Goal: Task Accomplishment & Management: Complete application form

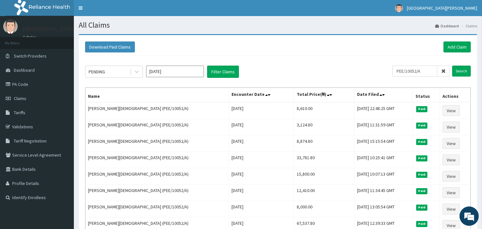
drag, startPoint x: 426, startPoint y: 72, endPoint x: 398, endPoint y: 70, distance: 28.0
click at [398, 70] on input "PEE/10052/A" at bounding box center [414, 70] width 45 height 11
click at [416, 69] on input "text" at bounding box center [425, 70] width 49 height 11
click at [400, 71] on input "IOL/10026/B" at bounding box center [414, 70] width 45 height 11
drag, startPoint x: 427, startPoint y: 72, endPoint x: 391, endPoint y: 65, distance: 36.5
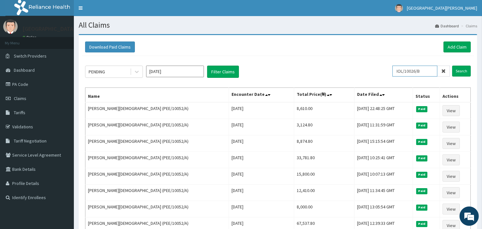
click at [391, 65] on div "PENDING [DATE] Filter Claims IOL/10026/B Search" at bounding box center [278, 71] width 386 height 12
paste input "text"
click at [400, 69] on input "IOL/10026/B" at bounding box center [414, 70] width 45 height 11
type input "IOL/10026/B"
click at [466, 71] on input "Search" at bounding box center [461, 70] width 19 height 11
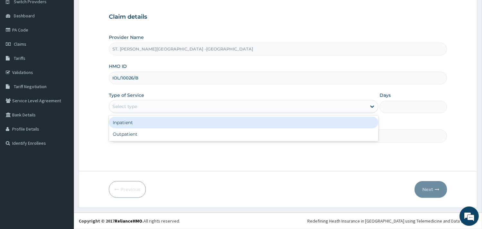
click at [135, 108] on div "Select type" at bounding box center [124, 106] width 25 height 6
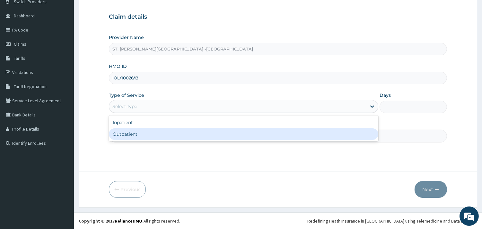
click at [140, 134] on div "Outpatient" at bounding box center [243, 134] width 269 height 12
type input "1"
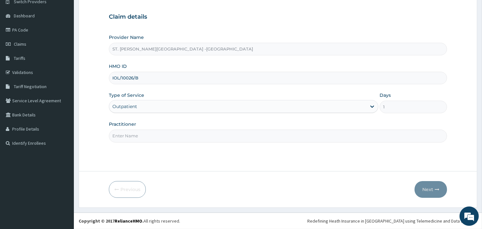
click at [140, 134] on input "Practitioner" at bounding box center [278, 135] width 338 height 13
type input "DORIS"
click at [435, 190] on icon "button" at bounding box center [437, 189] width 4 height 4
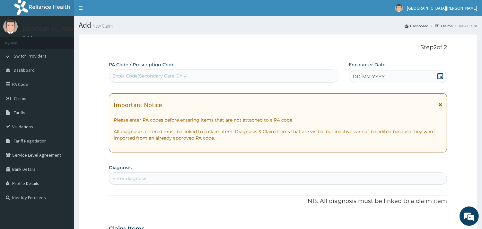
click at [441, 76] on icon at bounding box center [440, 76] width 6 height 6
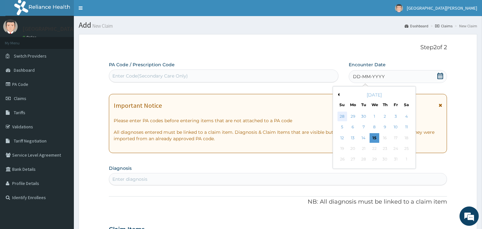
click at [338, 114] on div "28" at bounding box center [342, 116] width 10 height 10
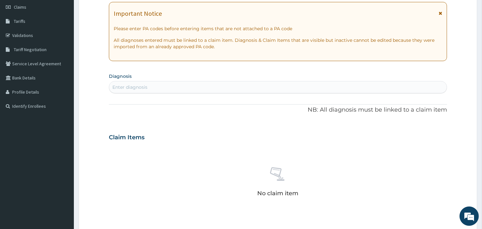
scroll to position [107, 0]
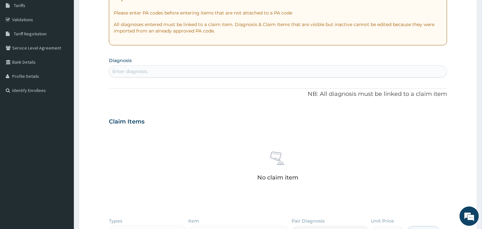
click at [225, 69] on div "Enter diagnosis" at bounding box center [277, 71] width 337 height 10
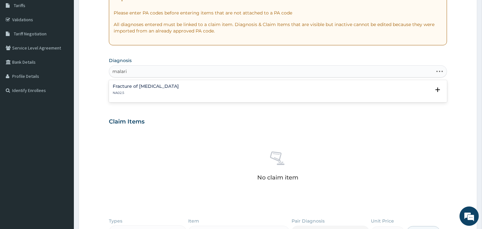
type input "malaria"
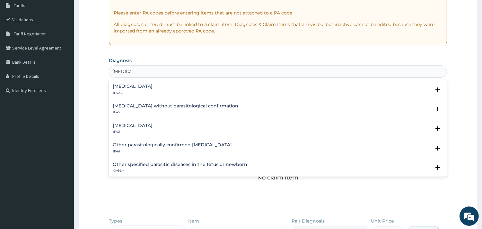
click at [152, 86] on h4 "Plasmodium malariae malaria without complication" at bounding box center [133, 86] width 40 height 5
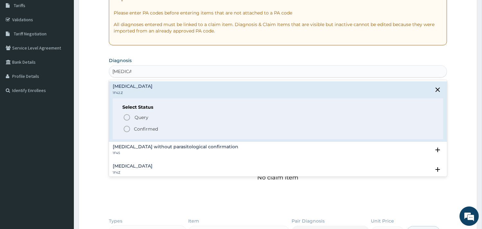
click at [126, 126] on icon "status option filled" at bounding box center [127, 129] width 8 height 8
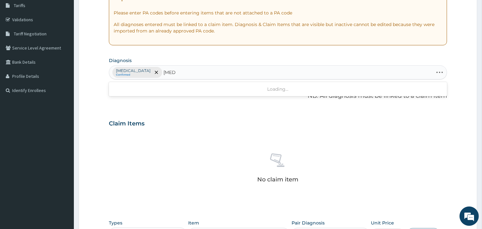
type input "tonsill"
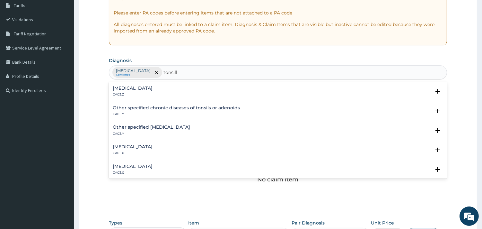
click at [152, 88] on h4 "Acute tonsillitis, unspecified" at bounding box center [133, 88] width 40 height 5
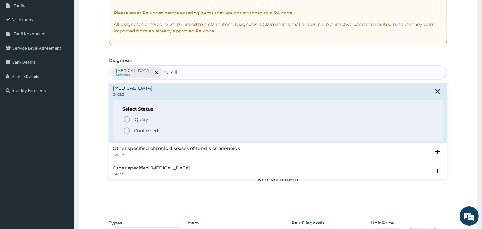
click at [130, 128] on icon "status option filled" at bounding box center [127, 130] width 8 height 8
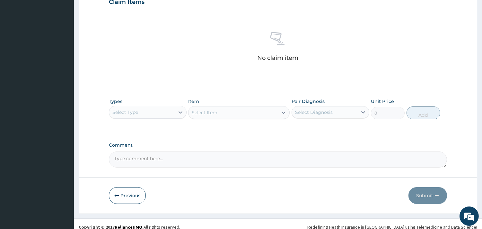
scroll to position [234, 0]
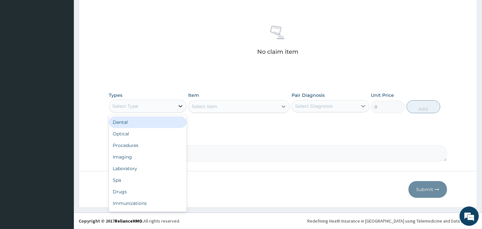
click at [182, 105] on icon at bounding box center [180, 106] width 4 height 2
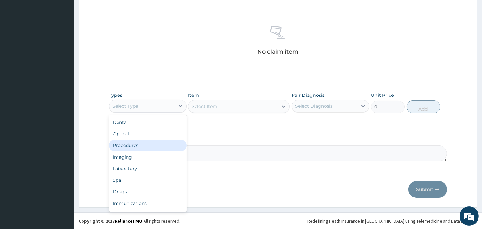
drag, startPoint x: 140, startPoint y: 147, endPoint x: 154, endPoint y: 143, distance: 14.7
click at [142, 146] on div "Procedures" at bounding box center [148, 145] width 78 height 12
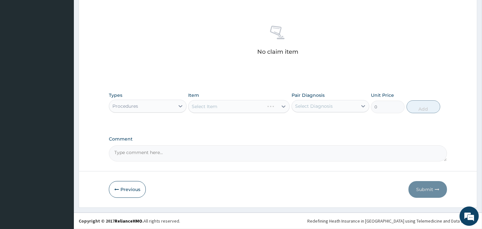
click at [234, 108] on div "Select Item" at bounding box center [238, 106] width 101 height 13
click at [283, 105] on div "Select Item" at bounding box center [238, 106] width 101 height 13
click at [283, 107] on div "Select Item" at bounding box center [238, 106] width 101 height 13
click at [282, 106] on div "Select Item" at bounding box center [238, 106] width 101 height 13
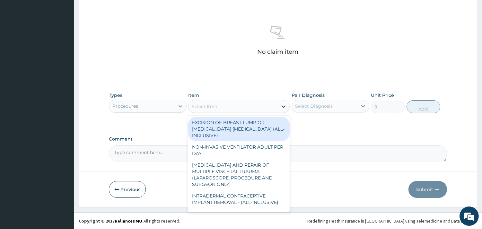
click at [287, 106] on div at bounding box center [284, 106] width 12 height 12
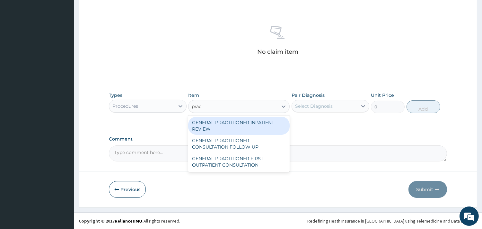
type input "pract"
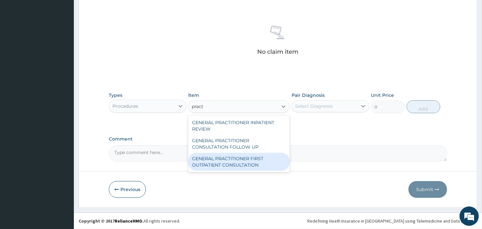
drag, startPoint x: 230, startPoint y: 158, endPoint x: 225, endPoint y: 159, distance: 5.5
click at [230, 159] on div "GENERAL PRACTITIONER FIRST OUTPATIENT CONSULTATION" at bounding box center [238, 161] width 101 height 18
type input "3750"
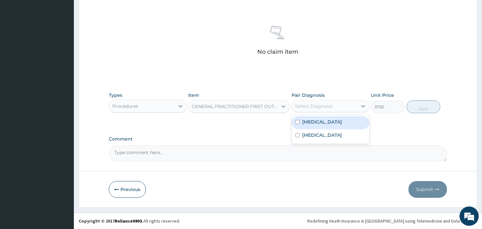
click at [326, 104] on div "Select Diagnosis" at bounding box center [314, 106] width 38 height 6
click at [336, 125] on label "[MEDICAL_DATA]" at bounding box center [322, 121] width 40 height 6
checkbox input "true"
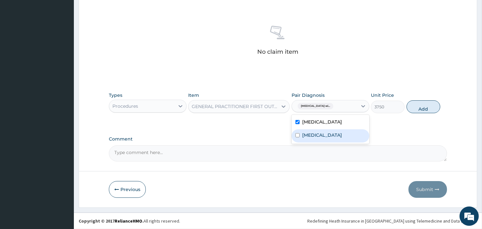
drag, startPoint x: 327, startPoint y: 148, endPoint x: 444, endPoint y: 87, distance: 131.7
click at [328, 138] on label "Acute tonsillitis, unspecified" at bounding box center [322, 135] width 40 height 6
checkbox input "true"
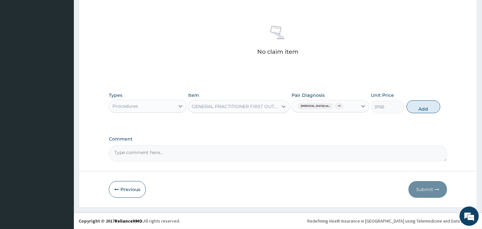
drag, startPoint x: 427, startPoint y: 111, endPoint x: 217, endPoint y: 87, distance: 211.6
click at [427, 111] on button "Add" at bounding box center [423, 106] width 34 height 13
type input "0"
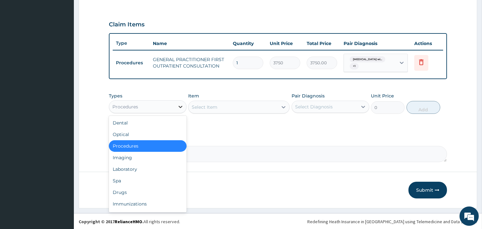
click at [179, 107] on icon at bounding box center [180, 106] width 6 height 6
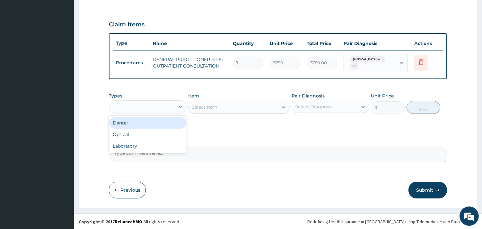
type input "lab"
drag, startPoint x: 139, startPoint y: 118, endPoint x: 162, endPoint y: 108, distance: 25.0
click at [139, 117] on div "Laboratory" at bounding box center [148, 123] width 78 height 12
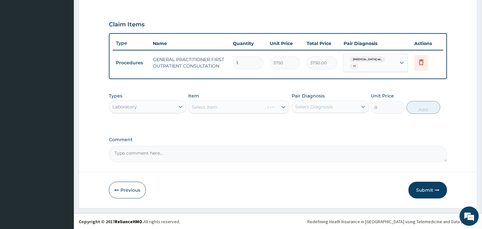
click at [246, 105] on div "Select Item" at bounding box center [238, 106] width 101 height 13
click at [237, 106] on div "Select Item" at bounding box center [238, 106] width 101 height 13
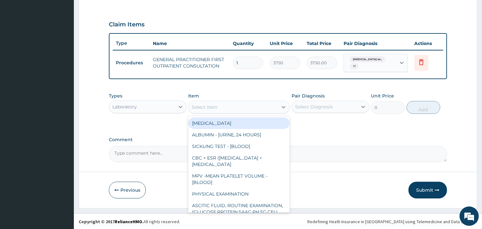
click at [264, 100] on div "Select Item" at bounding box center [238, 106] width 101 height 13
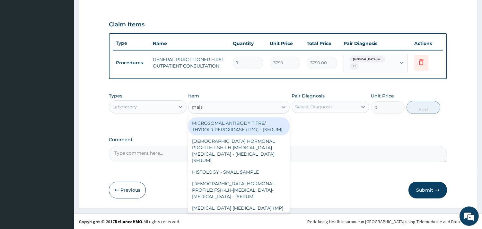
type input "malar"
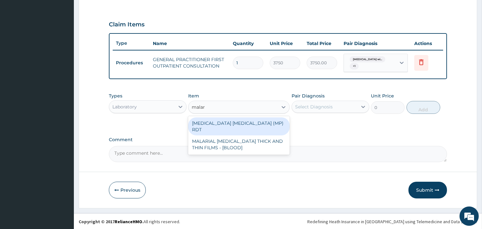
drag, startPoint x: 210, startPoint y: 122, endPoint x: 230, endPoint y: 120, distance: 21.0
click at [212, 122] on div "MALARIA PARASITE (MP) RDT" at bounding box center [238, 126] width 101 height 18
type input "2000"
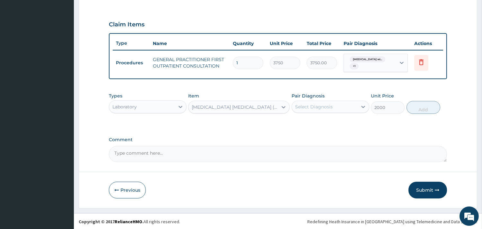
click at [342, 103] on div "Select Diagnosis" at bounding box center [324, 106] width 65 height 10
drag, startPoint x: 337, startPoint y: 125, endPoint x: 153, endPoint y: 204, distance: 200.3
click at [336, 126] on label "[MEDICAL_DATA]" at bounding box center [322, 122] width 40 height 6
checkbox input "true"
click at [417, 104] on button "Add" at bounding box center [423, 107] width 34 height 13
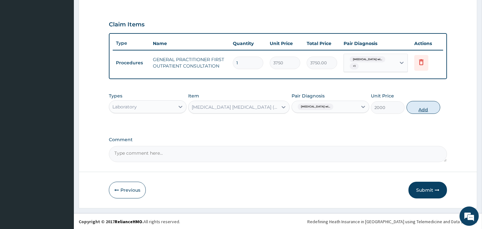
type input "0"
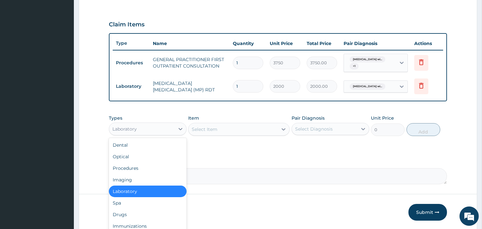
click at [161, 126] on div "Laboratory" at bounding box center [141, 129] width 65 height 10
type input "dr"
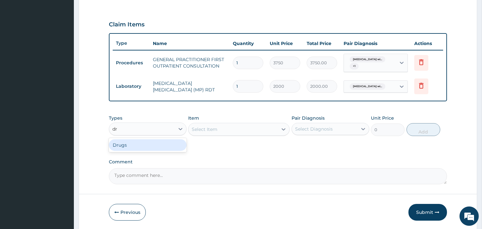
drag, startPoint x: 156, startPoint y: 143, endPoint x: 157, endPoint y: 136, distance: 6.8
click at [157, 140] on div "Drugs" at bounding box center [148, 145] width 78 height 12
click at [223, 127] on div "Select Item" at bounding box center [238, 129] width 101 height 13
click at [284, 125] on div "Select Item" at bounding box center [238, 129] width 101 height 13
click at [262, 128] on div "Select Item" at bounding box center [238, 129] width 101 height 13
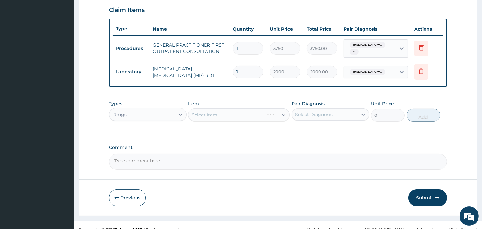
scroll to position [228, 0]
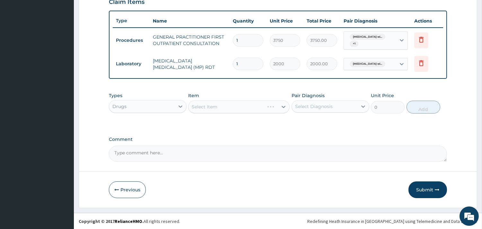
click at [253, 101] on div "Select Item" at bounding box center [238, 106] width 101 height 13
click at [253, 105] on div "Select Item" at bounding box center [238, 106] width 101 height 13
click at [256, 107] on div "Select Item" at bounding box center [238, 106] width 101 height 13
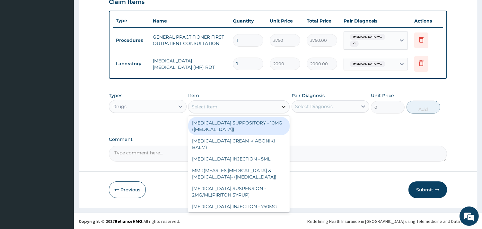
click at [284, 106] on icon at bounding box center [284, 107] width 4 height 2
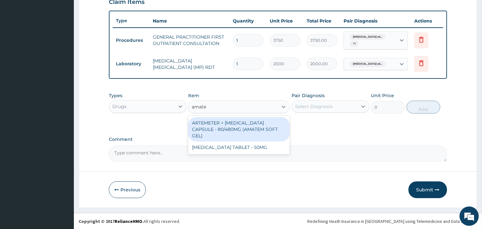
type input "amatem"
drag, startPoint x: 249, startPoint y: 127, endPoint x: 249, endPoint y: 124, distance: 3.3
click at [249, 124] on div "ARTEMETER + [MEDICAL_DATA] CAPSULE - 80/480MG (AMATEM SOFT GEL)" at bounding box center [238, 129] width 101 height 24
type input "420"
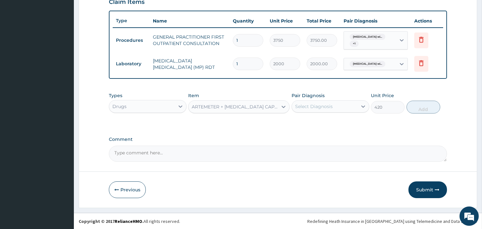
click at [311, 107] on div "Select Diagnosis" at bounding box center [314, 106] width 38 height 6
click at [312, 121] on label "[MEDICAL_DATA]" at bounding box center [322, 122] width 40 height 6
checkbox input "true"
click at [421, 106] on button "Add" at bounding box center [423, 106] width 34 height 13
type input "0"
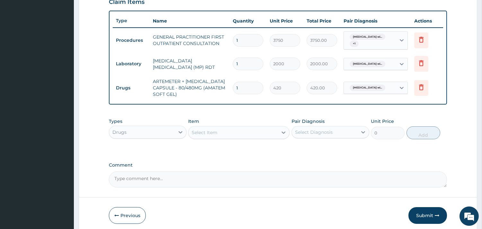
type input "0.00"
type input "6"
type input "2520.00"
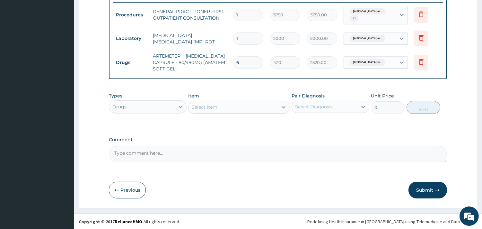
scroll to position [254, 0]
type input "6"
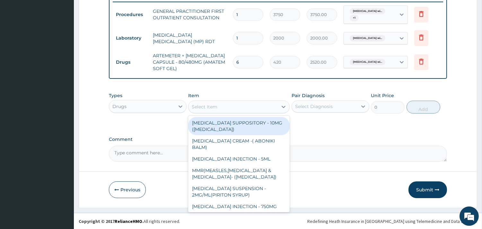
click at [237, 104] on div "Select Item" at bounding box center [232, 106] width 89 height 10
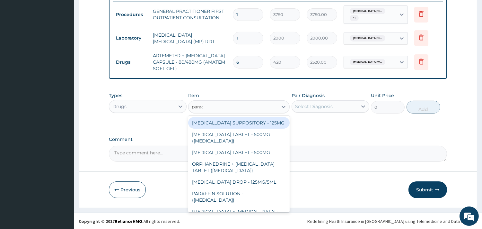
type input "parace"
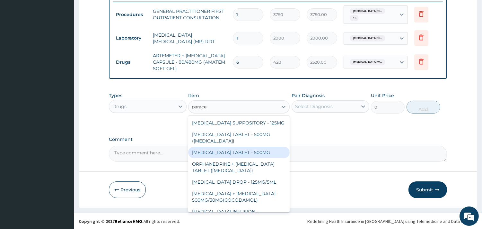
click at [239, 158] on div "[MEDICAL_DATA] TABLET - 500MG" at bounding box center [238, 152] width 101 height 12
type input "33.599999999999994"
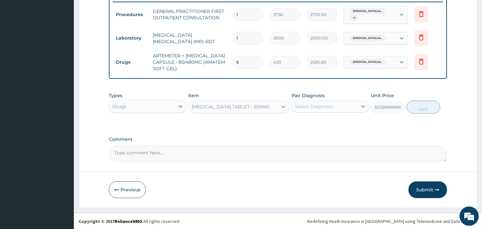
click at [312, 108] on div "Select Diagnosis" at bounding box center [314, 106] width 38 height 6
drag, startPoint x: 331, startPoint y: 129, endPoint x: 354, endPoint y: 132, distance: 23.3
click at [330, 125] on label "[MEDICAL_DATA]" at bounding box center [322, 122] width 40 height 6
checkbox input "true"
click at [432, 109] on button "Add" at bounding box center [423, 106] width 34 height 13
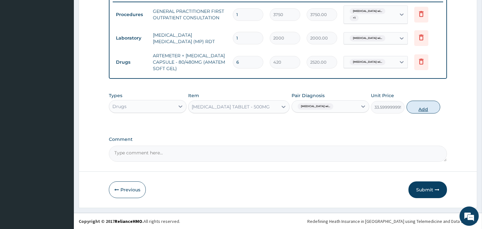
type input "0"
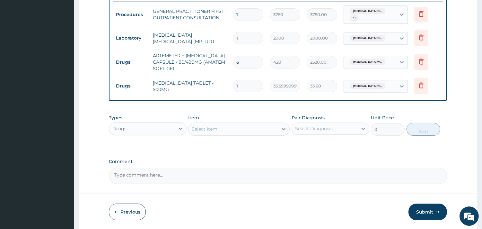
type input "18"
type input "604.80"
type input "18"
click at [271, 127] on div "Select Item" at bounding box center [232, 129] width 89 height 10
type input "lorat"
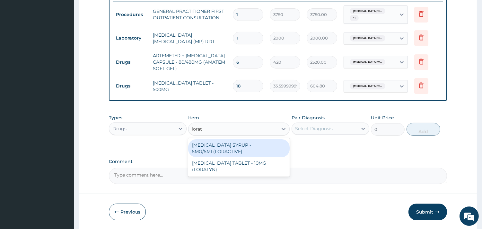
drag, startPoint x: 261, startPoint y: 149, endPoint x: 267, endPoint y: 149, distance: 6.5
click at [261, 149] on div "[MEDICAL_DATA] SYRUP - 5MG/5ML(LORACTIVE)" at bounding box center [238, 148] width 101 height 18
type input "1232"
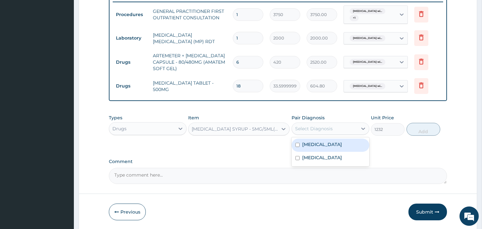
click at [322, 126] on div "Select Diagnosis" at bounding box center [314, 128] width 38 height 6
click at [331, 160] on label "Acute tonsillitis, unspecified" at bounding box center [322, 157] width 40 height 6
checkbox input "true"
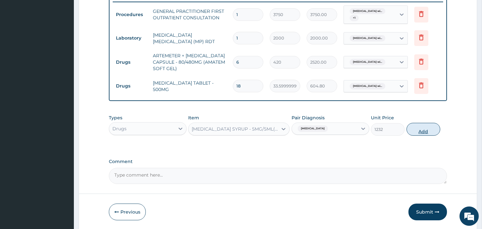
drag, startPoint x: 425, startPoint y: 129, endPoint x: 433, endPoint y: 165, distance: 36.1
click at [426, 132] on button "Add" at bounding box center [423, 129] width 34 height 13
type input "0"
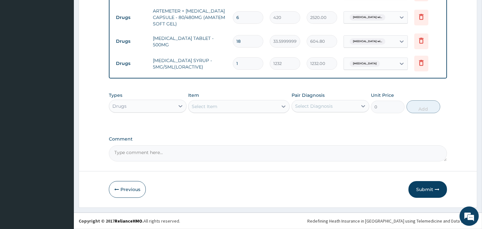
drag, startPoint x: 434, startPoint y: 193, endPoint x: 420, endPoint y: 185, distance: 16.0
click at [434, 193] on button "Submit" at bounding box center [427, 189] width 39 height 17
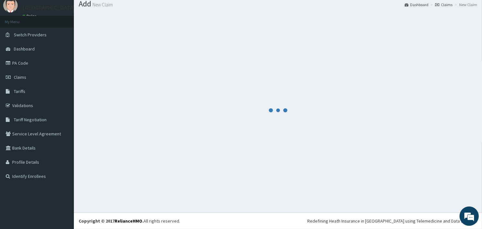
scroll to position [21, 0]
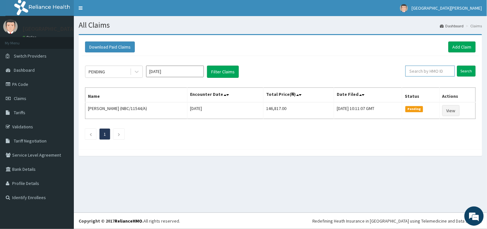
click at [441, 69] on input "text" at bounding box center [429, 70] width 49 height 11
paste input "IOL/10026/B"
click at [466, 66] on input "Search" at bounding box center [466, 70] width 19 height 11
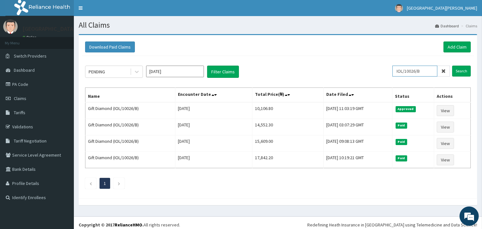
drag, startPoint x: 425, startPoint y: 71, endPoint x: 393, endPoint y: 69, distance: 32.8
click at [393, 69] on div "PENDING Oct 2025 Filter Claims IOL/10026/B Search" at bounding box center [278, 71] width 386 height 12
paste input "D"
click at [399, 69] on input "IOL/10026/D" at bounding box center [414, 70] width 45 height 11
type input "IOL/10026/D"
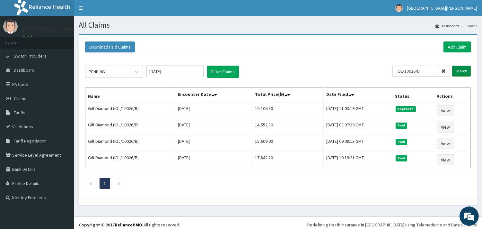
click at [468, 71] on input "Search" at bounding box center [461, 70] width 19 height 11
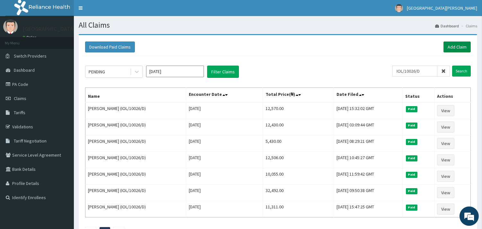
click at [452, 48] on link "Add Claim" at bounding box center [456, 46] width 27 height 11
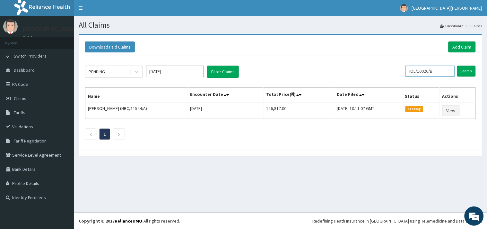
drag, startPoint x: 440, startPoint y: 70, endPoint x: 412, endPoint y: 71, distance: 28.6
click at [412, 71] on input "IOL/10026/B" at bounding box center [429, 70] width 49 height 11
paste input "D"
click at [405, 71] on input "IOL/10026/D" at bounding box center [419, 70] width 45 height 11
type input "IOL/10026/D"
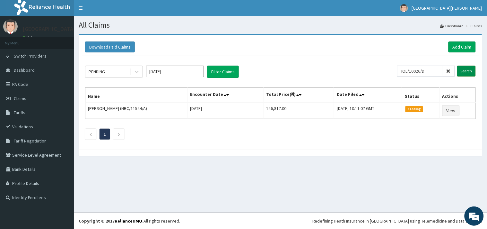
click at [474, 70] on input "Search" at bounding box center [466, 70] width 19 height 11
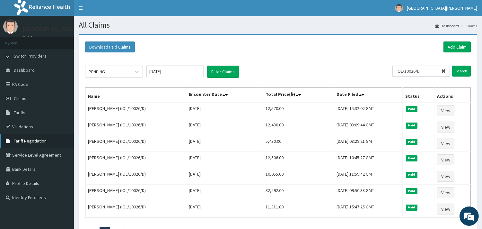
click at [41, 141] on span "Tariff Negotiation" at bounding box center [30, 141] width 33 height 6
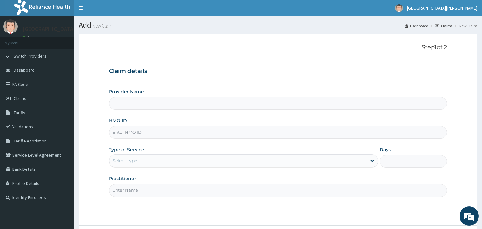
type input "ST. [PERSON_NAME][GEOGRAPHIC_DATA] -[GEOGRAPHIC_DATA]"
click at [150, 132] on input "HMO ID" at bounding box center [278, 132] width 338 height 13
paste input "IOL/10026/D"
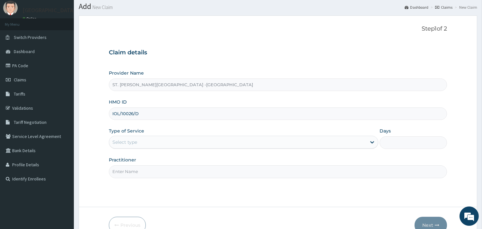
scroll to position [55, 0]
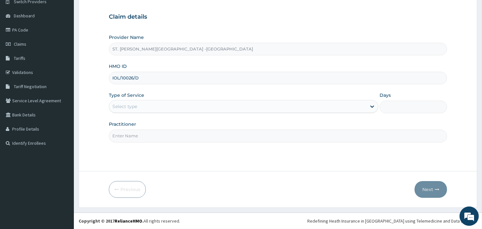
type input "IOL/10026/D"
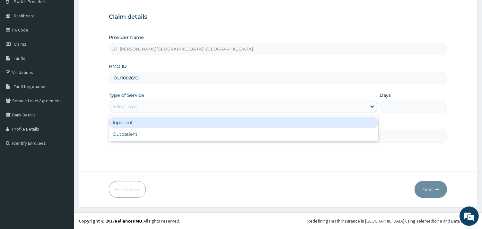
click at [140, 104] on div "Select type" at bounding box center [237, 106] width 257 height 10
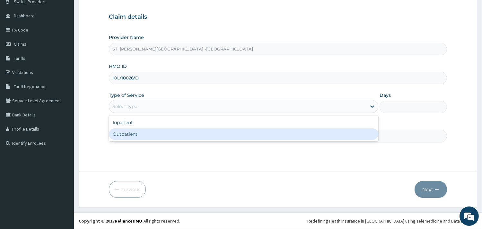
click at [146, 132] on div "Outpatient" at bounding box center [243, 134] width 269 height 12
type input "1"
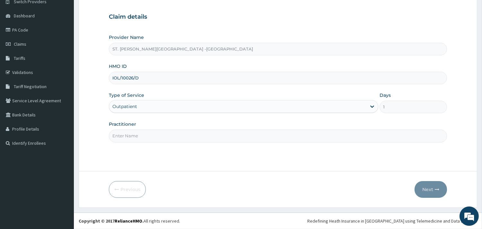
click at [146, 135] on input "Practitioner" at bounding box center [278, 135] width 338 height 13
type input "DORIS"
click at [423, 187] on button "Next" at bounding box center [430, 189] width 32 height 17
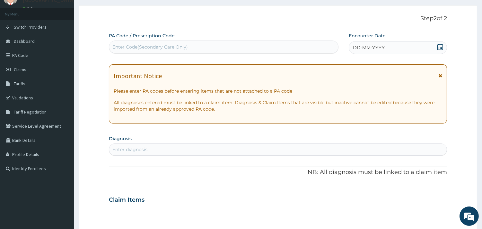
scroll to position [0, 0]
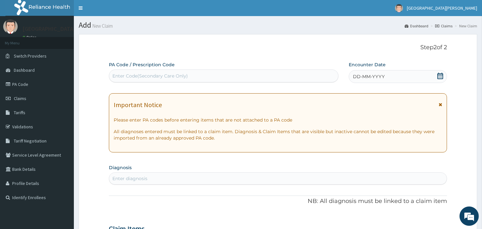
click at [441, 75] on icon at bounding box center [440, 76] width 6 height 6
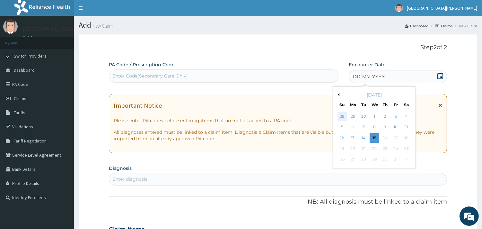
click at [343, 116] on div "28" at bounding box center [342, 116] width 10 height 10
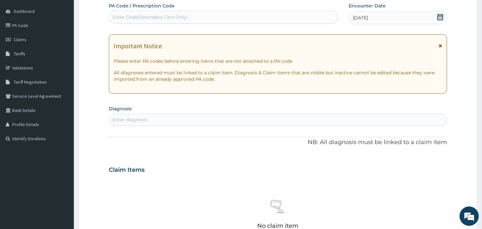
scroll to position [71, 0]
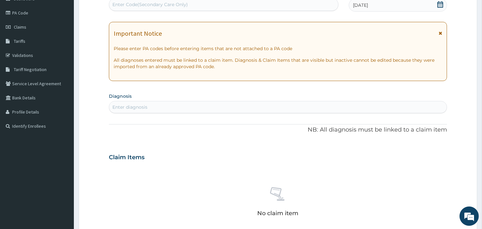
click at [165, 104] on div "Enter diagnosis" at bounding box center [277, 107] width 337 height 10
type input "pharyng"
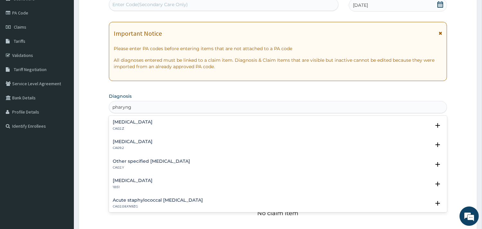
click at [143, 120] on h4 "Acute pharyngitis, unspecified" at bounding box center [133, 121] width 40 height 5
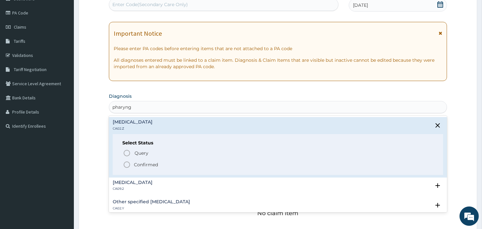
click at [128, 162] on icon "status option filled" at bounding box center [127, 164] width 8 height 8
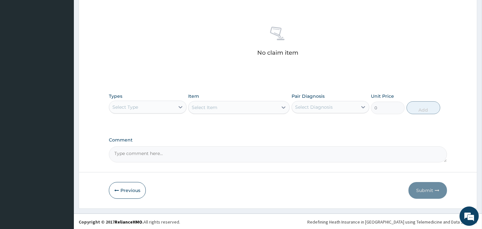
scroll to position [234, 0]
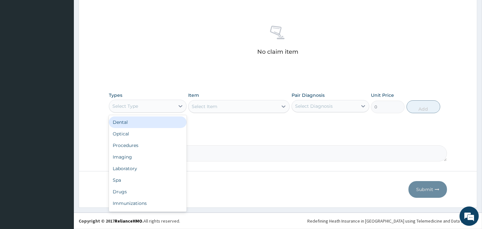
click at [150, 105] on div "Select Type" at bounding box center [141, 106] width 65 height 10
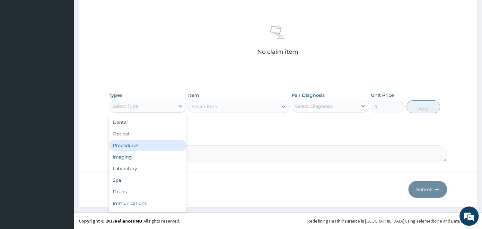
drag, startPoint x: 147, startPoint y: 147, endPoint x: 255, endPoint y: 105, distance: 115.9
click at [148, 146] on div "Procedures" at bounding box center [148, 145] width 78 height 12
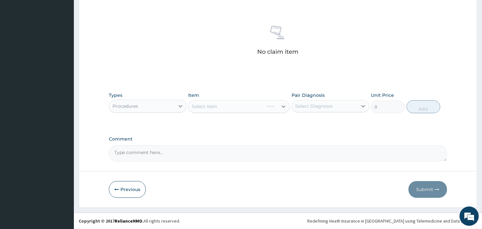
click at [341, 100] on div "Select Diagnosis" at bounding box center [330, 106] width 78 height 12
click at [340, 125] on label "Acute pharyngitis, unspecified" at bounding box center [322, 121] width 40 height 6
checkbox input "true"
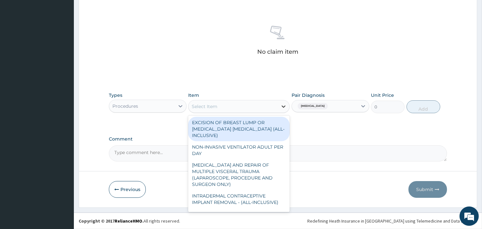
click at [282, 105] on icon at bounding box center [283, 106] width 6 height 6
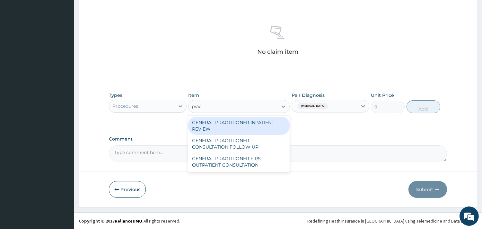
type input "pract"
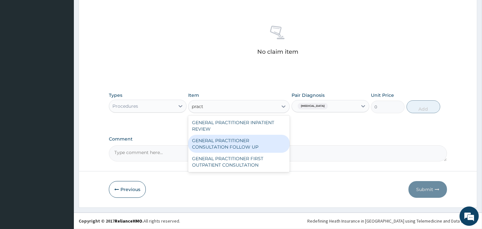
click at [246, 142] on div "GENERAL PRACTITIONER CONSULTATION FOLLOW UP" at bounding box center [238, 143] width 101 height 18
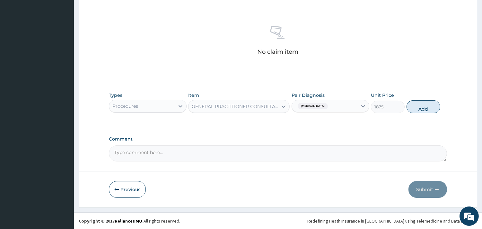
click at [431, 108] on button "Add" at bounding box center [423, 106] width 34 height 13
type input "0"
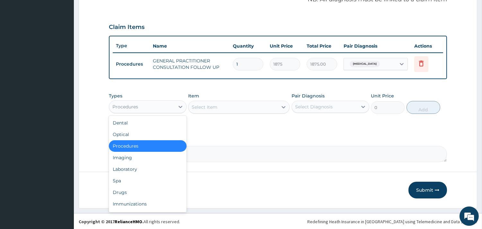
click at [174, 106] on div "Procedures" at bounding box center [141, 106] width 65 height 10
type input "dr"
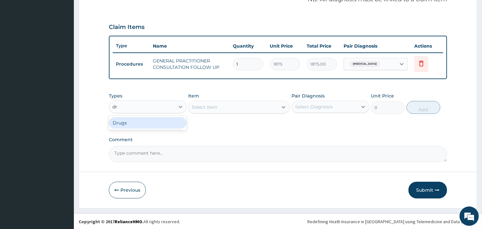
drag, startPoint x: 164, startPoint y: 124, endPoint x: 193, endPoint y: 120, distance: 28.9
click at [165, 124] on div "Drugs" at bounding box center [148, 123] width 78 height 12
click at [220, 105] on div "Select Item" at bounding box center [238, 106] width 101 height 13
click at [213, 105] on div "Select Item" at bounding box center [238, 106] width 101 height 13
drag, startPoint x: 235, startPoint y: 104, endPoint x: 246, endPoint y: 107, distance: 10.7
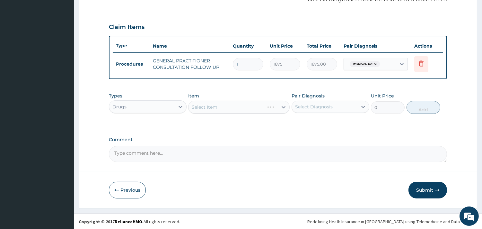
click at [236, 104] on div "Select Item" at bounding box center [238, 106] width 101 height 13
click at [268, 108] on div "Select Item" at bounding box center [238, 106] width 101 height 13
click at [281, 105] on div "Select Item" at bounding box center [238, 106] width 101 height 13
click at [282, 105] on div "Select Item" at bounding box center [238, 106] width 101 height 13
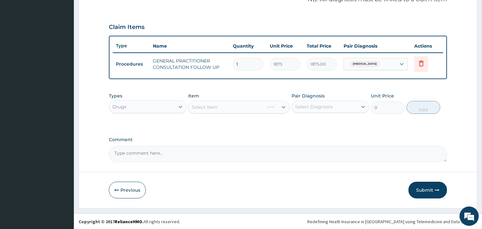
click at [291, 127] on div "PA Code / Prescription Code Enter Code(Secondary Care Only) Encounter Date 28-0…" at bounding box center [278, 10] width 338 height 304
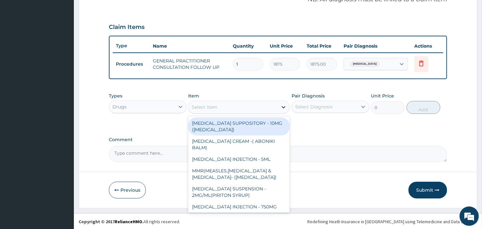
click at [283, 104] on icon at bounding box center [283, 107] width 6 height 6
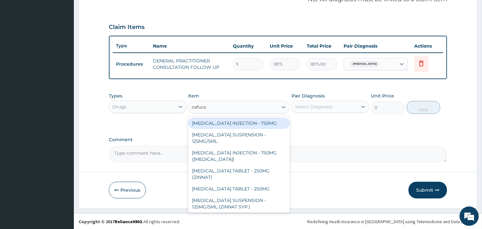
type input "cefurox"
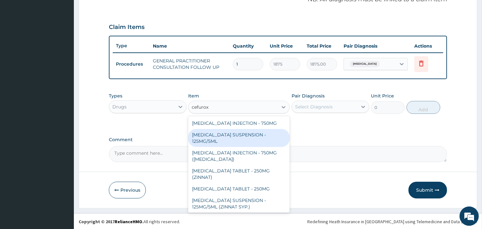
click at [243, 129] on div "[MEDICAL_DATA] SUSPENSION - 125MG/5ML" at bounding box center [238, 138] width 101 height 18
type input "3919.9999999999995"
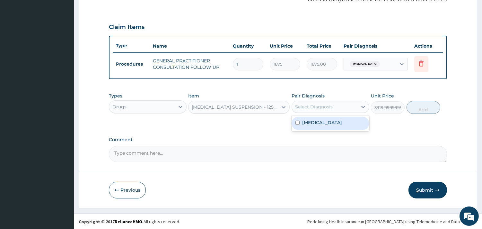
click at [332, 105] on div "Select Diagnosis" at bounding box center [314, 106] width 38 height 6
drag, startPoint x: 331, startPoint y: 123, endPoint x: 436, endPoint y: 115, distance: 105.0
click at [335, 123] on label "Acute pharyngitis, unspecified" at bounding box center [322, 122] width 40 height 6
checkbox input "true"
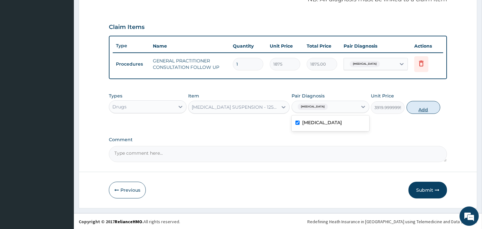
click at [434, 107] on button "Add" at bounding box center [423, 107] width 34 height 13
type input "0"
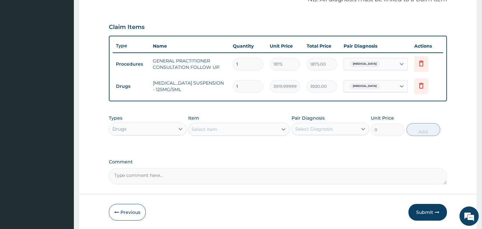
click at [238, 127] on div "Select Item" at bounding box center [232, 129] width 89 height 10
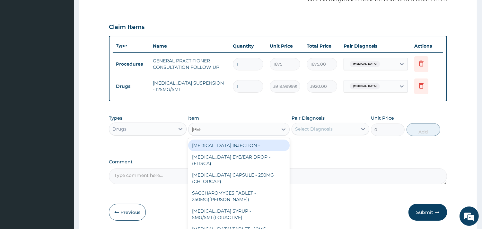
type input "lorat"
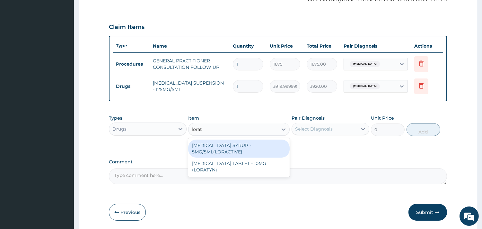
drag, startPoint x: 226, startPoint y: 151, endPoint x: 368, endPoint y: 139, distance: 143.0
click at [231, 152] on div "LORATADINE SYRUP - 5MG/5ML(LORACTIVE)" at bounding box center [238, 148] width 101 height 18
type input "1232"
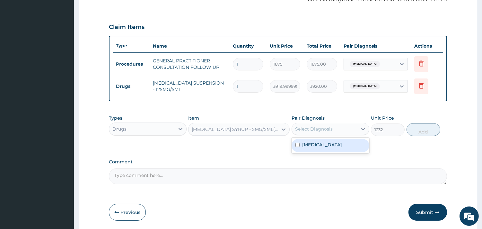
click at [341, 124] on div "Select Diagnosis" at bounding box center [324, 129] width 65 height 10
click at [327, 148] on label "Acute pharyngitis, unspecified" at bounding box center [322, 144] width 40 height 6
checkbox input "true"
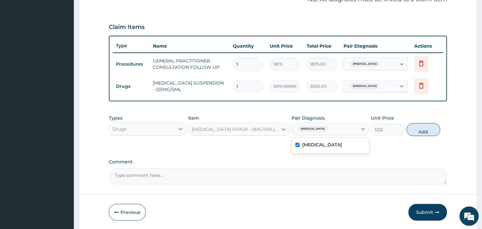
drag, startPoint x: 420, startPoint y: 129, endPoint x: 421, endPoint y: 134, distance: 4.6
click at [420, 129] on button "Add" at bounding box center [423, 129] width 34 height 13
type input "0"
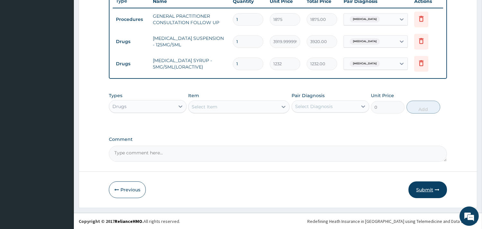
click at [430, 189] on button "Submit" at bounding box center [427, 189] width 39 height 17
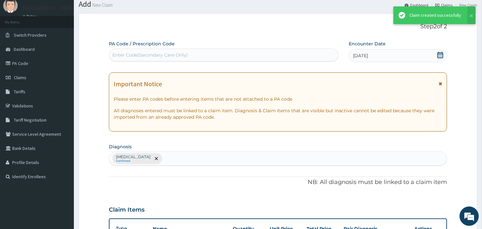
scroll to position [248, 0]
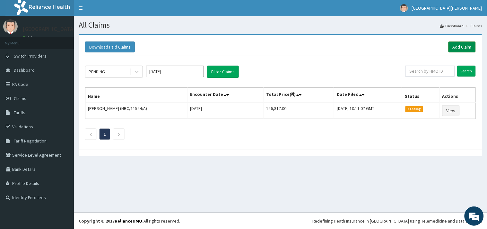
click at [454, 43] on link "Add Claim" at bounding box center [461, 46] width 27 height 11
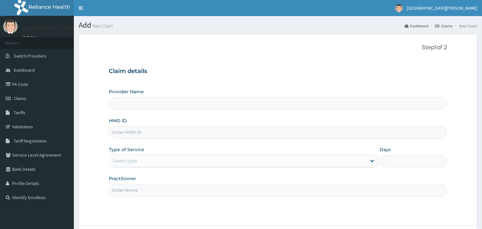
click at [152, 135] on input "HMO ID" at bounding box center [278, 132] width 338 height 13
paste input "NBC/11022/A"
type input "NBC/11022/A"
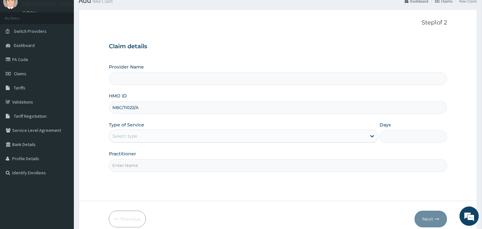
scroll to position [55, 0]
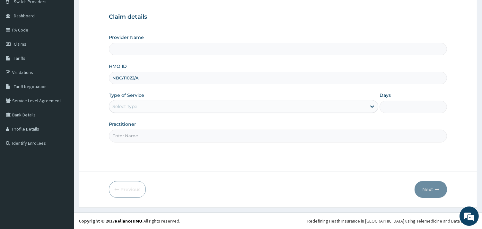
type input "ST. Catherine's Specialist Hospital -Rivers"
type input "NBC/11022/A"
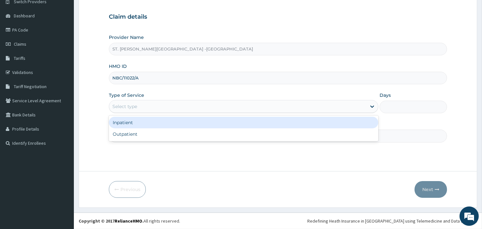
click at [139, 107] on div "Select type" at bounding box center [237, 106] width 257 height 10
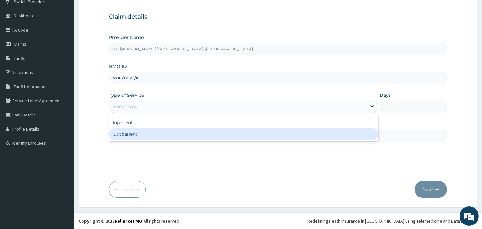
click at [143, 135] on div "Outpatient" at bounding box center [243, 134] width 269 height 12
type input "1"
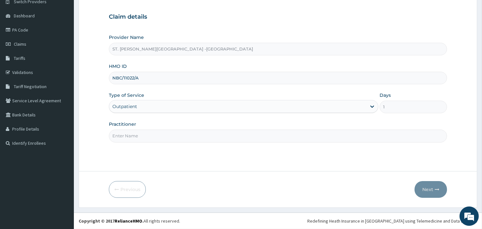
click at [147, 139] on input "Practitioner" at bounding box center [278, 135] width 338 height 13
type input "ONYESOH"
click at [434, 184] on button "Next" at bounding box center [430, 189] width 32 height 17
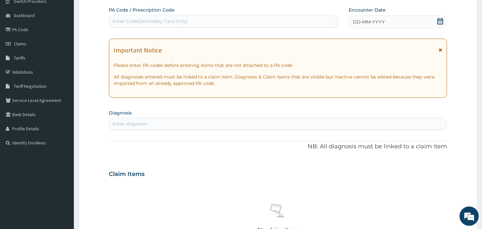
click at [187, 122] on div "Enter diagnosis" at bounding box center [277, 123] width 337 height 10
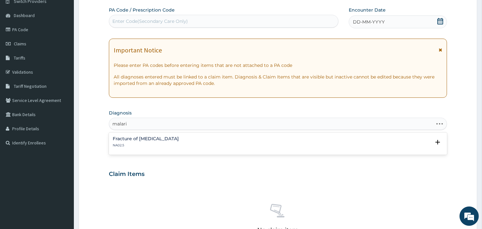
type input "malaria"
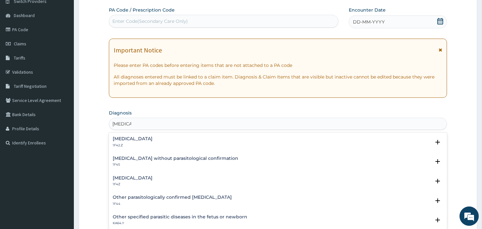
click at [151, 139] on h4 "Plasmodium malariae malaria without complication" at bounding box center [133, 138] width 40 height 5
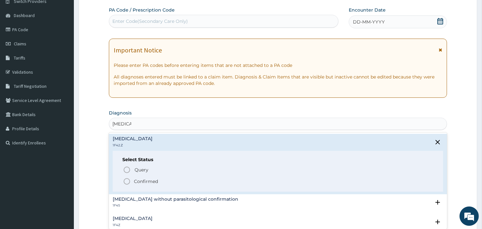
drag, startPoint x: 126, startPoint y: 181, endPoint x: 123, endPoint y: 179, distance: 4.1
click at [126, 181] on icon "status option filled" at bounding box center [127, 181] width 8 height 8
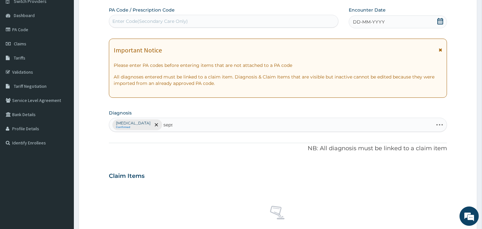
type input "sepsis"
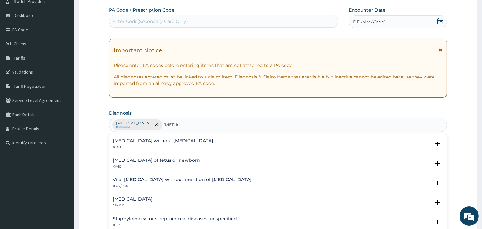
click at [131, 139] on h4 "[MEDICAL_DATA] without [MEDICAL_DATA]" at bounding box center [163, 140] width 100 height 5
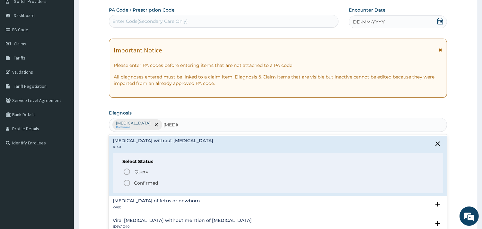
click at [125, 183] on icon "status option filled" at bounding box center [127, 183] width 8 height 8
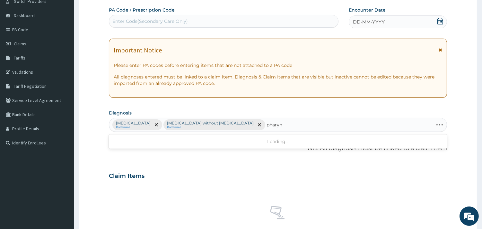
type input "pharyng"
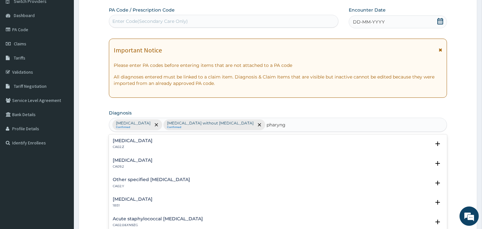
click at [152, 143] on h4 "Acute pharyngitis, unspecified" at bounding box center [133, 140] width 40 height 5
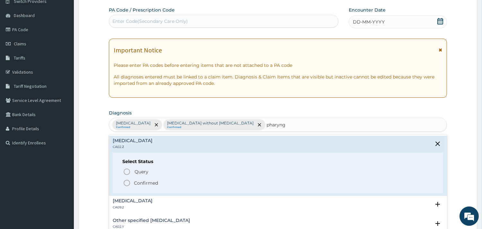
click at [130, 181] on icon "status option filled" at bounding box center [127, 183] width 8 height 8
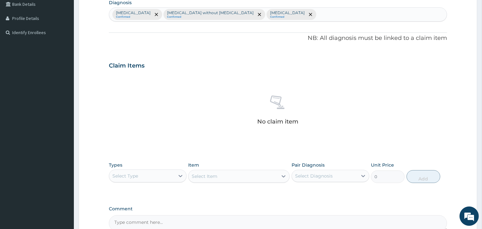
scroll to position [197, 0]
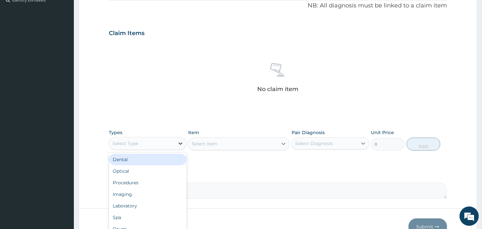
click at [176, 139] on div at bounding box center [181, 143] width 12 height 12
type input "pro"
click at [165, 159] on div "Procedures" at bounding box center [148, 159] width 78 height 12
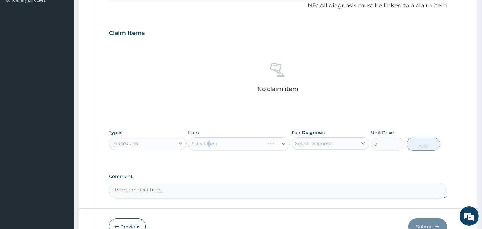
click at [210, 145] on div "Select Item" at bounding box center [238, 143] width 101 height 13
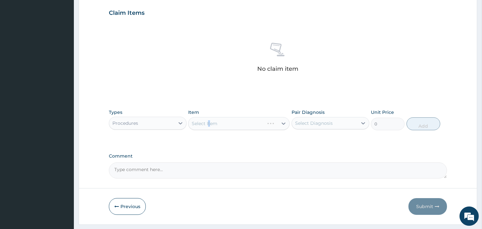
scroll to position [234, 0]
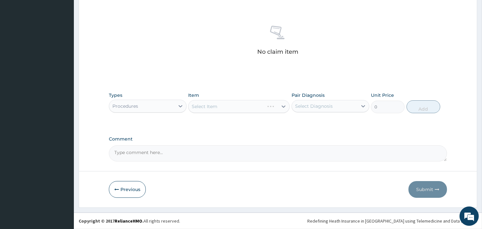
click at [267, 123] on div "Types Procedures Item Select Item Pair Diagnosis Select Diagnosis Unit Price 0 …" at bounding box center [278, 107] width 338 height 37
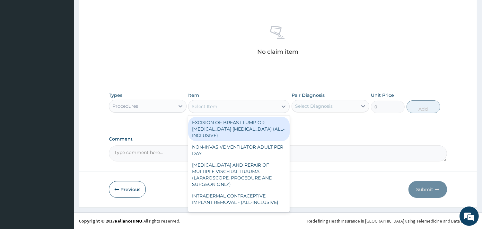
click at [245, 105] on div "Select Item" at bounding box center [232, 106] width 89 height 10
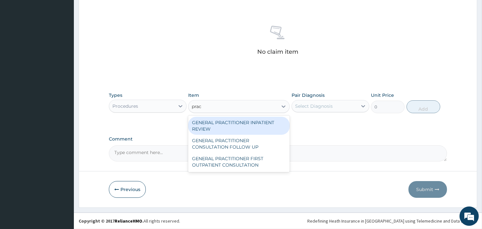
type input "pract"
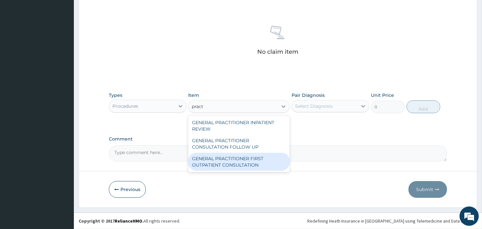
drag, startPoint x: 259, startPoint y: 155, endPoint x: 303, endPoint y: 143, distance: 45.5
click at [259, 155] on div "GENERAL PRACTITIONER FIRST OUTPATIENT CONSULTATION" at bounding box center [238, 161] width 101 height 18
type input "3750"
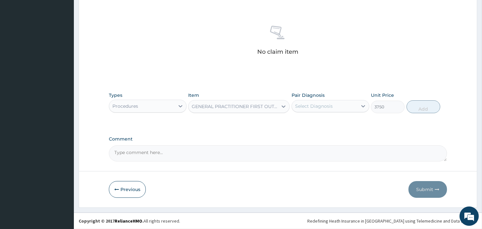
click at [320, 104] on div "Select Diagnosis" at bounding box center [314, 106] width 38 height 6
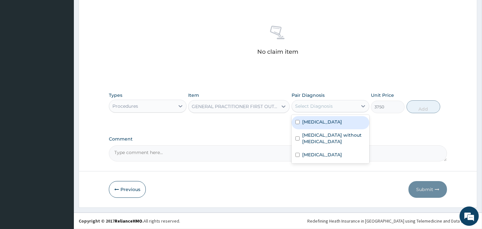
drag, startPoint x: 320, startPoint y: 126, endPoint x: 319, endPoint y: 139, distance: 13.6
click at [321, 125] on label "[MEDICAL_DATA]" at bounding box center [322, 121] width 40 height 6
checkbox input "true"
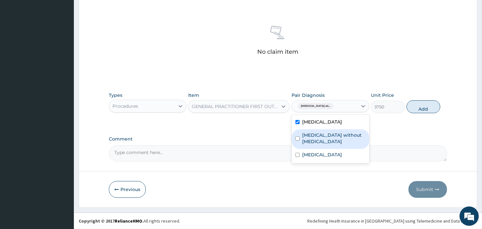
drag, startPoint x: 319, startPoint y: 149, endPoint x: 325, endPoint y: 180, distance: 31.7
click at [319, 144] on label "[MEDICAL_DATA] without [MEDICAL_DATA]" at bounding box center [333, 138] width 63 height 13
checkbox input "true"
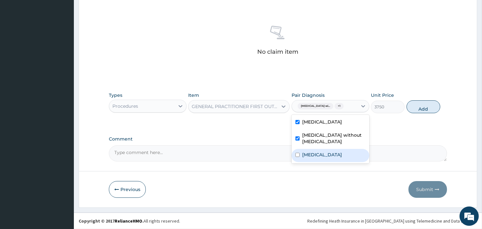
click at [322, 158] on label "Acute pharyngitis, unspecified" at bounding box center [322, 154] width 40 height 6
checkbox input "true"
click at [412, 113] on button "Add" at bounding box center [423, 106] width 34 height 13
type input "0"
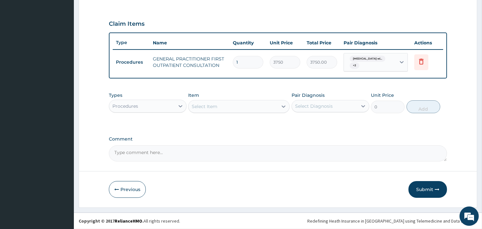
scroll to position [206, 0]
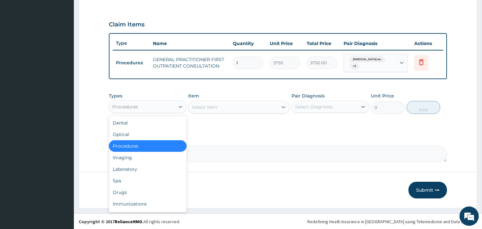
click at [133, 104] on div "Procedures" at bounding box center [125, 106] width 26 height 6
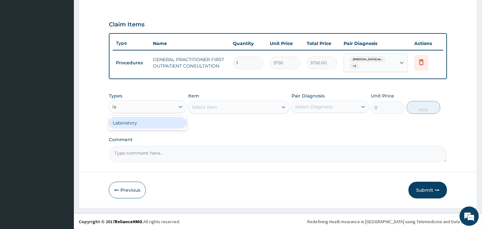
type input "lab"
click at [149, 126] on div "Laboratory" at bounding box center [148, 123] width 78 height 12
click at [238, 105] on div "Select Item" at bounding box center [238, 106] width 101 height 13
click at [343, 105] on div "Select Diagnosis" at bounding box center [324, 106] width 65 height 10
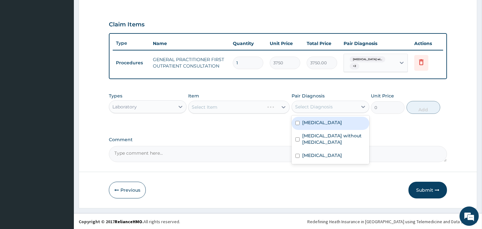
click at [336, 126] on label "[MEDICAL_DATA]" at bounding box center [322, 122] width 40 height 6
checkbox input "true"
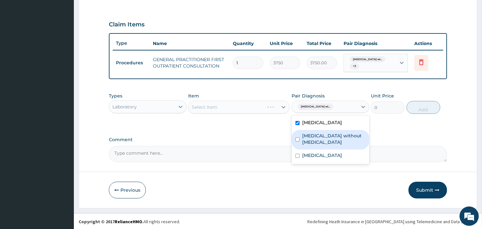
drag, startPoint x: 329, startPoint y: 151, endPoint x: 329, endPoint y: 161, distance: 10.3
click at [329, 145] on label "[MEDICAL_DATA] without [MEDICAL_DATA]" at bounding box center [333, 138] width 63 height 13
checkbox input "true"
click at [325, 126] on label "[MEDICAL_DATA]" at bounding box center [322, 122] width 40 height 6
checkbox input "false"
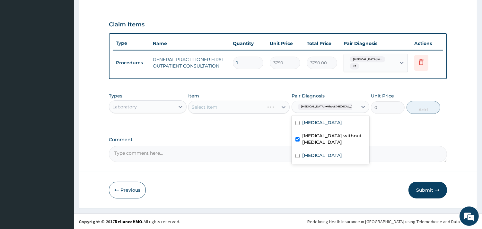
click at [257, 105] on div "Select Item" at bounding box center [238, 106] width 101 height 13
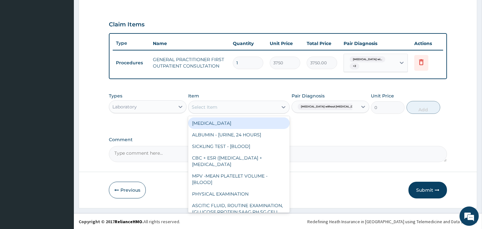
click at [253, 103] on div "Select Item" at bounding box center [232, 107] width 89 height 10
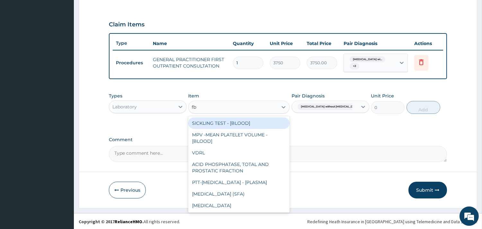
type input "fbc"
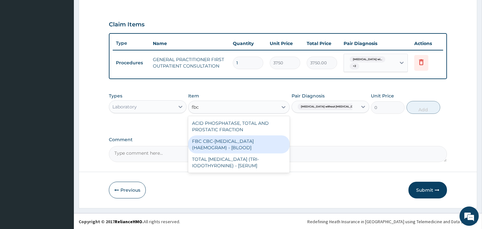
click at [258, 143] on div "FBC CBC-COMPLETE BLOOD COUNT (HAEMOGRAM) - [BLOOD]" at bounding box center [238, 144] width 101 height 18
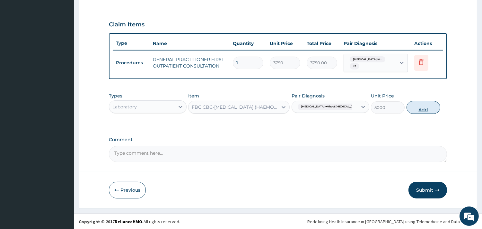
click at [428, 110] on button "Add" at bounding box center [423, 107] width 34 height 13
type input "0"
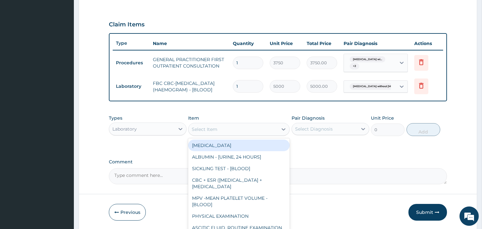
click at [217, 129] on div "Select Item" at bounding box center [205, 129] width 26 height 6
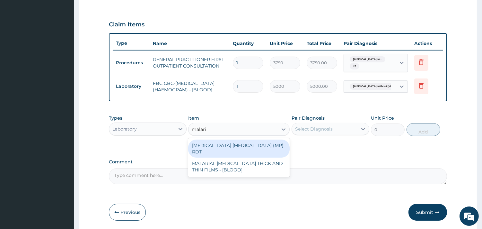
type input "malaria"
click at [232, 146] on div "MALARIA PARASITE (MP) RDT" at bounding box center [238, 148] width 101 height 18
type input "2000"
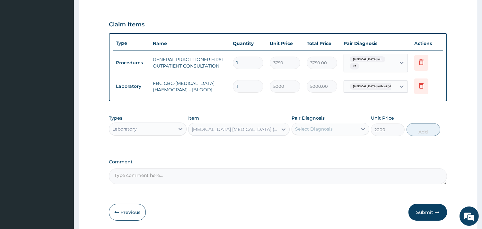
click at [326, 132] on div "Select Diagnosis" at bounding box center [314, 129] width 38 height 6
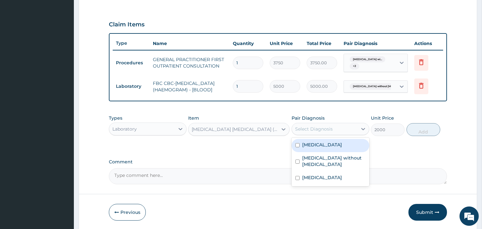
click at [316, 148] on label "Plasmodium malariae malaria without complication" at bounding box center [322, 144] width 40 height 6
checkbox input "true"
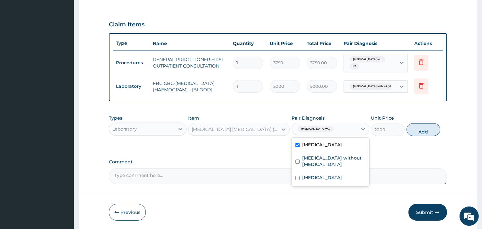
click at [422, 132] on button "Add" at bounding box center [423, 129] width 34 height 13
type input "0"
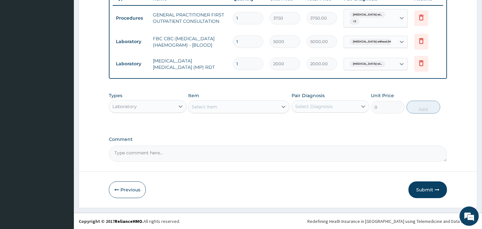
scroll to position [254, 0]
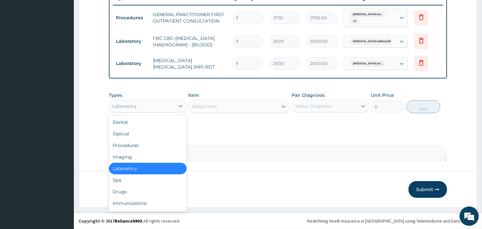
click at [152, 103] on div "Laboratory" at bounding box center [141, 106] width 65 height 10
type input "dr"
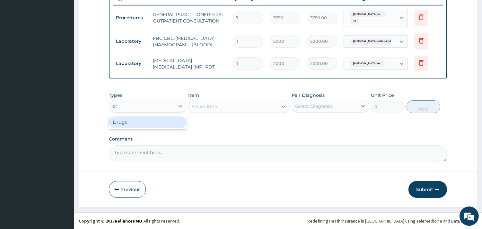
drag, startPoint x: 142, startPoint y: 120, endPoint x: 180, endPoint y: 111, distance: 39.2
click at [142, 121] on div "Drugs" at bounding box center [148, 122] width 78 height 12
click at [227, 108] on div "Select Item" at bounding box center [238, 106] width 101 height 13
click at [229, 105] on div "Select Item" at bounding box center [238, 106] width 101 height 13
click at [274, 106] on div "Select Item" at bounding box center [238, 106] width 101 height 13
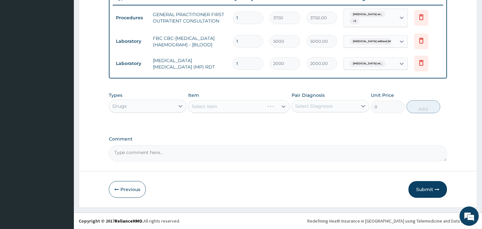
click at [254, 105] on div "Select Item" at bounding box center [238, 106] width 101 height 13
click at [216, 106] on div "Select Item" at bounding box center [205, 106] width 26 height 6
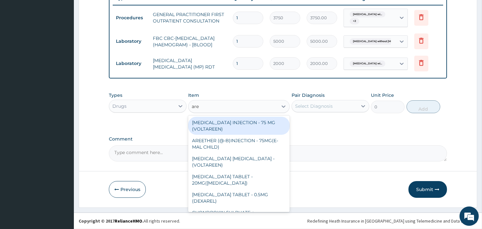
type input "aree"
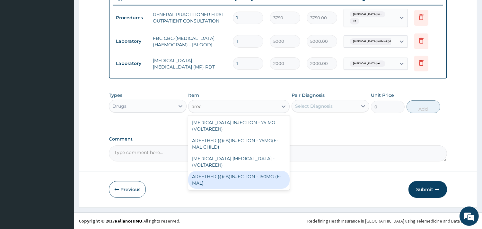
drag, startPoint x: 264, startPoint y: 172, endPoint x: 325, endPoint y: 122, distance: 78.5
click at [267, 170] on div "AREETHER (@-B)INJECTION - 150MG (E-MAL)" at bounding box center [238, 179] width 101 height 18
type input "1680"
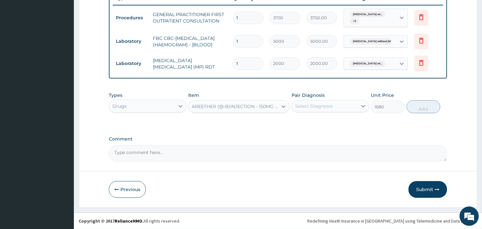
drag, startPoint x: 313, startPoint y: 104, endPoint x: 315, endPoint y: 107, distance: 3.7
click at [313, 103] on div "Select Diagnosis" at bounding box center [314, 106] width 38 height 6
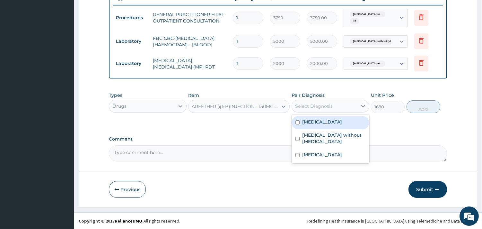
click at [328, 125] on label "Plasmodium malariae malaria without complication" at bounding box center [322, 121] width 40 height 6
checkbox input "true"
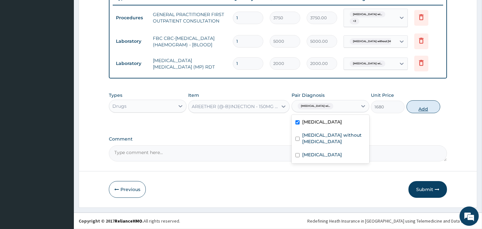
click at [417, 107] on button "Add" at bounding box center [423, 106] width 34 height 13
type input "0"
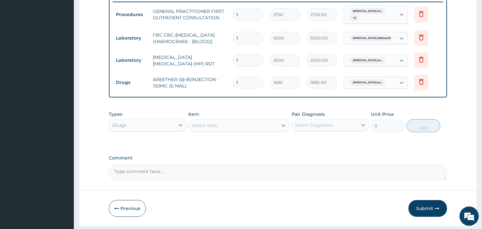
type input "0.00"
type input "3"
type input "5040.00"
type input "3"
click at [224, 127] on div "Select Item" at bounding box center [232, 125] width 89 height 10
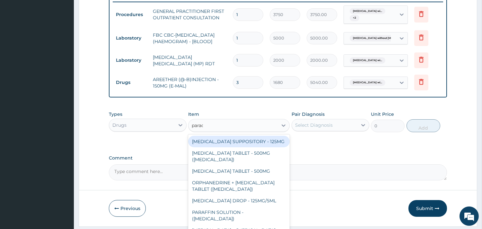
type input "parace"
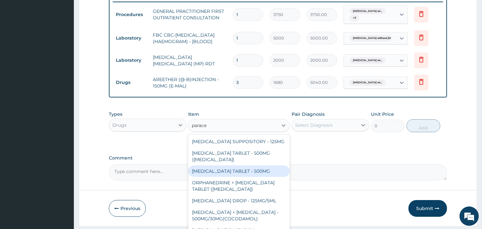
click at [252, 177] on div "PARACETAMOL TABLET - 500MG" at bounding box center [238, 171] width 101 height 12
type input "33.599999999999994"
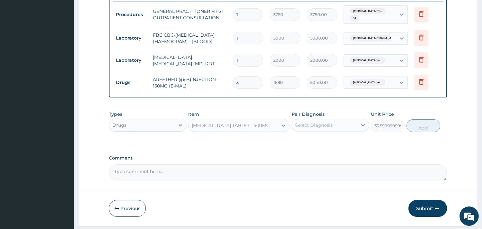
click at [326, 123] on div "Select Diagnosis" at bounding box center [324, 125] width 65 height 10
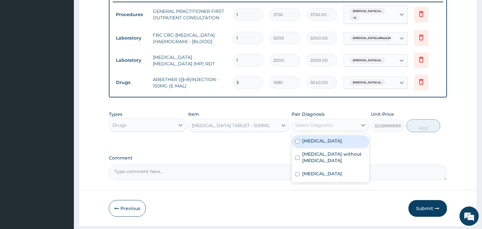
drag, startPoint x: 320, startPoint y: 149, endPoint x: 354, endPoint y: 149, distance: 33.7
click at [321, 144] on label "Plasmodium malariae malaria without complication" at bounding box center [322, 140] width 40 height 6
checkbox input "true"
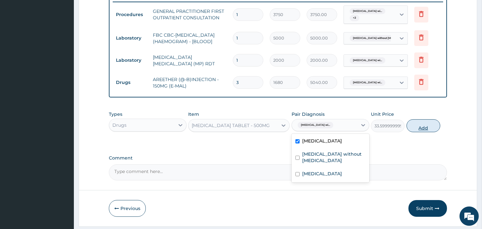
click at [410, 130] on button "Add" at bounding box center [423, 125] width 34 height 13
type input "0"
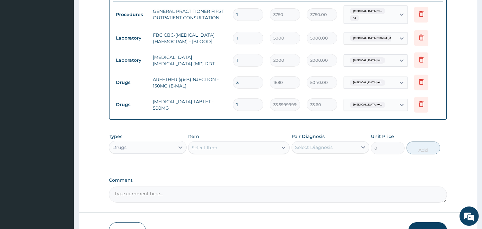
type input "18"
type input "604.80"
type input "18"
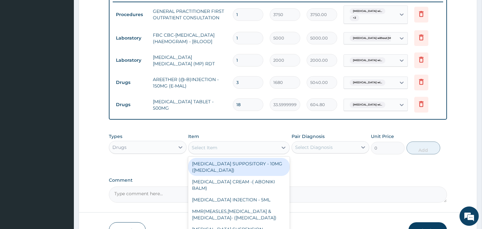
click at [224, 152] on div "Select Item" at bounding box center [232, 147] width 89 height 10
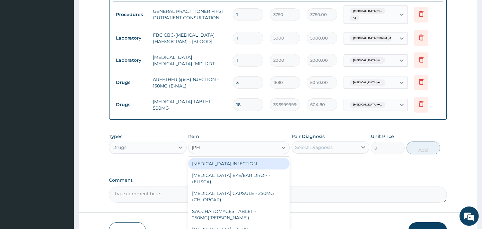
type input "lorat"
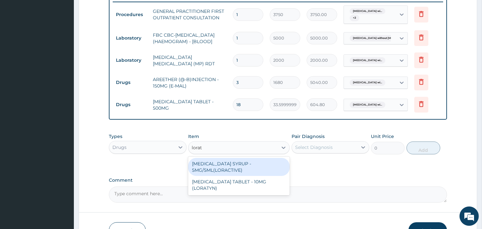
click at [231, 172] on div "[MEDICAL_DATA] SYRUP - 5MG/5ML(LORACTIVE)" at bounding box center [238, 167] width 101 height 18
type input "1232"
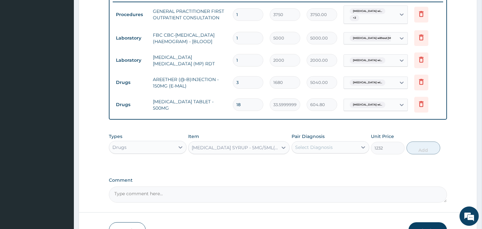
drag, startPoint x: 328, startPoint y: 148, endPoint x: 331, endPoint y: 150, distance: 3.9
click at [329, 149] on div "Select Diagnosis" at bounding box center [314, 147] width 38 height 6
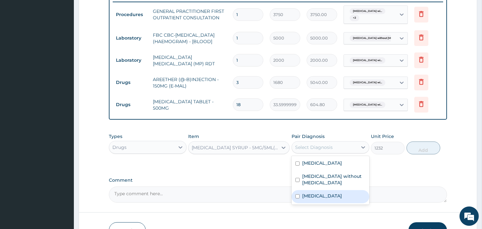
drag, startPoint x: 343, startPoint y: 211, endPoint x: 380, endPoint y: 180, distance: 47.6
click at [342, 199] on label "[MEDICAL_DATA]" at bounding box center [322, 195] width 40 height 6
checkbox input "true"
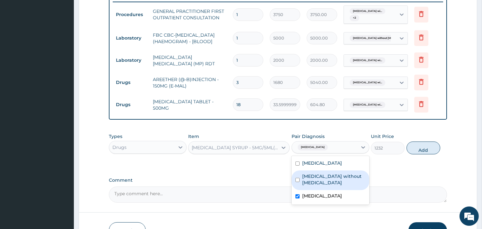
click at [415, 153] on button "Add" at bounding box center [423, 147] width 34 height 13
type input "0"
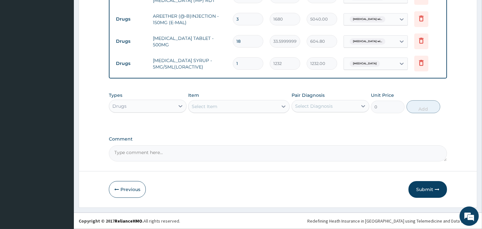
scroll to position [321, 0]
click at [428, 188] on button "Submit" at bounding box center [427, 189] width 39 height 17
drag, startPoint x: 426, startPoint y: 190, endPoint x: 362, endPoint y: 153, distance: 74.3
click at [427, 190] on button "Submit" at bounding box center [427, 189] width 39 height 17
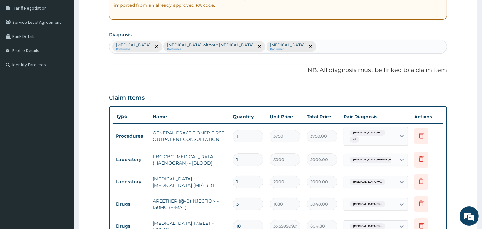
scroll to position [36, 0]
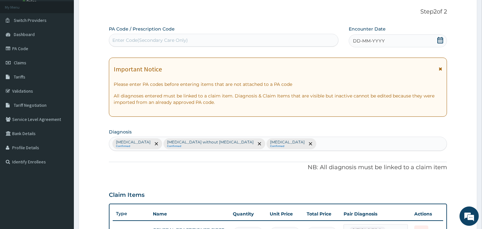
click at [442, 39] on icon at bounding box center [440, 40] width 6 height 6
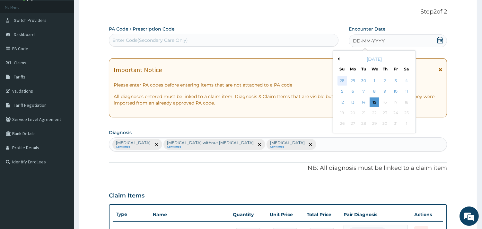
click at [341, 79] on div "28" at bounding box center [342, 81] width 10 height 10
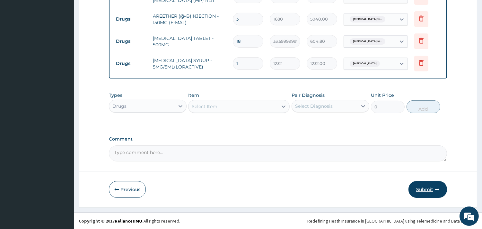
click at [425, 192] on button "Submit" at bounding box center [427, 189] width 39 height 17
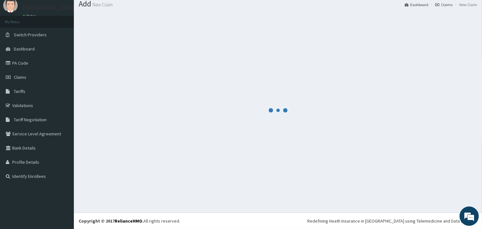
scroll to position [21, 0]
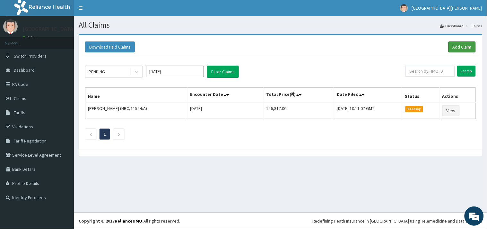
drag, startPoint x: 463, startPoint y: 48, endPoint x: 449, endPoint y: 56, distance: 16.0
click at [463, 49] on link "Add Claim" at bounding box center [461, 46] width 27 height 11
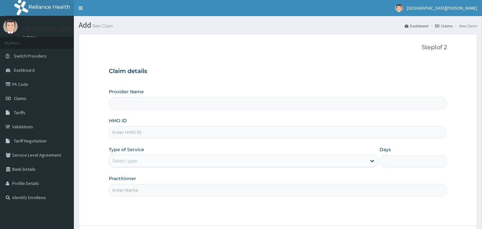
click at [203, 133] on input "HMO ID" at bounding box center [278, 132] width 338 height 13
paste input "BTR/10669/C"
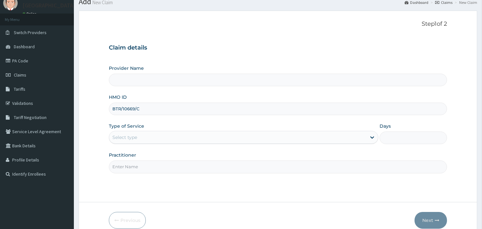
scroll to position [55, 0]
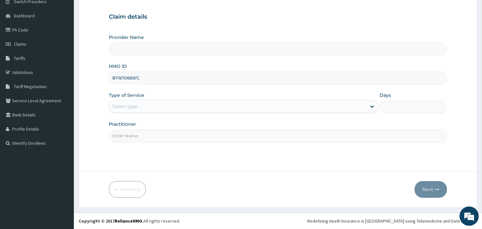
type input "BTR/10669/C"
click at [168, 107] on div "Select type" at bounding box center [237, 106] width 257 height 10
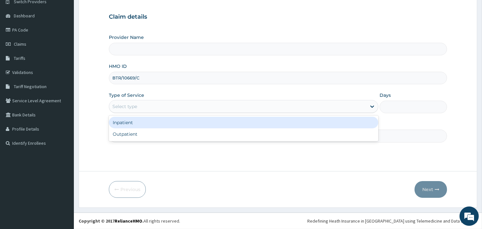
type input "ST. [PERSON_NAME][GEOGRAPHIC_DATA] -[GEOGRAPHIC_DATA]"
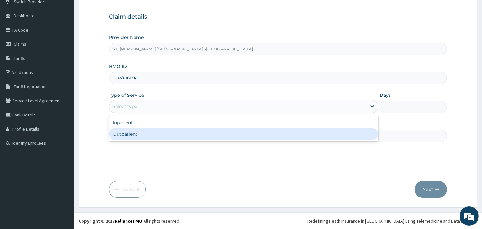
click at [171, 136] on div "Outpatient" at bounding box center [243, 134] width 269 height 12
type input "1"
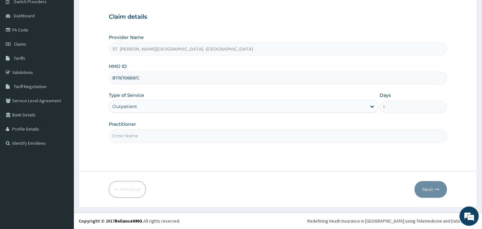
click at [166, 134] on input "Practitioner" at bounding box center [278, 135] width 338 height 13
type input "ONYESOH"
click at [432, 190] on button "Next" at bounding box center [430, 189] width 32 height 17
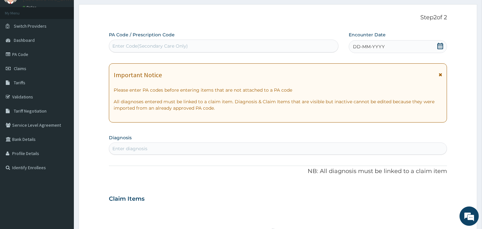
scroll to position [0, 0]
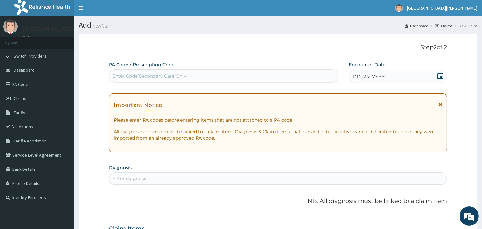
click at [443, 75] on div "DD-MM-YYYY" at bounding box center [398, 76] width 98 height 13
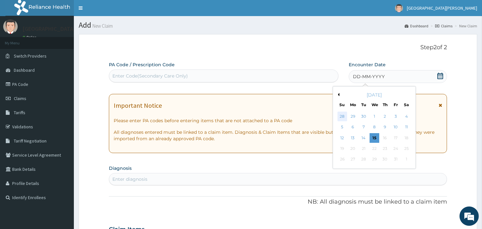
click at [342, 116] on div "28" at bounding box center [342, 116] width 10 height 10
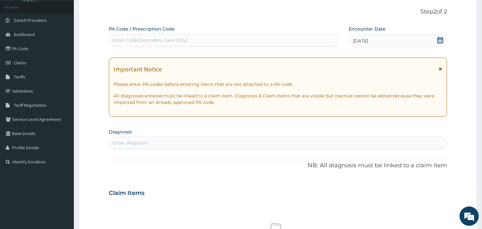
click at [159, 142] on div "Enter diagnosis" at bounding box center [277, 142] width 337 height 10
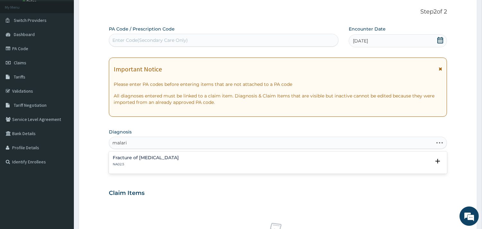
type input "malaria"
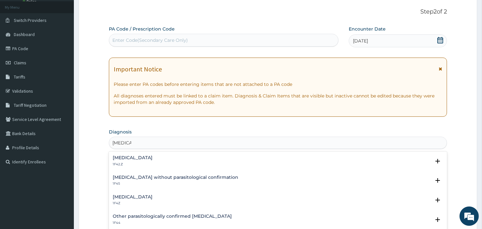
click at [139, 159] on h4 "Plasmodium malariae malaria without complication" at bounding box center [133, 157] width 40 height 5
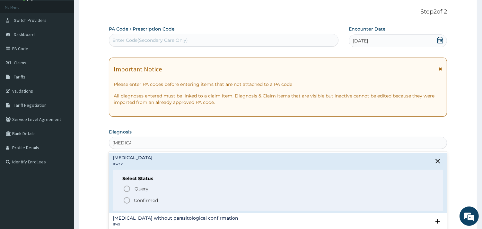
drag, startPoint x: 126, startPoint y: 198, endPoint x: 132, endPoint y: 182, distance: 16.9
click at [126, 197] on icon "status option filled" at bounding box center [127, 200] width 8 height 8
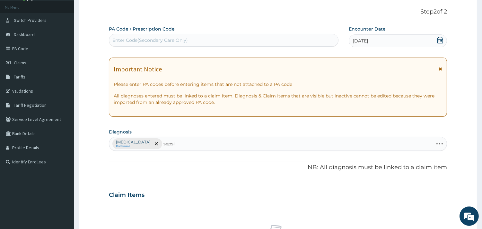
type input "sepsis"
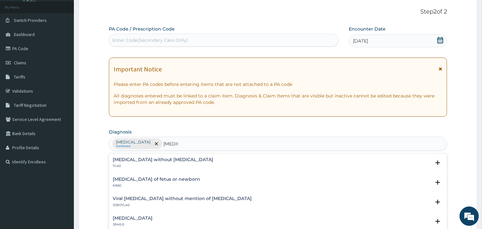
click at [143, 160] on h4 "[MEDICAL_DATA] without [MEDICAL_DATA]" at bounding box center [163, 159] width 100 height 5
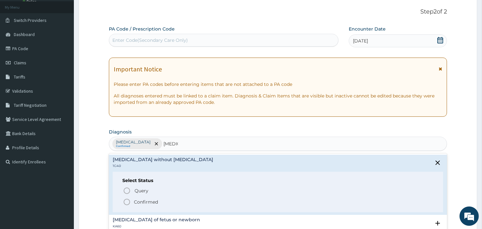
drag, startPoint x: 126, startPoint y: 200, endPoint x: 120, endPoint y: 176, distance: 24.8
click at [126, 199] on icon "status option filled" at bounding box center [127, 202] width 8 height 8
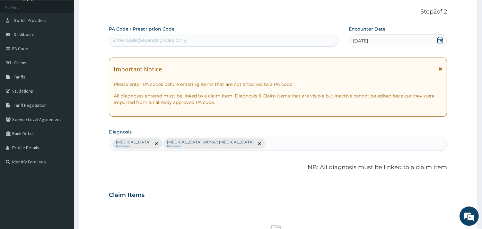
click at [320, 140] on div "Plasmodium malariae malaria without complication Confirmed Sepsis without septi…" at bounding box center [277, 143] width 337 height 13
type input "p"
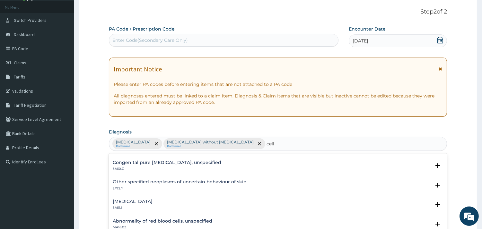
scroll to position [392, 0]
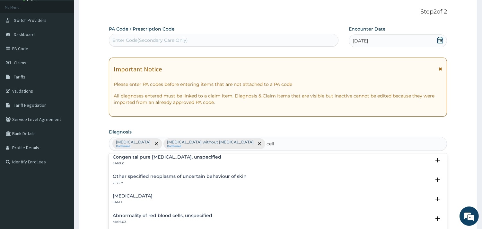
type input "cell"
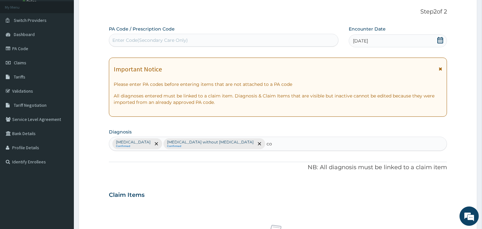
type input "c"
type input "conjuctivitis"
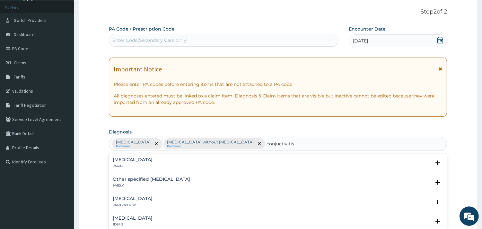
click at [147, 157] on h4 "Conjunctivitis, unspecified" at bounding box center [133, 159] width 40 height 5
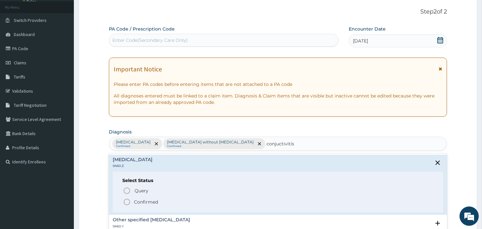
click at [129, 200] on circle "status option filled" at bounding box center [127, 202] width 6 height 6
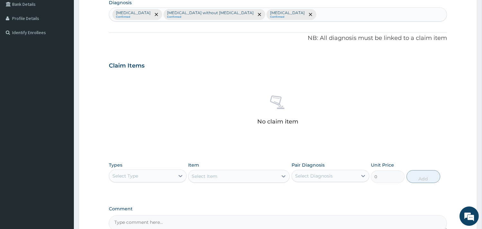
scroll to position [234, 0]
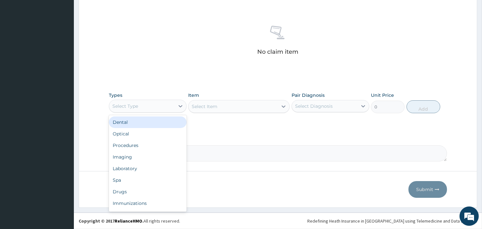
click at [172, 103] on div "Select Type" at bounding box center [141, 106] width 65 height 10
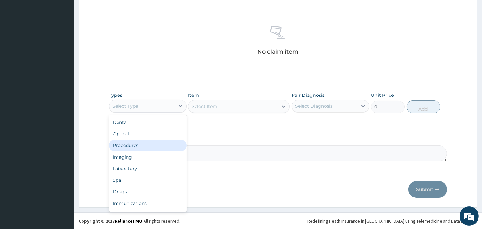
click at [156, 148] on div "Procedures" at bounding box center [148, 145] width 78 height 12
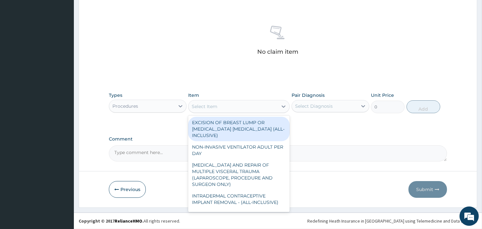
click at [230, 106] on div "Select Item" at bounding box center [232, 106] width 89 height 10
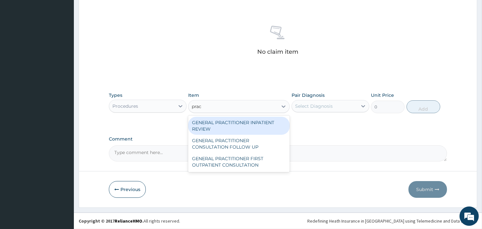
type input "pract"
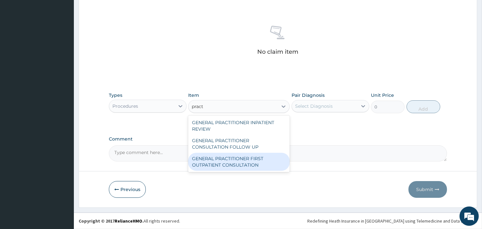
click at [244, 160] on div "GENERAL PRACTITIONER FIRST OUTPATIENT CONSULTATION" at bounding box center [238, 161] width 101 height 18
type input "3750"
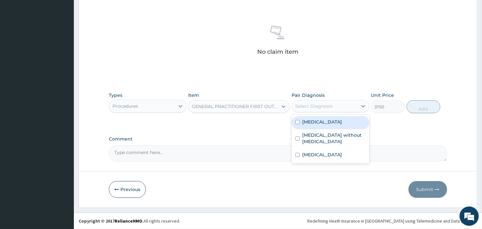
click at [330, 101] on div "Select Diagnosis" at bounding box center [324, 106] width 65 height 10
click at [326, 122] on label "[MEDICAL_DATA]" at bounding box center [322, 121] width 40 height 6
checkbox input "true"
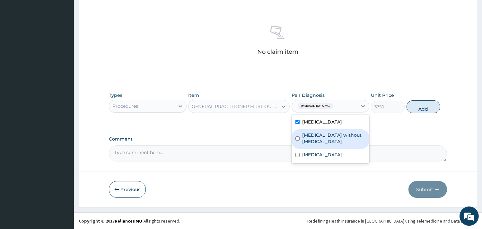
click at [321, 144] on label "[MEDICAL_DATA] without [MEDICAL_DATA]" at bounding box center [333, 138] width 63 height 13
checkbox input "true"
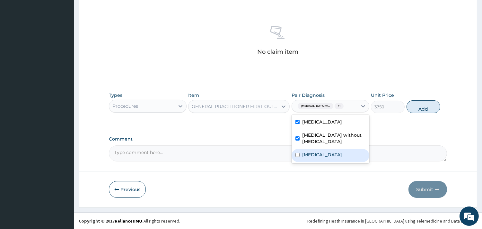
click at [321, 158] on label "Conjunctivitis, unspecified" at bounding box center [322, 154] width 40 height 6
checkbox input "true"
drag, startPoint x: 415, startPoint y: 108, endPoint x: 394, endPoint y: 115, distance: 21.5
click at [413, 111] on button "Add" at bounding box center [423, 106] width 34 height 13
type input "0"
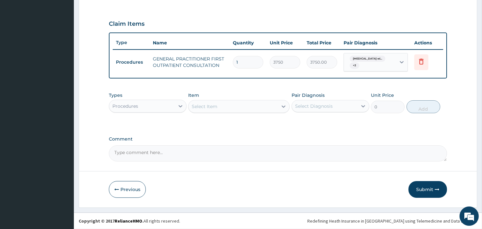
scroll to position [206, 0]
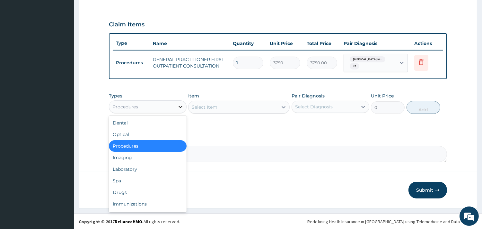
click at [178, 106] on icon at bounding box center [180, 106] width 6 height 6
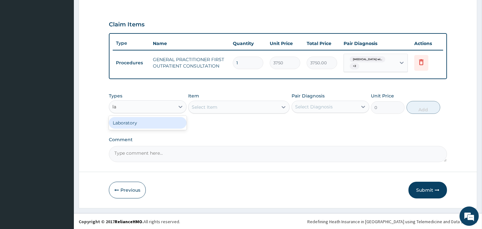
type input "lab"
click at [164, 123] on div "Laboratory" at bounding box center [148, 123] width 78 height 12
click at [240, 106] on div "Select Item" at bounding box center [238, 106] width 101 height 13
click at [219, 107] on div "Select Item" at bounding box center [238, 106] width 101 height 13
click at [284, 107] on div "Select Item" at bounding box center [238, 106] width 101 height 13
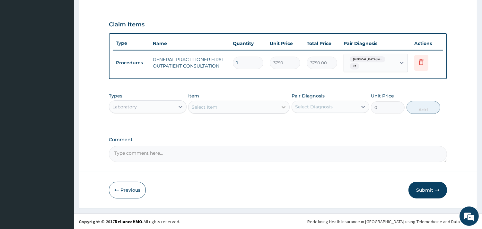
click at [283, 106] on icon at bounding box center [284, 107] width 4 height 2
click at [283, 106] on icon at bounding box center [283, 107] width 6 height 6
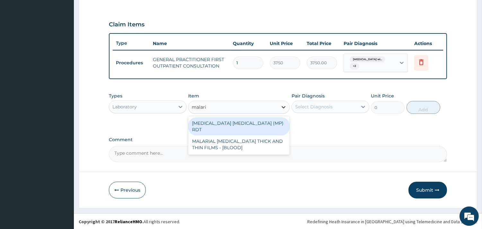
type input "[MEDICAL_DATA]"
drag, startPoint x: 251, startPoint y: 126, endPoint x: 254, endPoint y: 123, distance: 3.4
click at [253, 124] on div "[MEDICAL_DATA] [MEDICAL_DATA] (MP) RDT" at bounding box center [238, 126] width 101 height 18
type input "2000"
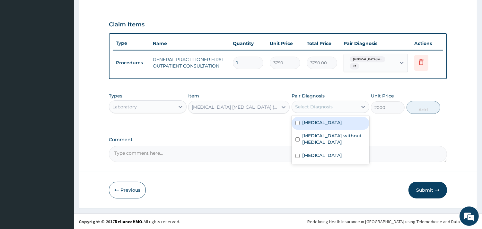
click at [319, 103] on div "Select Diagnosis" at bounding box center [314, 106] width 38 height 6
click at [321, 126] on label "[MEDICAL_DATA]" at bounding box center [322, 122] width 40 height 6
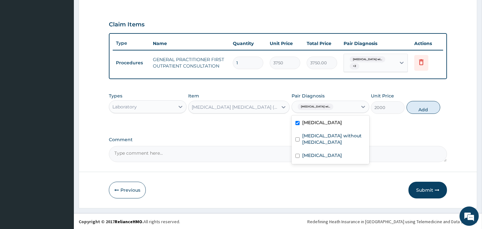
checkbox input "true"
click at [418, 110] on button "Add" at bounding box center [423, 107] width 34 height 13
type input "0"
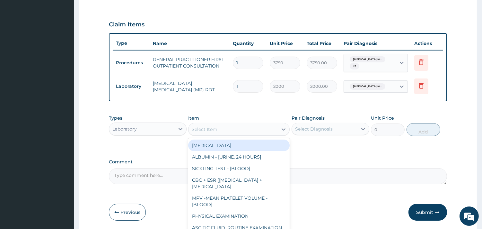
click at [229, 129] on div "Select Item" at bounding box center [232, 129] width 89 height 10
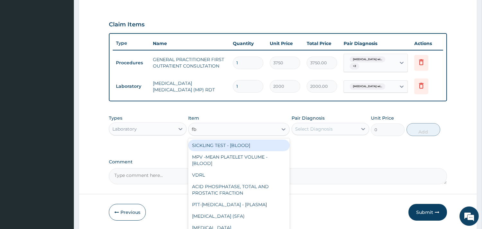
type input "fbc"
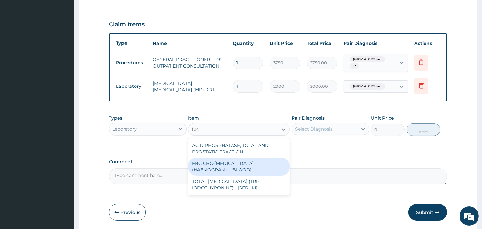
drag, startPoint x: 245, startPoint y: 165, endPoint x: 261, endPoint y: 157, distance: 18.1
click at [245, 165] on div "FBC CBC-[MEDICAL_DATA] (HAEMOGRAM) - [BLOOD]" at bounding box center [238, 166] width 101 height 18
type input "5000"
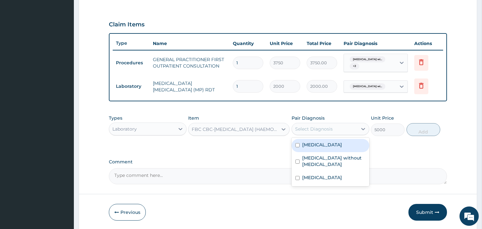
click at [333, 123] on div "Select Diagnosis" at bounding box center [330, 129] width 78 height 12
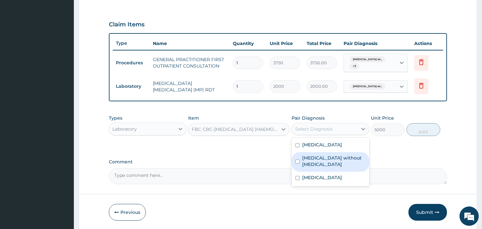
click at [327, 167] on label "[MEDICAL_DATA] without [MEDICAL_DATA]" at bounding box center [333, 160] width 63 height 13
checkbox input "true"
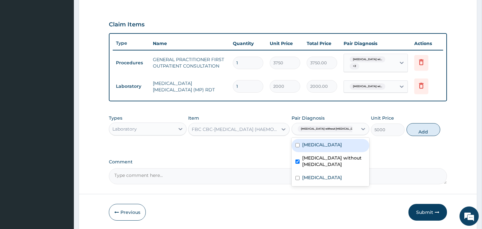
click at [422, 127] on button "Add" at bounding box center [423, 129] width 34 height 13
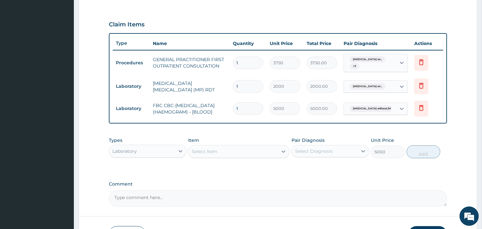
type input "0"
click at [125, 151] on div "Laboratory" at bounding box center [124, 151] width 24 height 6
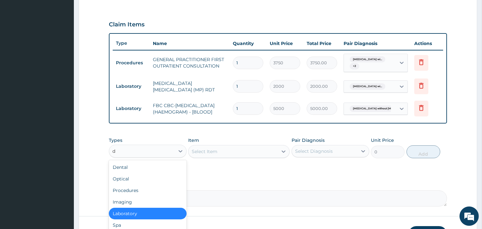
type input "dr"
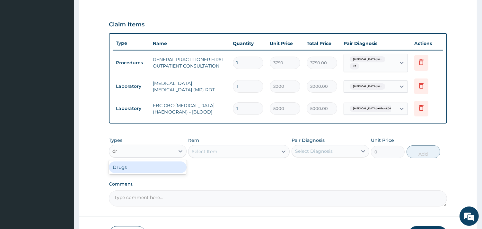
click at [120, 171] on div "Drugs" at bounding box center [148, 167] width 78 height 12
click at [229, 152] on div "Select Item" at bounding box center [238, 151] width 101 height 13
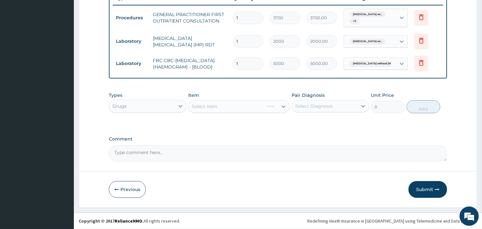
scroll to position [254, 0]
click at [215, 107] on div "Select Item" at bounding box center [238, 106] width 101 height 13
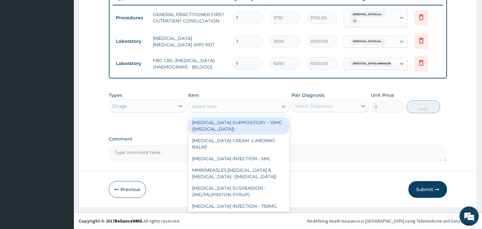
click at [272, 105] on div "Select Item" at bounding box center [232, 106] width 89 height 10
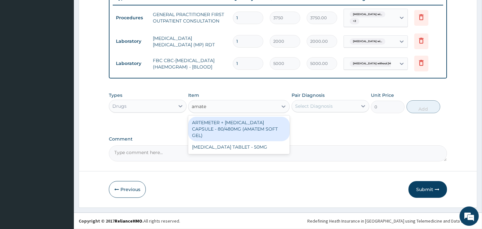
type input "amatem"
click at [276, 124] on div "ARTEMETER + [MEDICAL_DATA] CAPSULE - 80/480MG (AMATEM SOFT GEL)" at bounding box center [238, 129] width 101 height 24
type input "420"
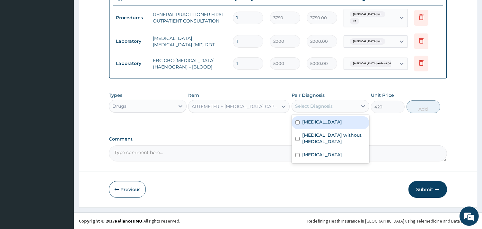
drag, startPoint x: 309, startPoint y: 104, endPoint x: 304, endPoint y: 113, distance: 10.5
click at [309, 105] on div "Select Diagnosis" at bounding box center [314, 106] width 38 height 6
click at [340, 125] on label "[MEDICAL_DATA]" at bounding box center [322, 121] width 40 height 6
checkbox input "true"
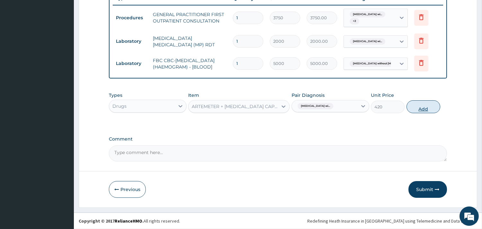
click at [425, 107] on button "Add" at bounding box center [423, 106] width 34 height 13
type input "0"
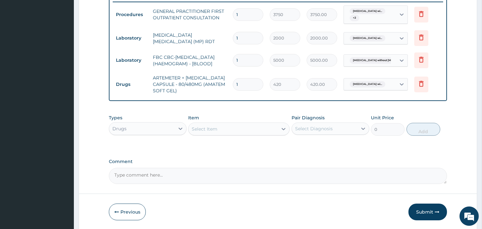
type input "0.00"
type input "6"
type input "2520.00"
type input "6"
click at [226, 130] on div "Select Item" at bounding box center [232, 129] width 89 height 10
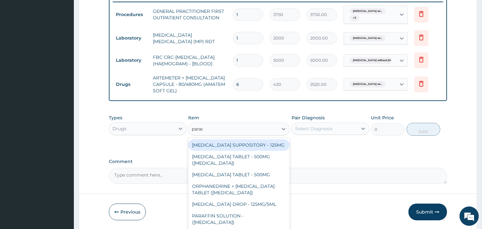
type input "parace"
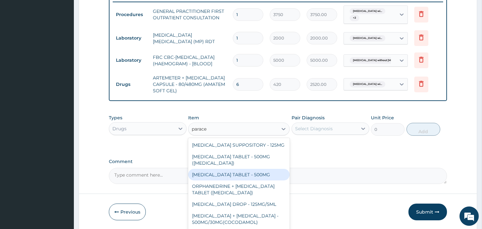
drag, startPoint x: 240, startPoint y: 186, endPoint x: 282, endPoint y: 158, distance: 50.3
click at [242, 180] on div "[MEDICAL_DATA] TABLET - 500MG" at bounding box center [238, 175] width 101 height 12
type input "33.599999999999994"
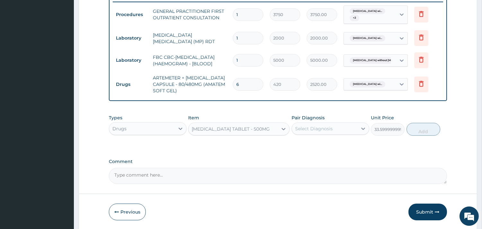
click at [312, 132] on div "Select Diagnosis" at bounding box center [314, 128] width 38 height 6
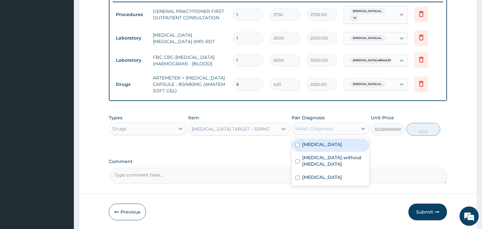
drag, startPoint x: 320, startPoint y: 152, endPoint x: 381, endPoint y: 149, distance: 61.7
click at [322, 147] on label "[MEDICAL_DATA]" at bounding box center [322, 144] width 40 height 6
checkbox input "true"
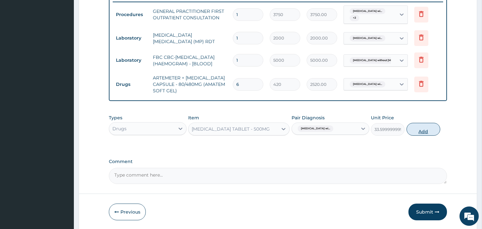
click at [419, 130] on button "Add" at bounding box center [423, 129] width 34 height 13
type input "0"
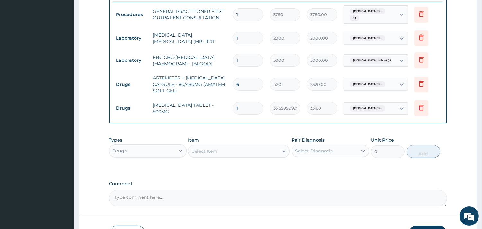
type input "18"
type input "604.80"
type input "18"
click at [216, 150] on div "Select Item" at bounding box center [232, 151] width 89 height 10
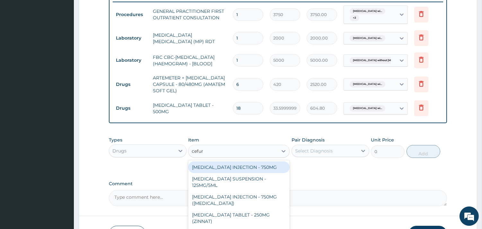
type input "cefuro"
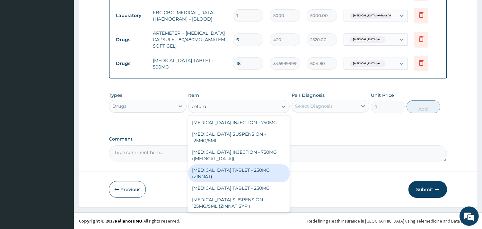
scroll to position [1, 0]
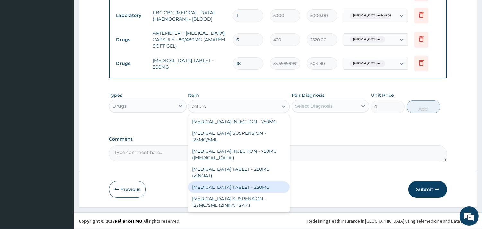
drag, startPoint x: 231, startPoint y: 186, endPoint x: 241, endPoint y: 181, distance: 10.9
click at [231, 186] on div "[MEDICAL_DATA] TABLET - 250MG" at bounding box center [238, 187] width 101 height 12
type input "420"
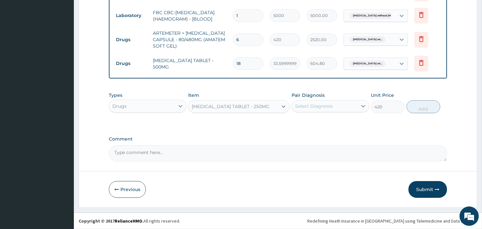
click at [310, 103] on div "Select Diagnosis" at bounding box center [314, 106] width 38 height 6
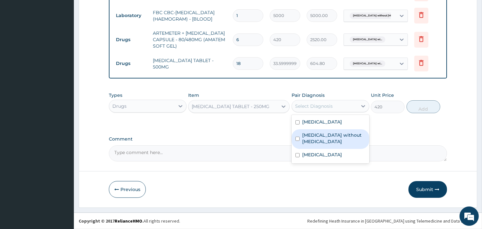
click at [318, 144] on label "[MEDICAL_DATA] without [MEDICAL_DATA]" at bounding box center [333, 138] width 63 height 13
checkbox input "true"
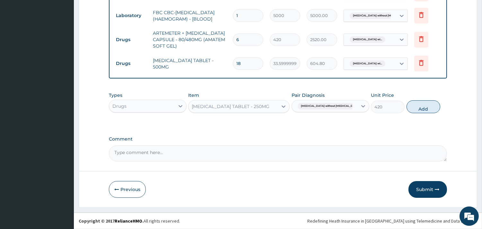
drag, startPoint x: 427, startPoint y: 107, endPoint x: 424, endPoint y: 110, distance: 4.8
click at [427, 106] on button "Add" at bounding box center [423, 106] width 34 height 13
type input "0"
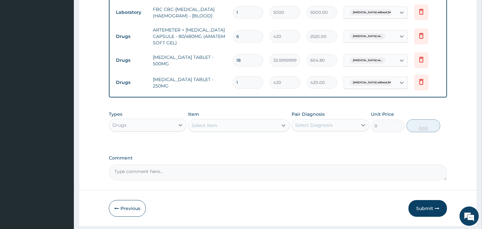
type input "10"
type input "4200.00"
type input "10"
click at [225, 126] on div "Select Item" at bounding box center [232, 125] width 89 height 10
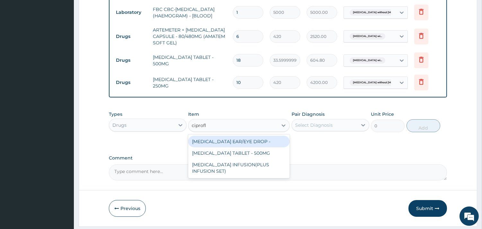
type input "ciproflo"
drag, startPoint x: 249, startPoint y: 145, endPoint x: 273, endPoint y: 138, distance: 25.0
click at [256, 143] on div "[MEDICAL_DATA] EAR/EYE DROP -" at bounding box center [238, 141] width 101 height 12
type input "1680"
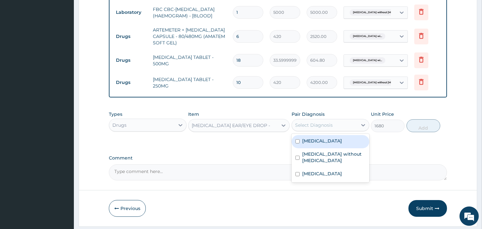
click at [320, 128] on div "Select Diagnosis" at bounding box center [314, 125] width 38 height 6
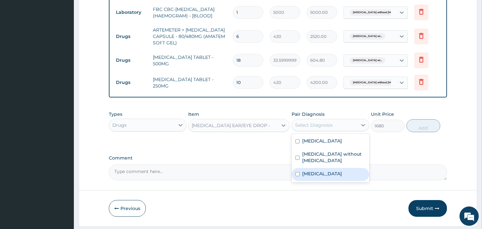
click at [332, 181] on div "Conjunctivitis, unspecified" at bounding box center [330, 174] width 78 height 13
checkbox input "true"
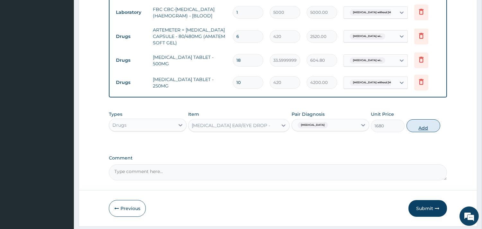
click at [421, 128] on button "Add" at bounding box center [423, 125] width 34 height 13
type input "0"
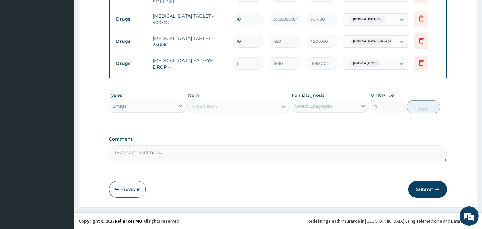
drag, startPoint x: 418, startPoint y: 190, endPoint x: 409, endPoint y: 185, distance: 10.3
click at [419, 189] on button "Submit" at bounding box center [427, 189] width 39 height 17
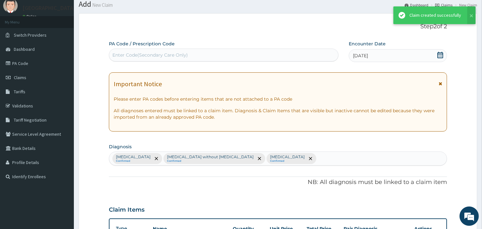
scroll to position [347, 0]
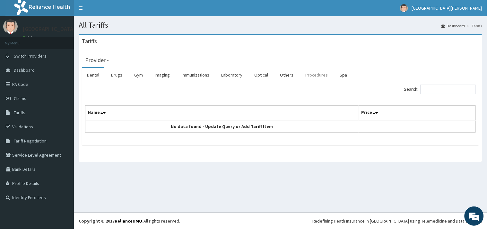
click at [316, 75] on link "Procedures" at bounding box center [316, 74] width 33 height 13
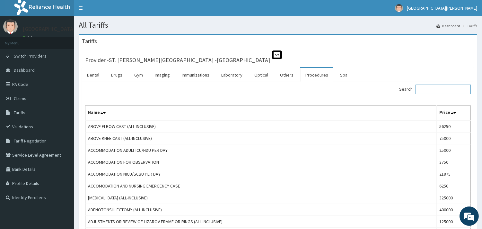
click at [425, 88] on input "Search:" at bounding box center [442, 89] width 55 height 10
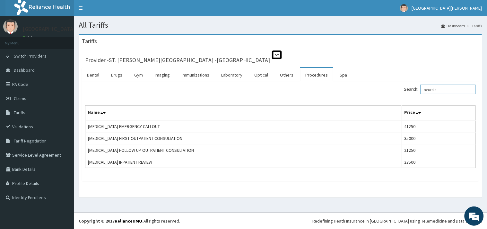
type input "neurolo"
drag, startPoint x: 26, startPoint y: 98, endPoint x: 126, endPoint y: 88, distance: 100.4
click at [26, 99] on link "Claims" at bounding box center [37, 98] width 74 height 14
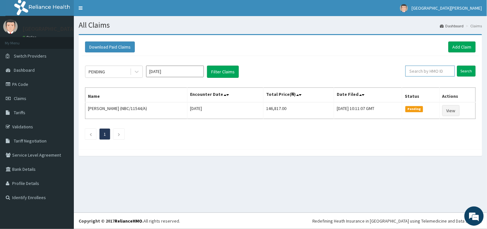
click at [421, 69] on input "text" at bounding box center [429, 70] width 49 height 11
paste input "CMG/10075/C)"
click at [405, 71] on input "CMG/10075/C)" at bounding box center [419, 70] width 45 height 11
click at [468, 71] on input "Search" at bounding box center [466, 70] width 19 height 11
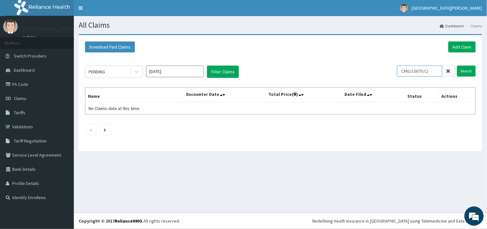
click at [437, 73] on input "CMG/10075/C)" at bounding box center [419, 70] width 45 height 11
drag, startPoint x: 431, startPoint y: 71, endPoint x: 398, endPoint y: 71, distance: 33.4
click at [398, 71] on div "PENDING [DATE] Filter Claims CMG/10075/C Search" at bounding box center [280, 71] width 391 height 12
type input "CMG/10075/C"
click at [471, 71] on input "Search" at bounding box center [466, 70] width 19 height 11
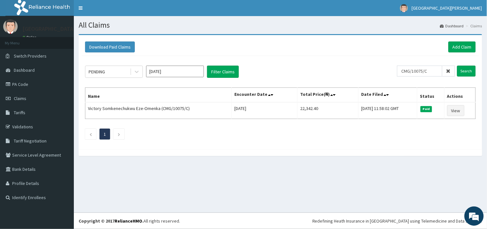
click at [450, 69] on icon at bounding box center [448, 71] width 4 height 4
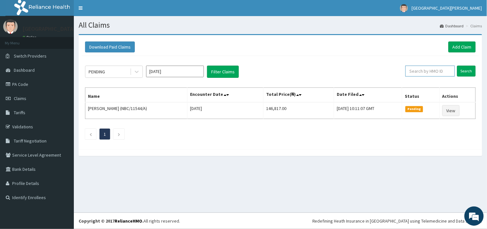
click at [423, 70] on input "text" at bounding box center [429, 70] width 49 height 11
paste input "CMG/10075/C"
click at [405, 69] on input "CMG/10075/C" at bounding box center [419, 70] width 45 height 11
type input "CMG/10075/C"
click at [466, 71] on input "Search" at bounding box center [466, 70] width 19 height 11
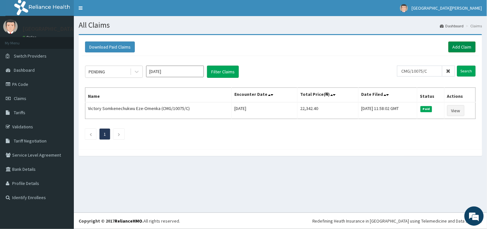
click at [463, 43] on link "Add Claim" at bounding box center [461, 46] width 27 height 11
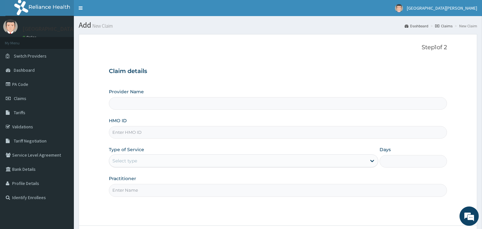
click at [174, 131] on input "HMO ID" at bounding box center [278, 132] width 338 height 13
type input "ST. [PERSON_NAME][GEOGRAPHIC_DATA] -[GEOGRAPHIC_DATA]"
paste input "CMG/10075/C"
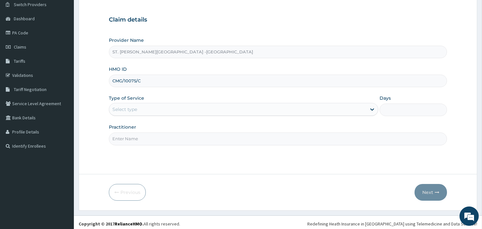
scroll to position [55, 0]
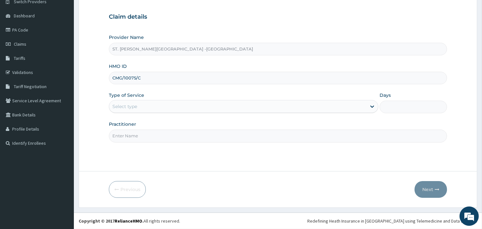
type input "CMG/10075/C"
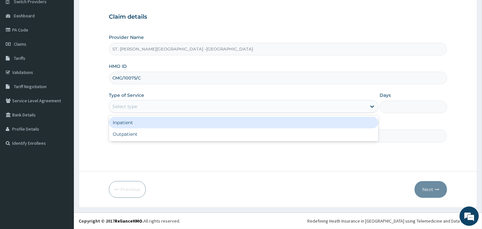
click at [139, 105] on div "Select type" at bounding box center [237, 106] width 257 height 10
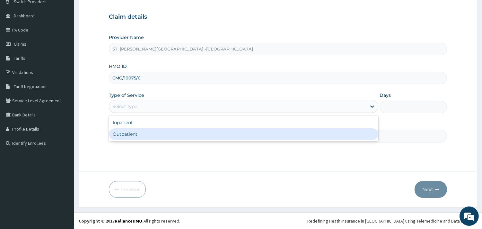
click at [139, 133] on div "Outpatient" at bounding box center [243, 134] width 269 height 12
type input "1"
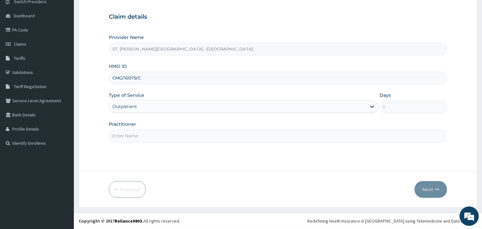
click at [141, 133] on input "Practitioner" at bounding box center [278, 135] width 338 height 13
type input "[PERSON_NAME]"
click at [434, 188] on button "Next" at bounding box center [430, 189] width 32 height 17
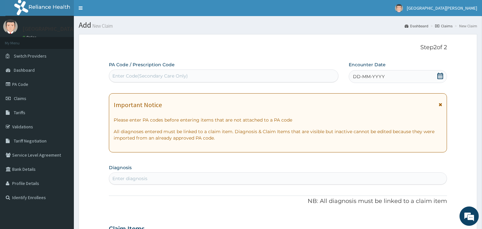
click at [441, 74] on icon at bounding box center [440, 76] width 6 height 6
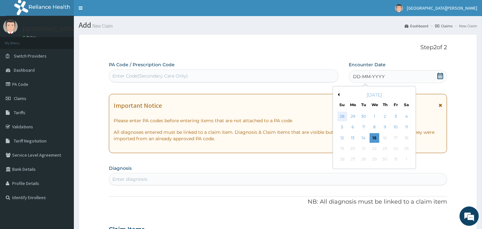
click at [344, 116] on div "28" at bounding box center [342, 116] width 10 height 10
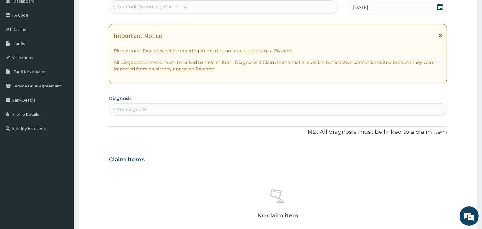
scroll to position [71, 0]
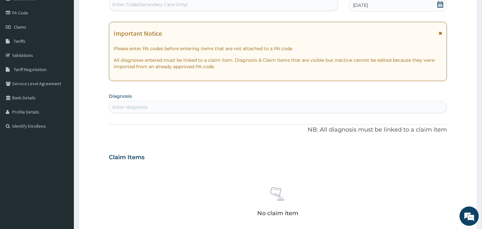
click at [191, 109] on div "Enter diagnosis" at bounding box center [277, 107] width 337 height 10
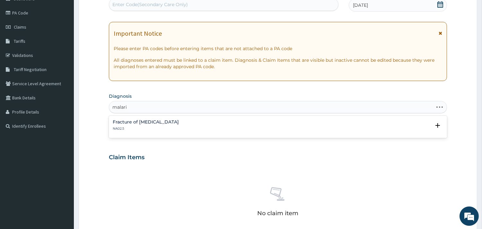
type input "malaria"
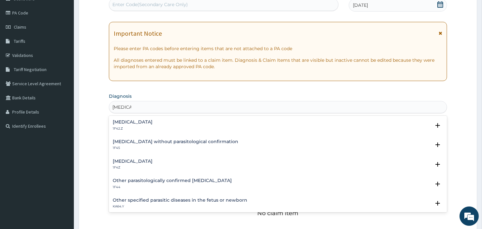
click at [152, 119] on h4 "Plasmodium malariae malaria without complication" at bounding box center [133, 121] width 40 height 5
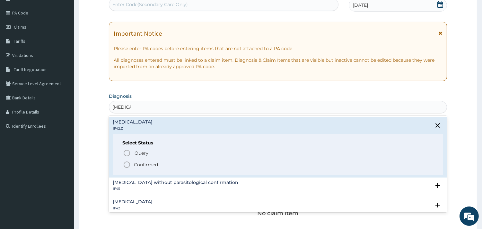
click at [125, 162] on icon "status option filled" at bounding box center [127, 164] width 8 height 8
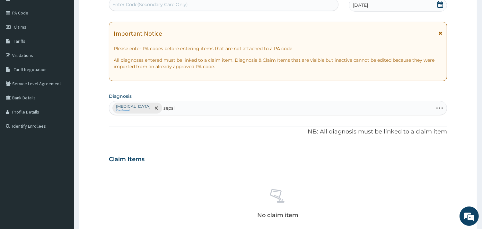
type input "[MEDICAL_DATA]"
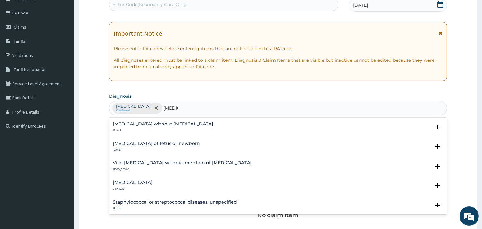
click at [164, 125] on h4 "[MEDICAL_DATA] without [MEDICAL_DATA]" at bounding box center [163, 123] width 100 height 5
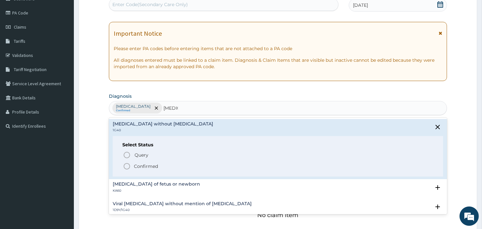
click at [126, 163] on icon "status option filled" at bounding box center [127, 166] width 8 height 8
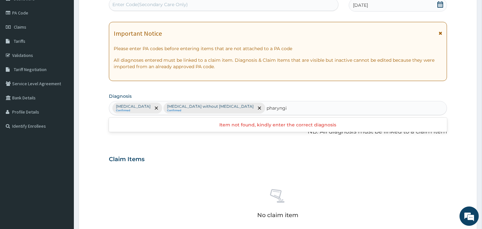
type input "pharyng"
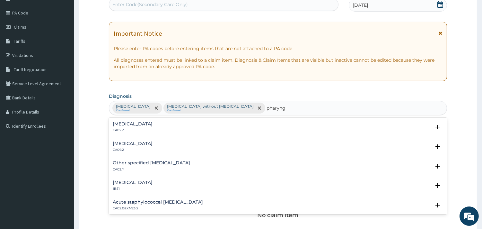
click at [152, 123] on h4 "[MEDICAL_DATA]" at bounding box center [133, 123] width 40 height 5
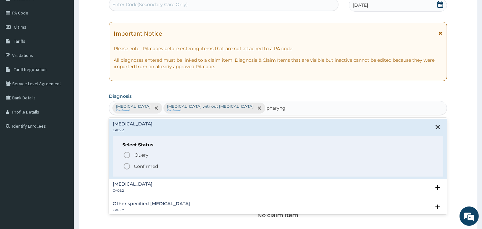
click at [127, 165] on icon "status option filled" at bounding box center [127, 166] width 8 height 8
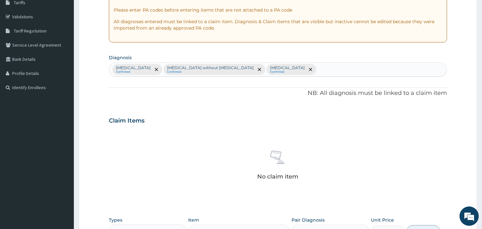
scroll to position [234, 0]
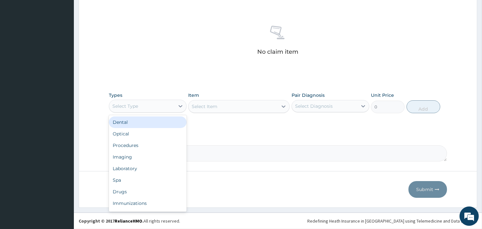
click at [172, 107] on div "Select Type" at bounding box center [141, 106] width 65 height 10
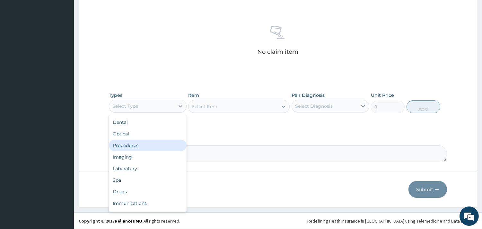
click at [156, 143] on div "Procedures" at bounding box center [148, 145] width 78 height 12
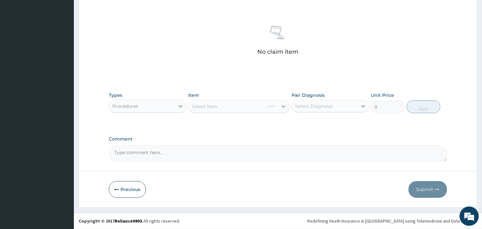
click at [235, 105] on div "Select Item" at bounding box center [238, 106] width 101 height 13
click at [325, 104] on div "Select Diagnosis" at bounding box center [314, 106] width 38 height 6
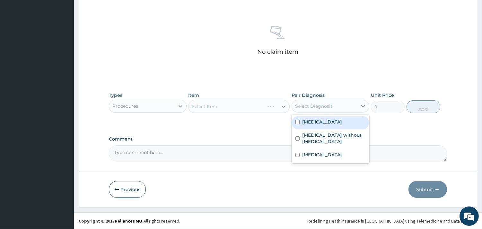
click at [328, 125] on label "[MEDICAL_DATA]" at bounding box center [322, 121] width 40 height 6
checkbox input "true"
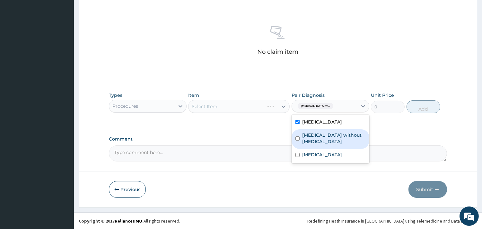
click at [323, 144] on label "[MEDICAL_DATA] without [MEDICAL_DATA]" at bounding box center [333, 138] width 63 height 13
checkbox input "true"
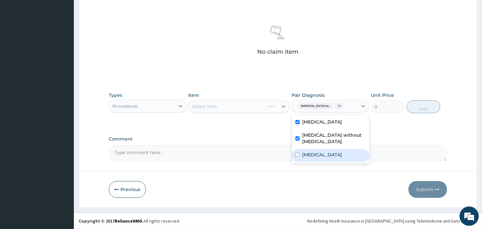
click at [322, 158] on label "[MEDICAL_DATA]" at bounding box center [322, 154] width 40 height 6
checkbox input "true"
click at [253, 106] on div "Select Item" at bounding box center [238, 106] width 101 height 13
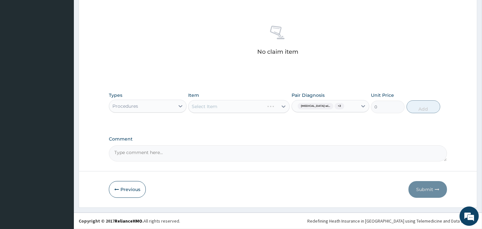
click at [282, 105] on div "Select Item" at bounding box center [238, 106] width 101 height 13
click at [256, 105] on div "Select Item" at bounding box center [238, 106] width 101 height 13
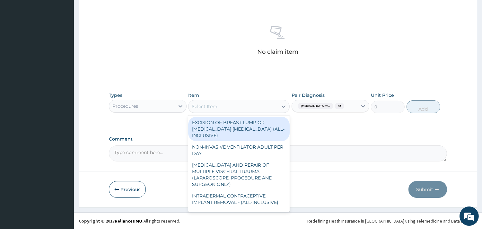
click at [242, 103] on div "Select Item" at bounding box center [232, 106] width 89 height 10
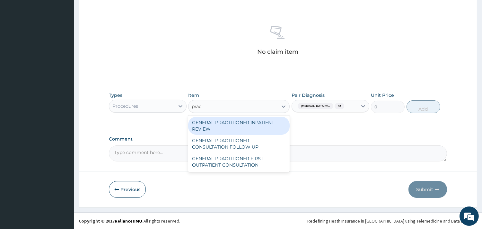
type input "pract"
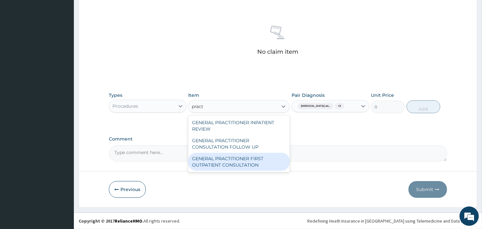
click at [258, 157] on div "GENERAL PRACTITIONER FIRST OUTPATIENT CONSULTATION" at bounding box center [238, 161] width 101 height 18
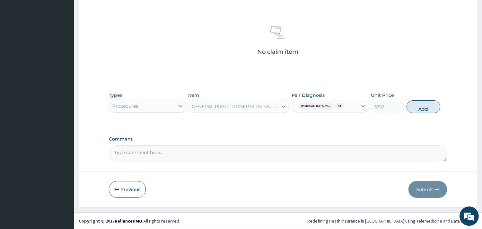
drag, startPoint x: 421, startPoint y: 106, endPoint x: 415, endPoint y: 106, distance: 6.4
click at [422, 106] on button "Add" at bounding box center [423, 106] width 34 height 13
type input "0"
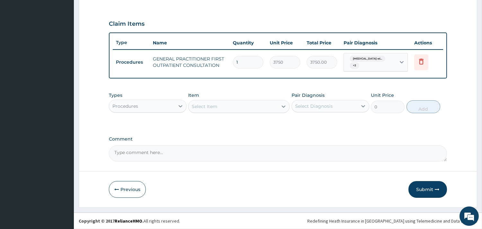
scroll to position [206, 0]
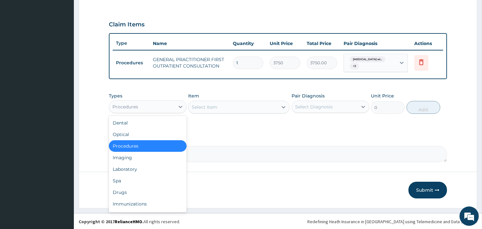
drag, startPoint x: 148, startPoint y: 105, endPoint x: 152, endPoint y: 96, distance: 10.2
click at [148, 105] on div "Procedures" at bounding box center [141, 106] width 65 height 10
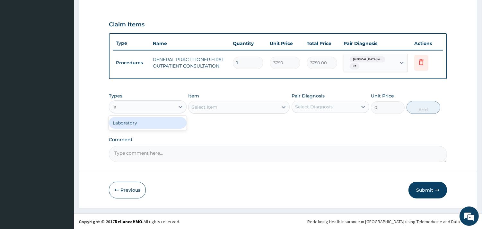
type input "lab"
drag, startPoint x: 168, startPoint y: 124, endPoint x: 195, endPoint y: 115, distance: 28.3
click at [168, 124] on div "Laboratory" at bounding box center [148, 123] width 78 height 12
click at [217, 106] on div "Select Item" at bounding box center [238, 106] width 101 height 13
drag, startPoint x: 272, startPoint y: 106, endPoint x: 277, endPoint y: 107, distance: 5.5
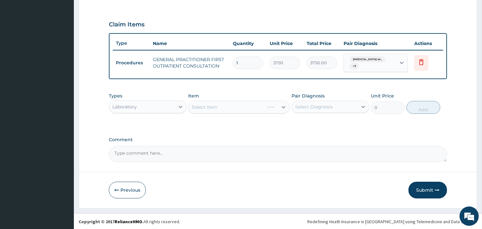
click at [272, 107] on div "Select Item" at bounding box center [238, 106] width 101 height 13
click at [284, 105] on div "Select Item" at bounding box center [238, 106] width 101 height 13
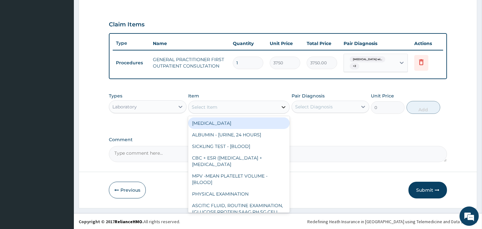
click at [284, 105] on icon at bounding box center [283, 107] width 6 height 6
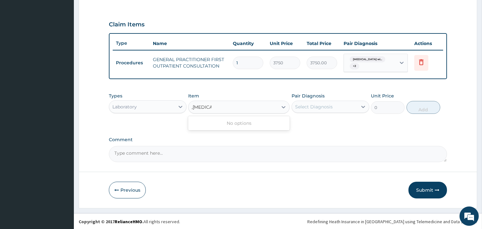
click at [193, 107] on input ",malaria" at bounding box center [202, 107] width 20 height 6
type input "[MEDICAL_DATA]"
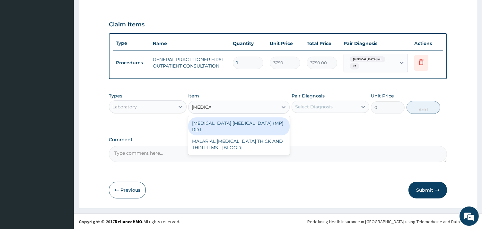
click at [265, 126] on div "[MEDICAL_DATA] [MEDICAL_DATA] (MP) RDT" at bounding box center [238, 126] width 101 height 18
type input "2000"
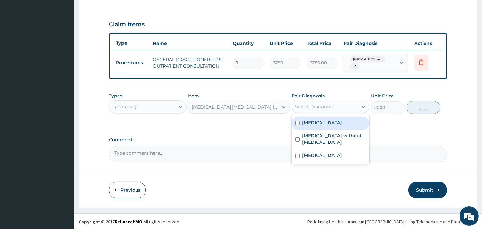
click at [320, 104] on div "Select Diagnosis" at bounding box center [314, 106] width 38 height 6
click at [331, 126] on label "[MEDICAL_DATA]" at bounding box center [322, 122] width 40 height 6
checkbox input "true"
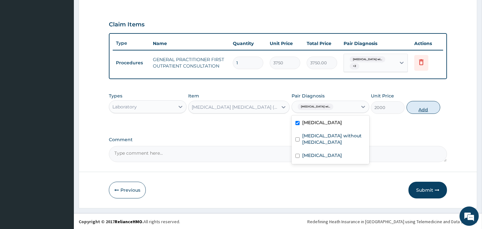
click at [414, 110] on button "Add" at bounding box center [423, 107] width 34 height 13
type input "0"
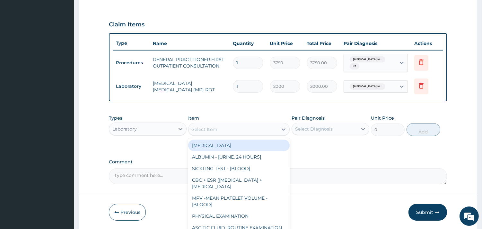
click at [226, 128] on div "Select Item" at bounding box center [232, 129] width 89 height 10
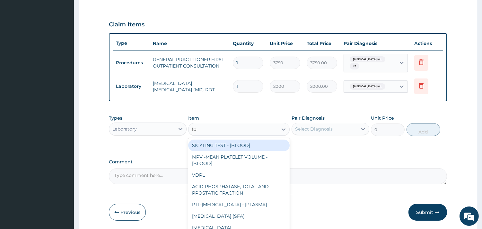
type input "fbc"
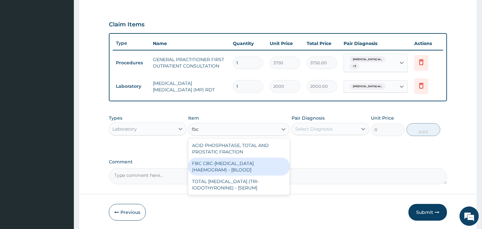
drag, startPoint x: 260, startPoint y: 171, endPoint x: 262, endPoint y: 168, distance: 3.5
click at [260, 170] on div "FBC CBC-[MEDICAL_DATA] (HAEMOGRAM) - [BLOOD]" at bounding box center [238, 166] width 101 height 18
type input "5000"
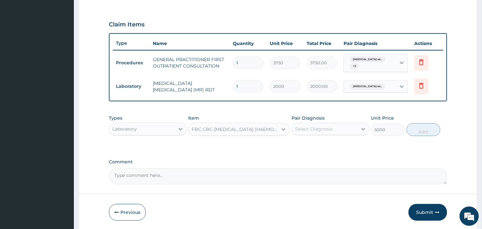
click at [329, 126] on div "Select Diagnosis" at bounding box center [314, 129] width 38 height 6
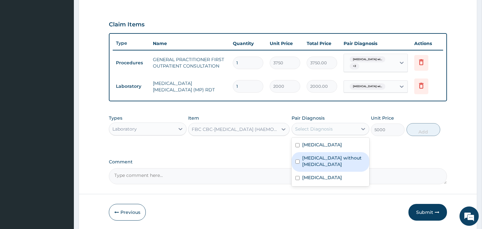
click at [325, 167] on label "[MEDICAL_DATA] without [MEDICAL_DATA]" at bounding box center [333, 160] width 63 height 13
checkbox input "true"
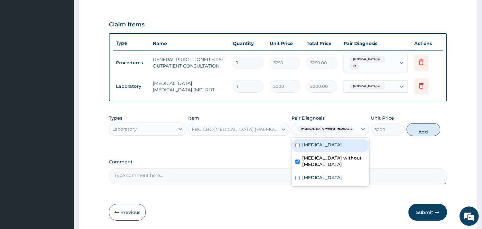
drag, startPoint x: 431, startPoint y: 127, endPoint x: 426, endPoint y: 127, distance: 5.1
click at [430, 127] on button "Add" at bounding box center [423, 129] width 34 height 13
type input "0"
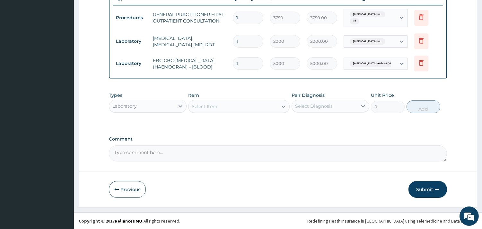
scroll to position [254, 0]
click at [159, 108] on div "Laboratory" at bounding box center [141, 106] width 65 height 10
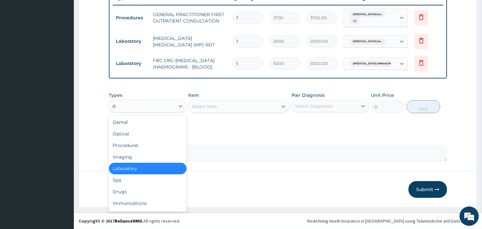
type input "dr"
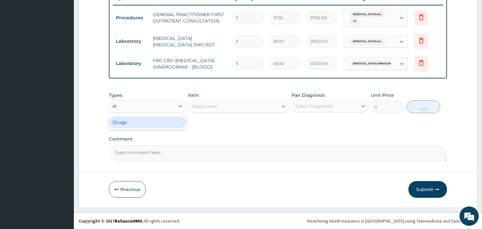
drag, startPoint x: 149, startPoint y: 121, endPoint x: 162, endPoint y: 120, distance: 12.6
click at [150, 121] on div "Drugs" at bounding box center [148, 122] width 78 height 12
click at [221, 107] on div "Select Item" at bounding box center [238, 106] width 101 height 13
click at [217, 105] on div "Select Item" at bounding box center [205, 106] width 26 height 6
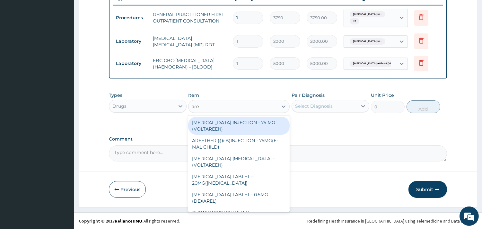
type input "aree"
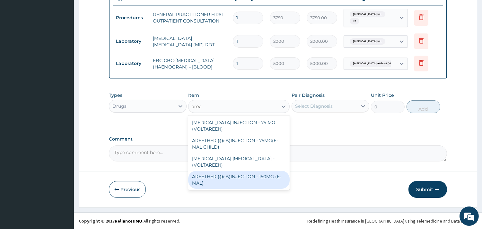
click at [275, 174] on div "AREETHER (@-B)INJECTION - 150MG (E-MAL)" at bounding box center [238, 179] width 101 height 18
type input "1680"
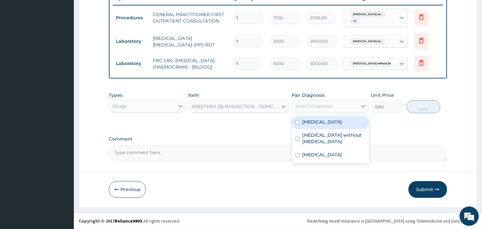
click at [325, 105] on div "Select Diagnosis" at bounding box center [314, 106] width 38 height 6
click at [330, 125] on label "[MEDICAL_DATA]" at bounding box center [322, 121] width 40 height 6
checkbox input "true"
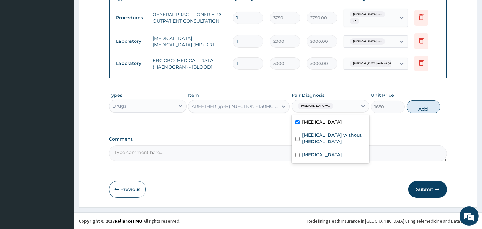
click at [416, 107] on button "Add" at bounding box center [423, 106] width 34 height 13
type input "0"
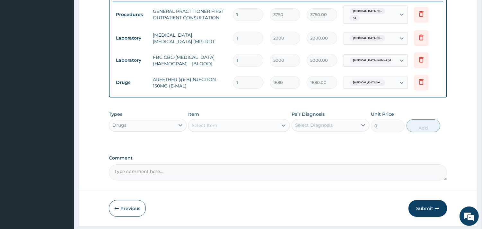
type input "0.00"
type input "2"
type input "3360.00"
type input "2"
click at [245, 127] on div "Select Item" at bounding box center [232, 125] width 89 height 10
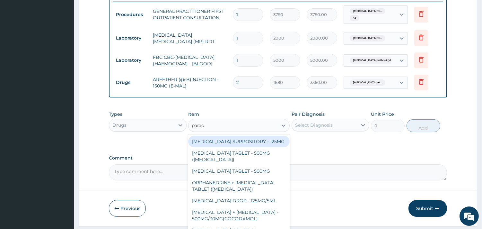
type input "parace"
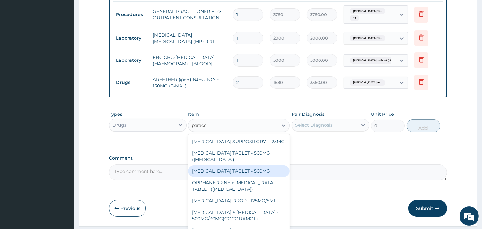
click at [262, 177] on div "[MEDICAL_DATA] TABLET - 500MG" at bounding box center [238, 171] width 101 height 12
type input "33.599999999999994"
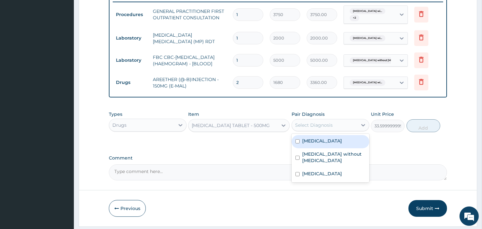
click at [308, 127] on div "Select Diagnosis" at bounding box center [314, 125] width 38 height 6
click at [325, 144] on label "[MEDICAL_DATA]" at bounding box center [322, 140] width 40 height 6
checkbox input "true"
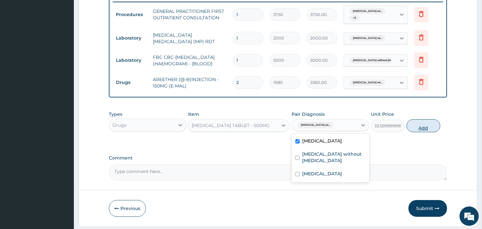
click at [425, 127] on button "Add" at bounding box center [423, 125] width 34 height 13
type input "0"
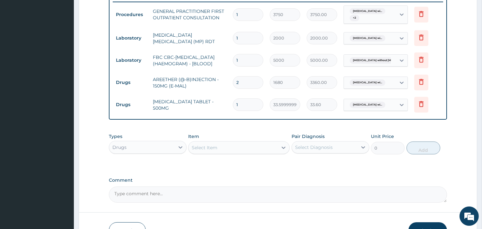
type input "18"
type input "604.80"
type input "18"
click at [213, 148] on div "Select Item" at bounding box center [205, 147] width 26 height 6
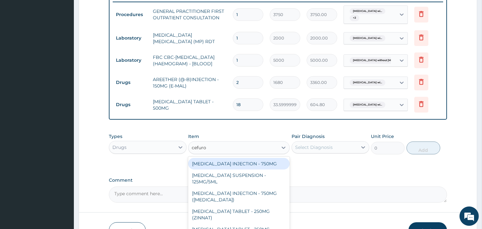
type input "cefurox"
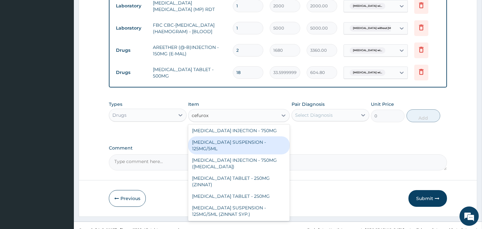
scroll to position [290, 0]
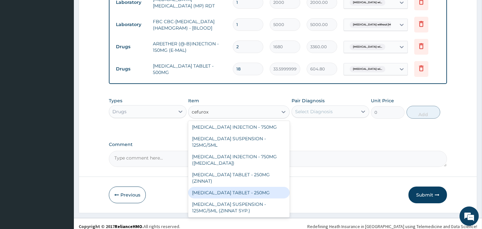
click at [253, 195] on div "[MEDICAL_DATA] TABLET - 250MG" at bounding box center [238, 192] width 101 height 12
type input "420"
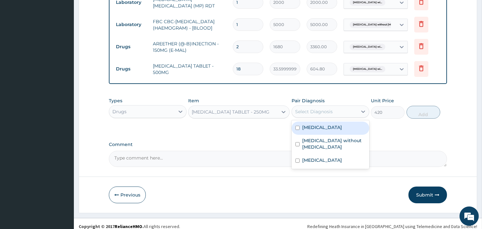
click at [306, 113] on div "Select Diagnosis" at bounding box center [314, 111] width 38 height 6
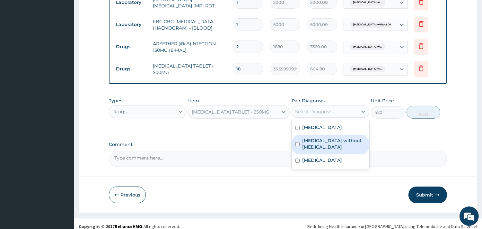
drag, startPoint x: 320, startPoint y: 158, endPoint x: 326, endPoint y: 157, distance: 5.5
click at [323, 150] on label "[MEDICAL_DATA] without [MEDICAL_DATA]" at bounding box center [333, 143] width 63 height 13
checkbox input "true"
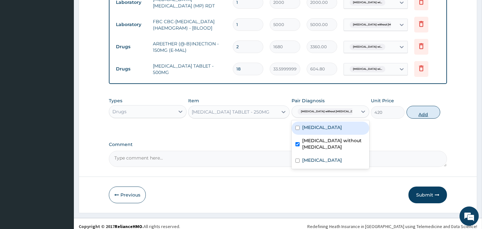
click at [429, 113] on button "Add" at bounding box center [423, 112] width 34 height 13
type input "0"
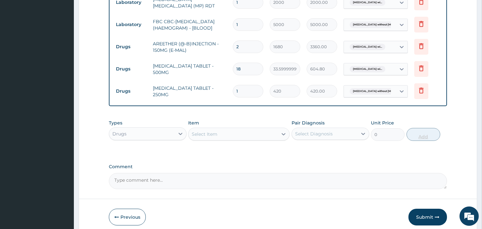
type input "10"
type input "4200.00"
type input "10"
click at [229, 133] on div "Select Item" at bounding box center [232, 134] width 89 height 10
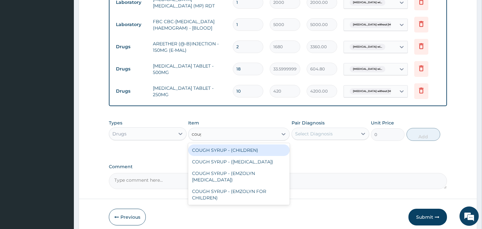
type input "cough"
click at [255, 152] on div "COUGH SYRUP - (CHILDREN)" at bounding box center [238, 150] width 101 height 12
type input "1120"
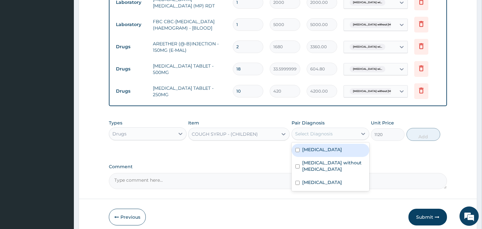
drag, startPoint x: 313, startPoint y: 134, endPoint x: 318, endPoint y: 143, distance: 11.2
click at [315, 135] on div "Select Diagnosis" at bounding box center [314, 133] width 38 height 6
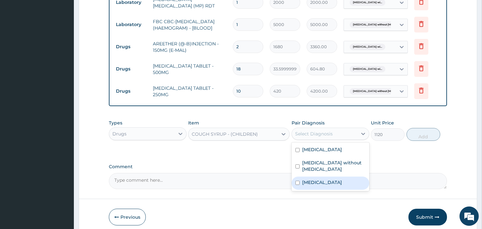
drag, startPoint x: 325, startPoint y: 206, endPoint x: 371, endPoint y: 165, distance: 62.3
click at [327, 185] on label "[MEDICAL_DATA]" at bounding box center [322, 182] width 40 height 6
checkbox input "true"
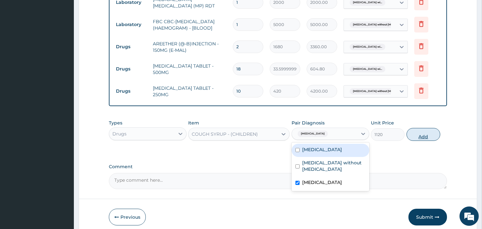
click at [425, 138] on button "Add" at bounding box center [423, 134] width 34 height 13
type input "0"
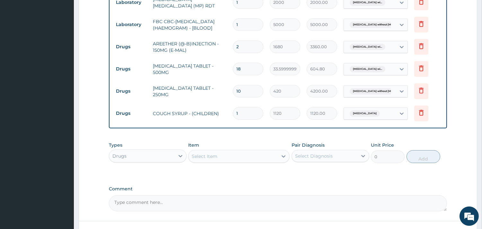
click at [238, 159] on div "Select Item" at bounding box center [232, 156] width 89 height 10
type input "lorat"
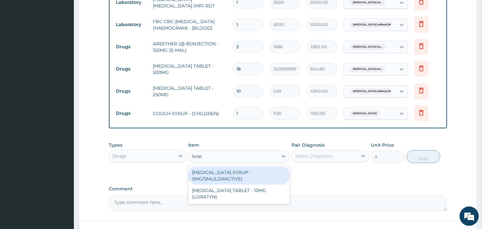
click at [236, 184] on div "[MEDICAL_DATA] SYRUP - 5MG/5ML(LORACTIVE)" at bounding box center [238, 175] width 101 height 18
type input "1232"
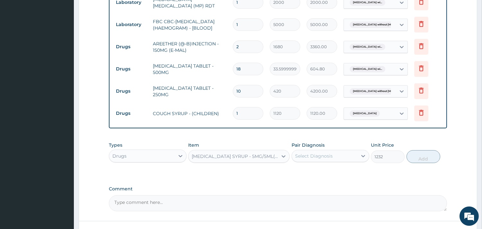
click at [313, 159] on div "Select Diagnosis" at bounding box center [314, 155] width 38 height 6
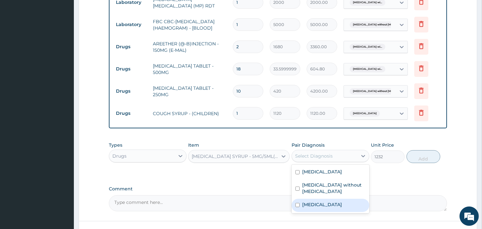
click at [336, 207] on label "[MEDICAL_DATA]" at bounding box center [322, 204] width 40 height 6
checkbox input "true"
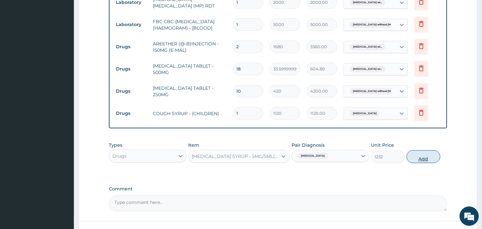
click at [414, 159] on button "Add" at bounding box center [423, 156] width 34 height 13
type input "0"
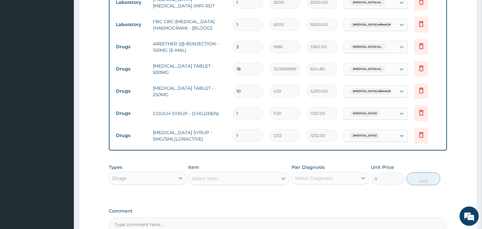
click at [232, 178] on div "Select Item" at bounding box center [232, 178] width 89 height 10
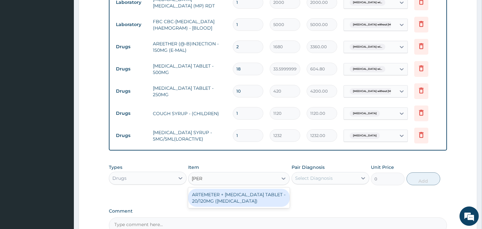
type input "coart"
click at [254, 206] on div "ARTEMETER + [MEDICAL_DATA] TABLET - 20/120MG ([MEDICAL_DATA])" at bounding box center [238, 197] width 101 height 18
type input "210"
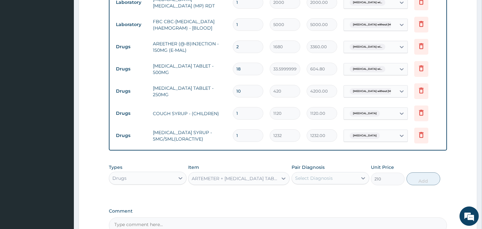
click at [301, 179] on div "Select Diagnosis" at bounding box center [314, 178] width 38 height 6
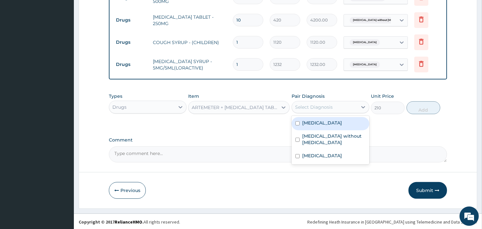
scroll to position [365, 0]
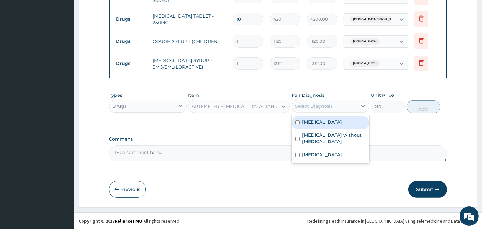
click at [319, 125] on label "[MEDICAL_DATA]" at bounding box center [322, 121] width 40 height 6
checkbox input "true"
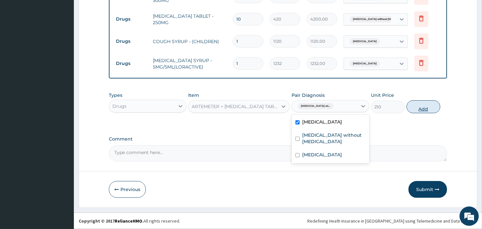
click at [419, 107] on button "Add" at bounding box center [423, 106] width 34 height 13
type input "0"
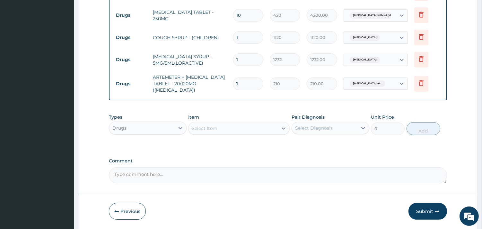
type input "12"
type input "2520.00"
type input "12"
drag, startPoint x: 425, startPoint y: 212, endPoint x: 388, endPoint y: 181, distance: 47.6
click at [422, 210] on button "Submit" at bounding box center [427, 211] width 39 height 17
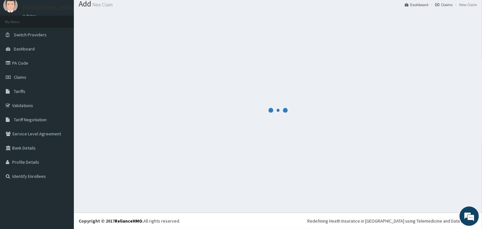
scroll to position [21, 0]
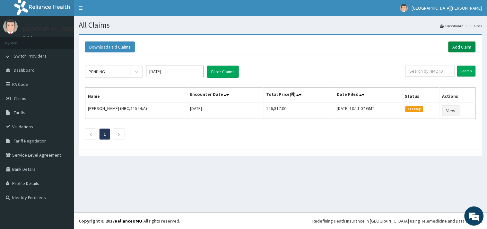
click at [466, 46] on link "Add Claim" at bounding box center [461, 46] width 27 height 11
click at [419, 70] on input "text" at bounding box center [429, 70] width 49 height 11
paste input "CMG/10075/D"
click at [404, 71] on input "CMG/10075/D" at bounding box center [419, 70] width 45 height 11
click at [406, 70] on input "CMG/10075/D" at bounding box center [419, 70] width 45 height 11
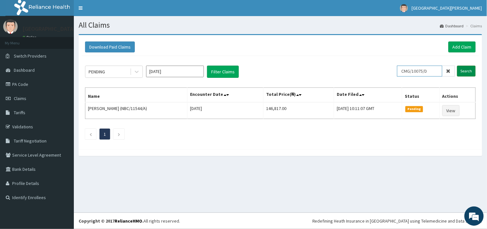
type input "CMG/10075/D"
click at [463, 69] on input "Search" at bounding box center [466, 70] width 19 height 11
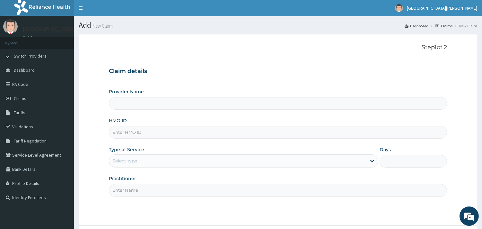
click at [137, 135] on input "HMO ID" at bounding box center [278, 132] width 338 height 13
paste input "CMG/10075/D"
type input "CMG/10075/D"
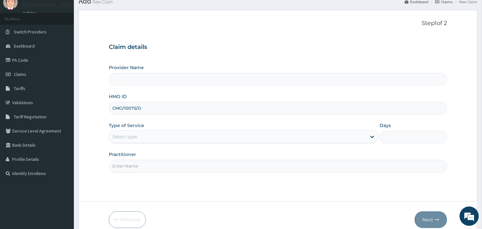
scroll to position [55, 0]
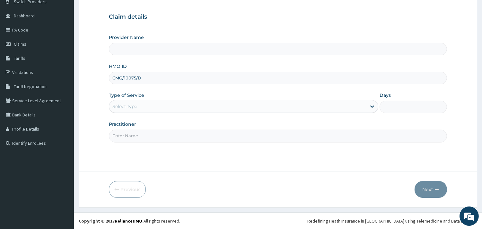
type input "ST. [PERSON_NAME][GEOGRAPHIC_DATA] -[GEOGRAPHIC_DATA]"
type input "CMG/10075/D"
click at [133, 103] on div "Select type" at bounding box center [124, 106] width 25 height 6
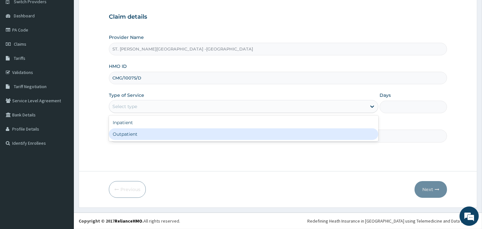
click at [133, 132] on div "Outpatient" at bounding box center [243, 134] width 269 height 12
type input "1"
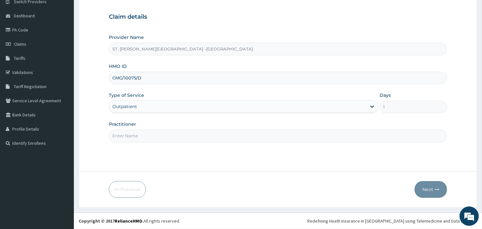
click at [134, 132] on input "Practitioner" at bounding box center [278, 135] width 338 height 13
type input "ONYESOH"
click at [428, 191] on button "Next" at bounding box center [430, 189] width 32 height 17
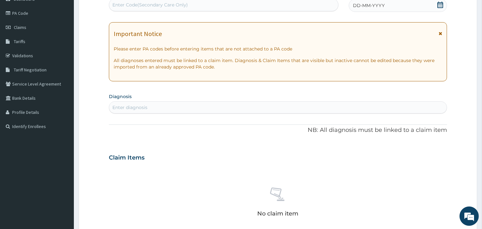
scroll to position [71, 0]
click at [171, 105] on div "Enter diagnosis" at bounding box center [277, 107] width 337 height 10
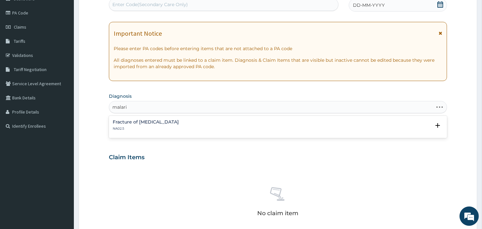
type input "[MEDICAL_DATA]"
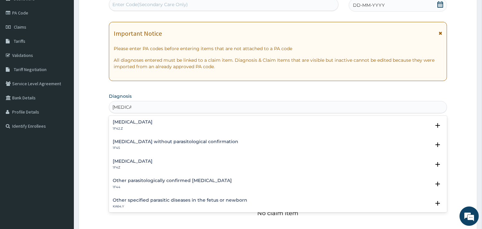
click at [142, 121] on h4 "[MEDICAL_DATA]" at bounding box center [133, 121] width 40 height 5
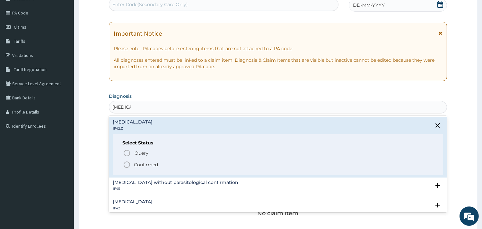
click at [127, 163] on icon "status option filled" at bounding box center [127, 164] width 8 height 8
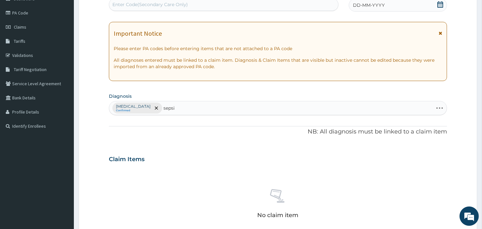
type input "[MEDICAL_DATA]"
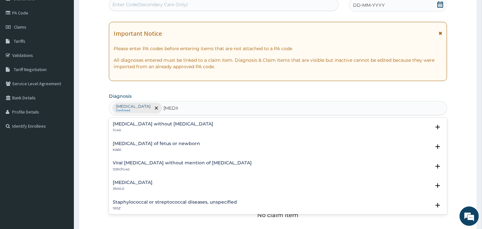
click at [126, 126] on h4 "[MEDICAL_DATA] without [MEDICAL_DATA]" at bounding box center [163, 123] width 100 height 5
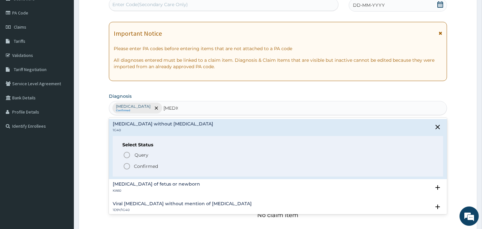
click at [126, 161] on div "Query Query covers suspected (?), Keep in view (kiv), Ruled out (r/o) Confirmed" at bounding box center [277, 160] width 311 height 20
click at [131, 165] on span "Confirmed" at bounding box center [278, 166] width 310 height 8
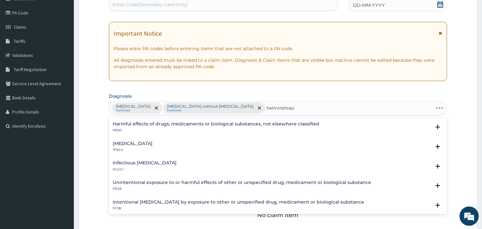
type input "helminthiasis"
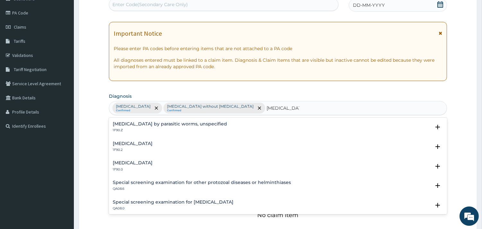
click at [144, 162] on h4 "Mixed intestinal helminthiases" at bounding box center [133, 162] width 40 height 5
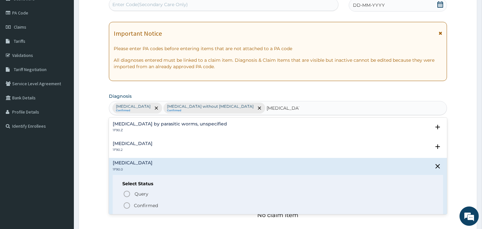
click at [126, 204] on icon "status option filled" at bounding box center [127, 205] width 8 height 8
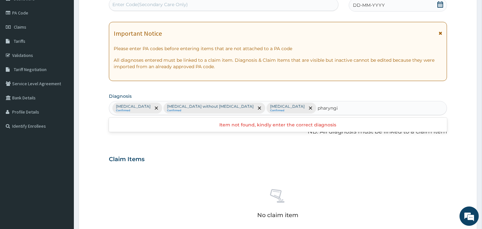
type input "pharyng"
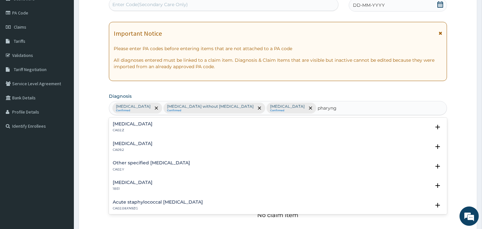
click at [152, 123] on h4 "[MEDICAL_DATA]" at bounding box center [133, 123] width 40 height 5
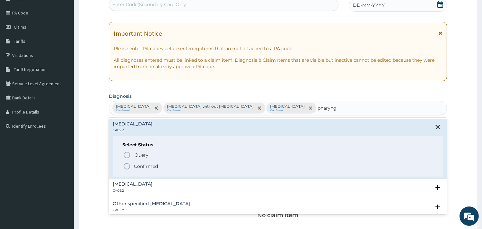
click at [125, 163] on icon "status option filled" at bounding box center [127, 166] width 8 height 8
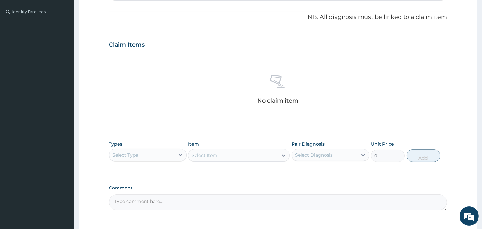
scroll to position [214, 0]
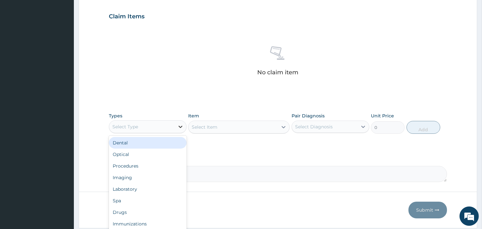
click at [175, 132] on div at bounding box center [181, 127] width 12 height 12
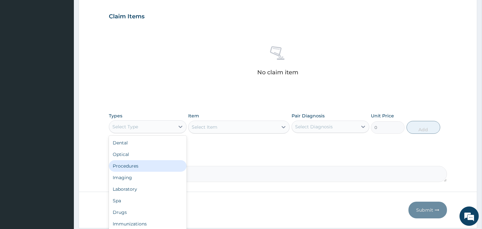
click at [142, 171] on div "Procedures" at bounding box center [148, 166] width 78 height 12
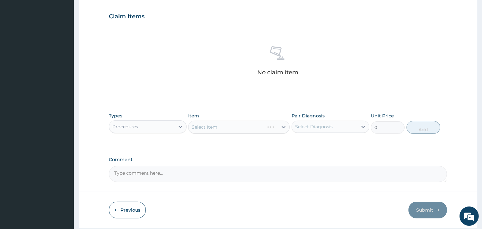
click at [224, 133] on div "Select Item" at bounding box center [238, 126] width 101 height 13
click at [213, 130] on div "Select Item" at bounding box center [205, 127] width 26 height 6
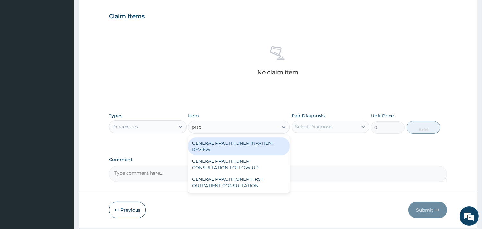
type input "pract"
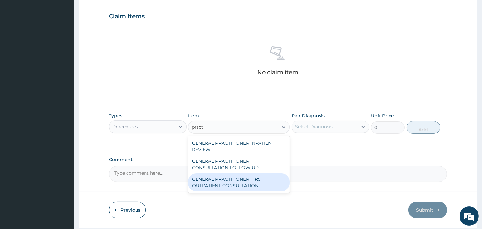
drag, startPoint x: 247, startPoint y: 196, endPoint x: 252, endPoint y: 197, distance: 4.5
click at [249, 191] on div "GENERAL PRACTITIONER FIRST OUTPATIENT CONSULTATION" at bounding box center [238, 182] width 101 height 18
type input "3750"
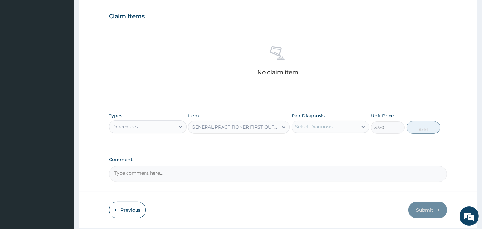
click at [313, 132] on div "Select Diagnosis" at bounding box center [330, 126] width 78 height 12
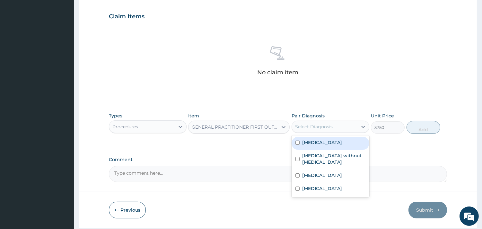
drag, startPoint x: 325, startPoint y: 158, endPoint x: 243, endPoint y: 217, distance: 101.2
click at [325, 145] on label "[MEDICAL_DATA]" at bounding box center [322, 142] width 40 height 6
checkbox input "true"
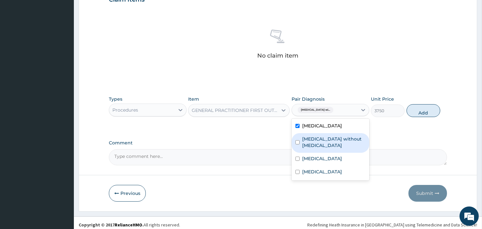
scroll to position [246, 0]
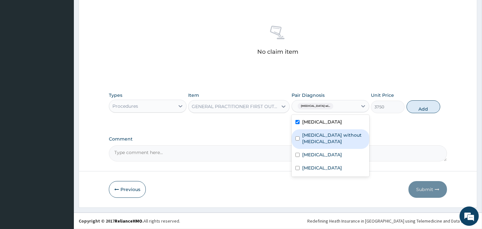
click at [346, 144] on label "[MEDICAL_DATA] without [MEDICAL_DATA]" at bounding box center [333, 138] width 63 height 13
checkbox input "true"
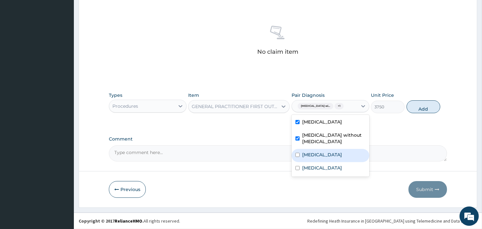
click at [335, 158] on label "Mixed intestinal helminthiases" at bounding box center [322, 154] width 40 height 6
checkbox input "true"
click at [340, 171] on label "[MEDICAL_DATA]" at bounding box center [322, 167] width 40 height 6
checkbox input "true"
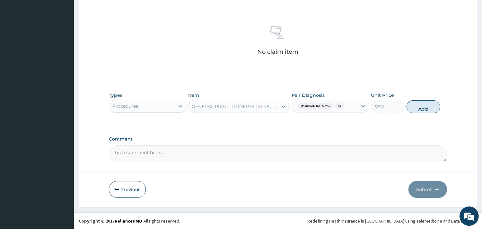
drag, startPoint x: 428, startPoint y: 113, endPoint x: 210, endPoint y: 81, distance: 220.3
click at [424, 113] on button "Add" at bounding box center [423, 106] width 34 height 13
type input "0"
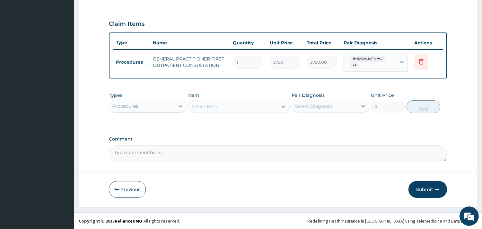
click at [156, 105] on div "Procedures" at bounding box center [141, 106] width 65 height 10
type input "lab"
click at [119, 126] on div "Laboratory" at bounding box center [148, 122] width 78 height 12
drag, startPoint x: 233, startPoint y: 99, endPoint x: 236, endPoint y: 104, distance: 5.6
click at [234, 101] on div "Item Select Item" at bounding box center [238, 102] width 101 height 21
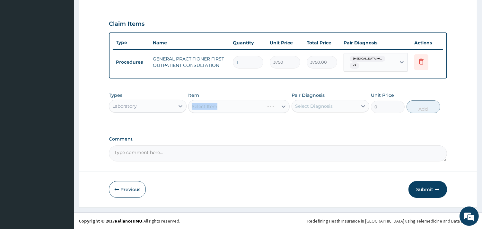
drag, startPoint x: 267, startPoint y: 91, endPoint x: 272, endPoint y: 97, distance: 7.4
click at [268, 91] on div "Types Laboratory Item Select Item Pair Diagnosis Select Diagnosis Unit Price 0 …" at bounding box center [278, 103] width 338 height 28
drag, startPoint x: 281, startPoint y: 115, endPoint x: 286, endPoint y: 119, distance: 7.1
click at [283, 120] on div "Types Laboratory Item Select Item Pair Diagnosis Select Diagnosis Unit Price 0 …" at bounding box center [278, 107] width 338 height 37
click at [284, 105] on div "Select Item" at bounding box center [238, 106] width 101 height 13
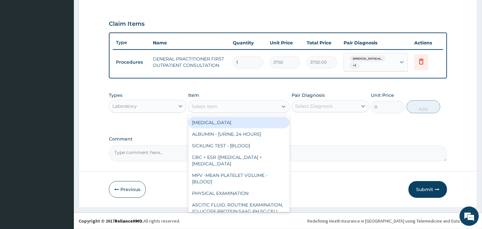
click at [273, 105] on div "Select Item" at bounding box center [232, 106] width 89 height 10
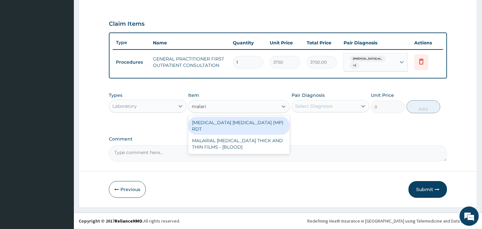
type input "[MEDICAL_DATA]"
click at [265, 119] on div "[MEDICAL_DATA] [MEDICAL_DATA] (MP) RDT" at bounding box center [238, 126] width 101 height 18
type input "2000"
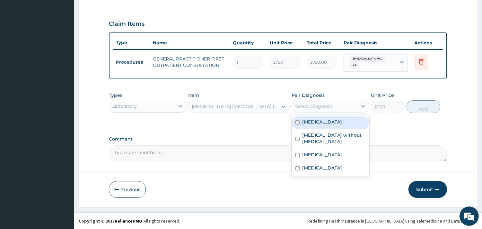
drag, startPoint x: 315, startPoint y: 101, endPoint x: 317, endPoint y: 106, distance: 4.9
click at [316, 101] on div "Select Diagnosis" at bounding box center [324, 106] width 65 height 10
click at [329, 125] on label "[MEDICAL_DATA]" at bounding box center [322, 121] width 40 height 6
checkbox input "true"
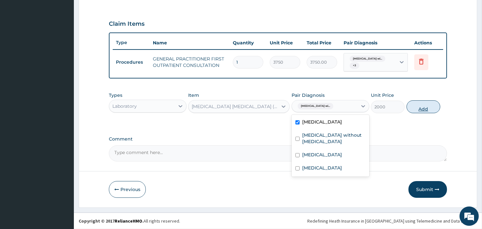
click at [423, 107] on button "Add" at bounding box center [423, 106] width 34 height 13
type input "0"
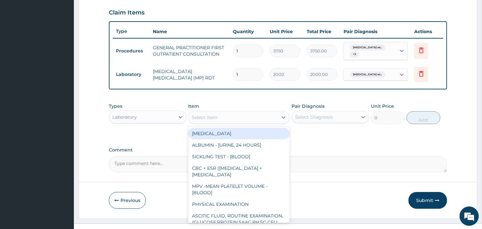
click at [238, 123] on div "Select Item" at bounding box center [238, 117] width 101 height 13
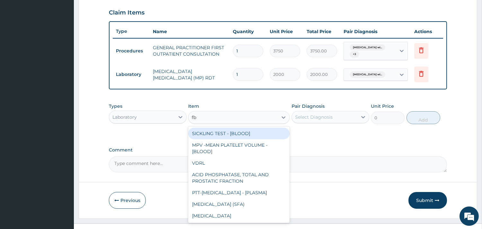
type input "fbc"
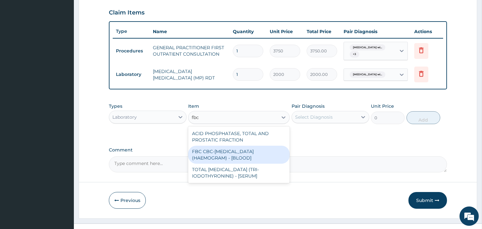
drag, startPoint x: 255, startPoint y: 162, endPoint x: 266, endPoint y: 158, distance: 12.5
click at [261, 161] on div "FBC CBC-[MEDICAL_DATA] (HAEMOGRAM) - [BLOOD]" at bounding box center [238, 154] width 101 height 18
type input "5000"
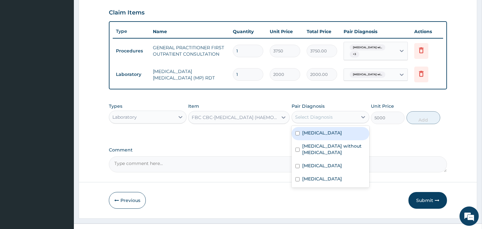
click at [319, 122] on div "Select Diagnosis" at bounding box center [324, 117] width 65 height 10
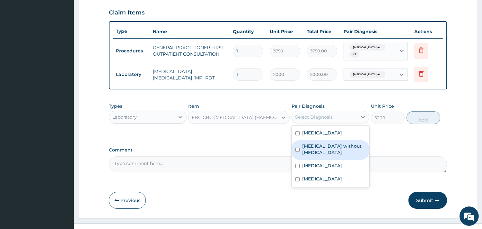
drag, startPoint x: 322, startPoint y: 172, endPoint x: 385, endPoint y: 153, distance: 65.7
click at [335, 155] on label "[MEDICAL_DATA] without [MEDICAL_DATA]" at bounding box center [333, 149] width 63 height 13
checkbox input "true"
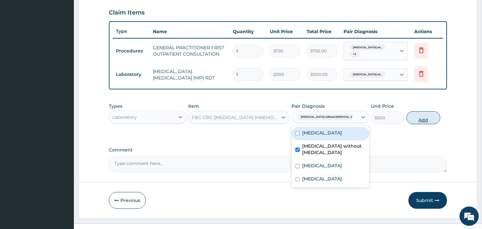
click at [429, 124] on button "Add" at bounding box center [423, 117] width 34 height 13
type input "0"
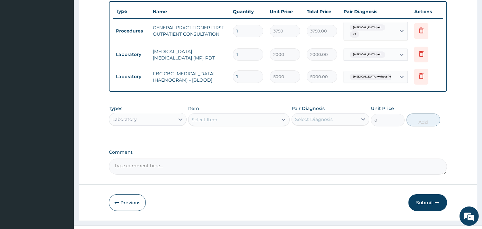
scroll to position [254, 0]
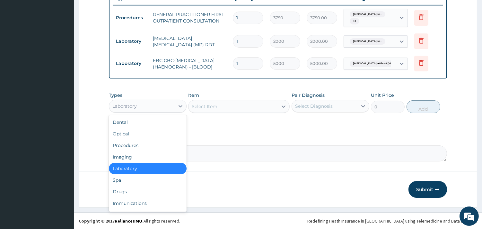
click at [159, 111] on div "Laboratory" at bounding box center [141, 106] width 65 height 10
type input "dr"
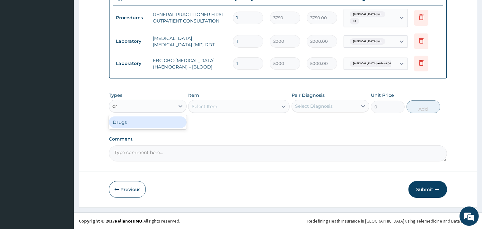
click at [172, 128] on div "Drugs" at bounding box center [148, 122] width 78 height 12
click at [204, 113] on div "Select Item" at bounding box center [238, 106] width 101 height 13
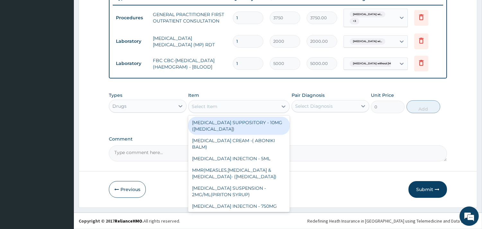
click at [205, 109] on div "Select Item" at bounding box center [205, 106] width 26 height 6
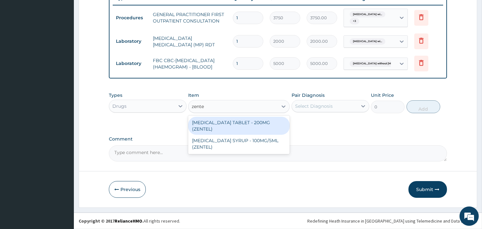
type input "zentel"
click at [232, 134] on div "[MEDICAL_DATA] TABLET - 200MG (ZENTEL)" at bounding box center [238, 126] width 101 height 18
type input "560"
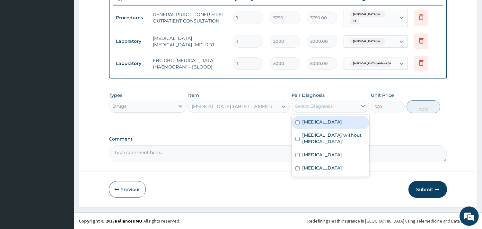
click at [315, 109] on div "Select Diagnosis" at bounding box center [314, 106] width 38 height 6
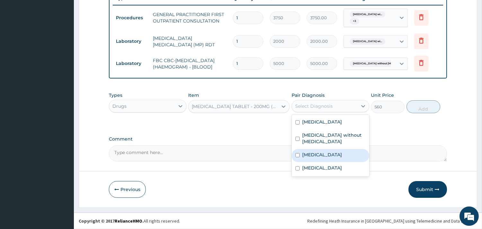
drag, startPoint x: 315, startPoint y: 181, endPoint x: 319, endPoint y: 175, distance: 7.1
click at [315, 158] on label "Mixed intestinal helminthiases" at bounding box center [322, 154] width 40 height 6
checkbox input "true"
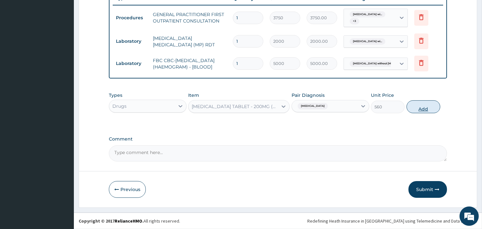
click at [424, 113] on button "Add" at bounding box center [423, 106] width 34 height 13
type input "0"
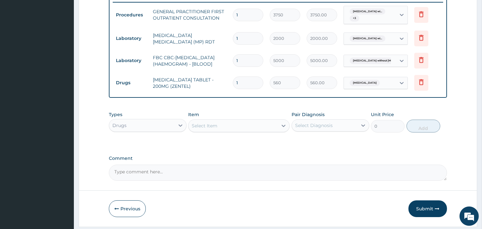
type input "0.00"
type input "2"
type input "1120.00"
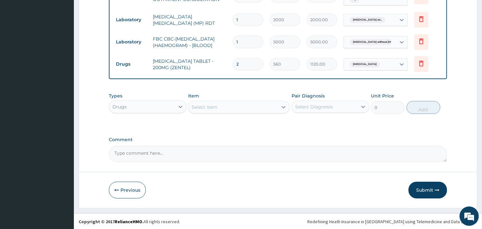
scroll to position [288, 0]
type input "2"
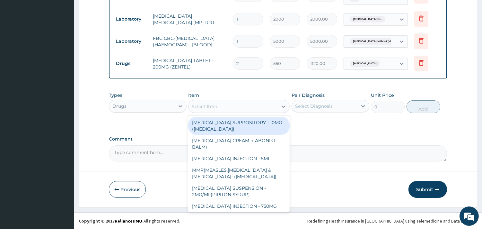
click at [223, 105] on div "Select Item" at bounding box center [232, 106] width 89 height 10
click at [213, 103] on div "Select Item" at bounding box center [205, 106] width 26 height 6
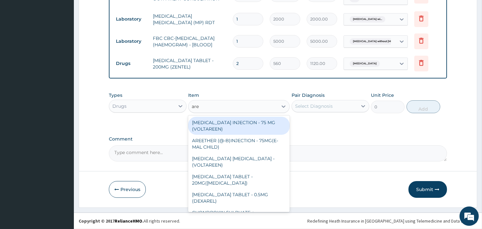
type input "aree"
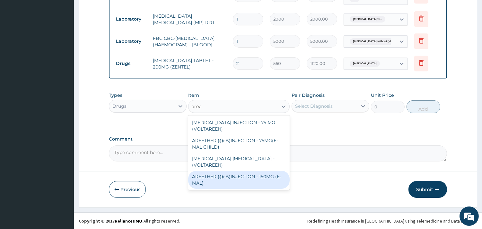
click at [231, 172] on div "AREETHER (@-B)INJECTION - 150MG (E-MAL)" at bounding box center [238, 179] width 101 height 18
type input "1680"
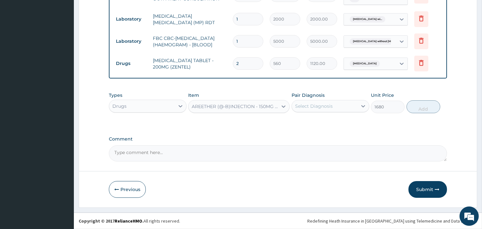
click at [346, 103] on div "Select Diagnosis" at bounding box center [324, 106] width 65 height 10
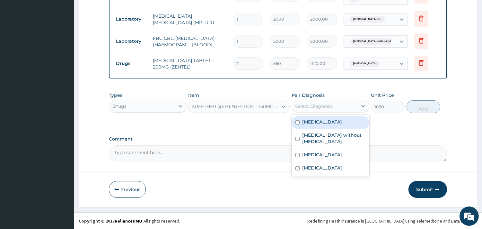
drag, startPoint x: 310, startPoint y: 133, endPoint x: 322, endPoint y: 134, distance: 11.9
click at [312, 125] on label "[MEDICAL_DATA]" at bounding box center [322, 121] width 40 height 6
checkbox input "true"
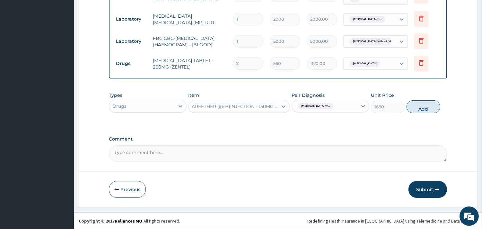
click at [419, 109] on button "Add" at bounding box center [423, 106] width 34 height 13
type input "0"
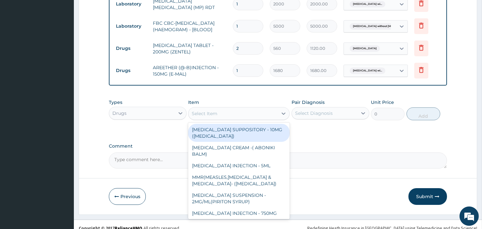
click at [246, 118] on div "Select Item" at bounding box center [232, 113] width 89 height 10
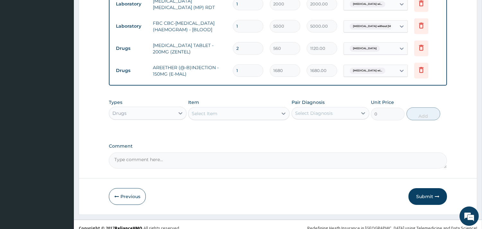
click at [221, 118] on div "Select Item" at bounding box center [232, 113] width 89 height 10
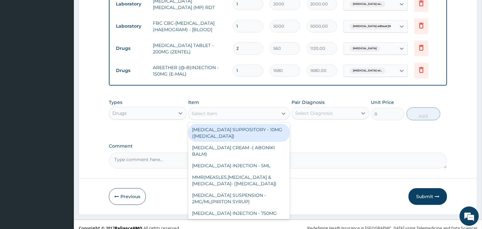
click at [242, 77] on input "1" at bounding box center [248, 70] width 30 height 13
click at [221, 118] on div "Select Item" at bounding box center [232, 113] width 89 height 10
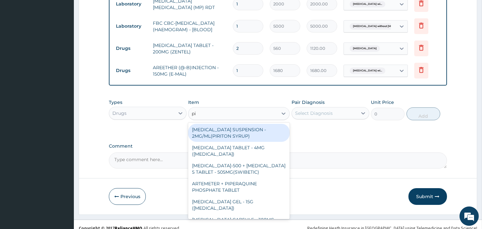
type input "p"
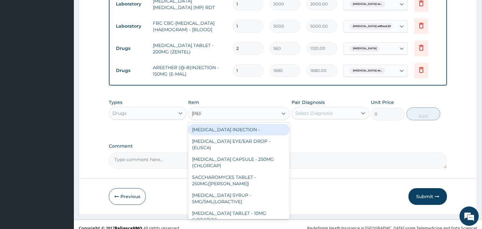
type input "lorat"
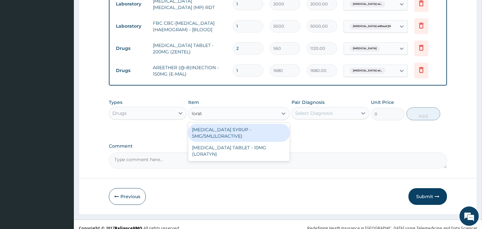
click at [232, 142] on div "LORATADINE SYRUP - 5MG/5ML(LORACTIVE)" at bounding box center [238, 133] width 101 height 18
type input "1232"
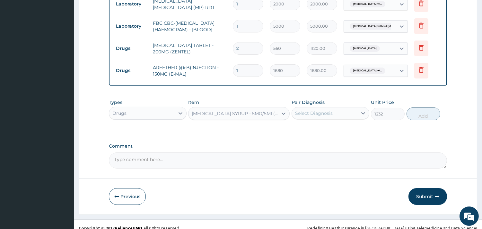
click at [332, 116] on div "Select Diagnosis" at bounding box center [314, 113] width 38 height 6
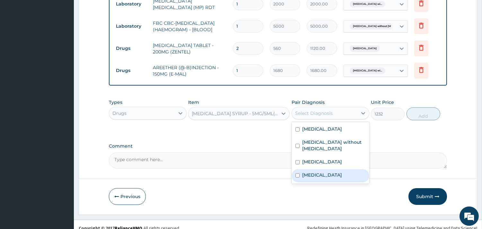
drag, startPoint x: 316, startPoint y: 211, endPoint x: 348, endPoint y: 194, distance: 36.6
click at [318, 178] on label "[MEDICAL_DATA]" at bounding box center [322, 174] width 40 height 6
checkbox input "true"
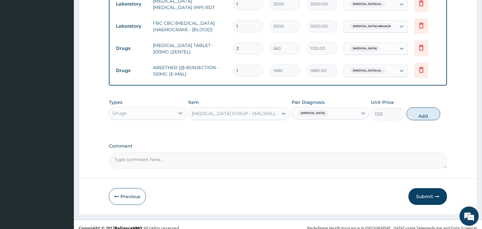
drag, startPoint x: 428, startPoint y: 131, endPoint x: 404, endPoint y: 149, distance: 29.6
click at [427, 120] on button "Add" at bounding box center [423, 113] width 34 height 13
type input "0"
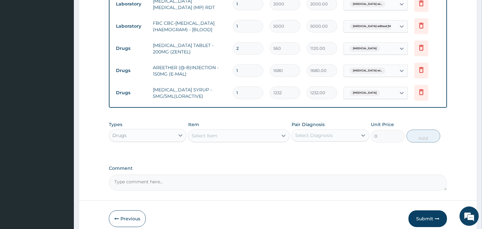
click at [210, 139] on div "Select Item" at bounding box center [205, 135] width 26 height 6
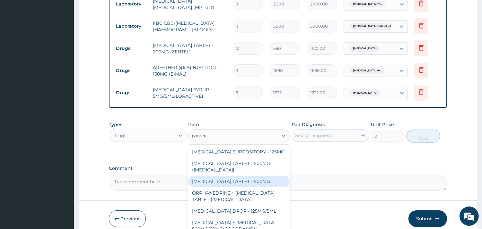
scroll to position [55, 0]
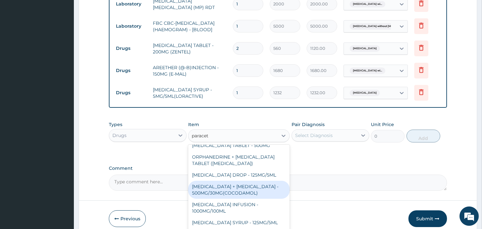
type input "paraceta"
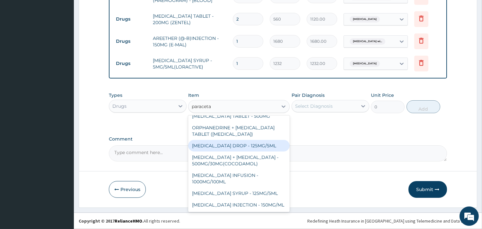
scroll to position [333, 0]
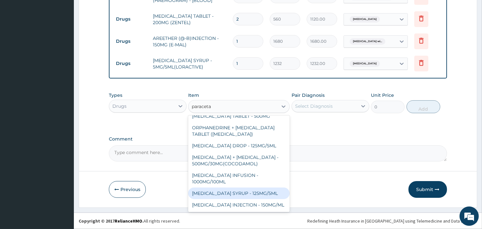
click at [258, 187] on div "[MEDICAL_DATA] SYRUP - 125MG/5ML" at bounding box center [238, 193] width 101 height 12
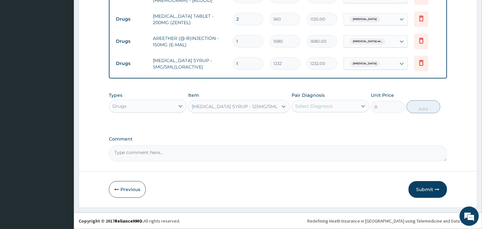
type input "840"
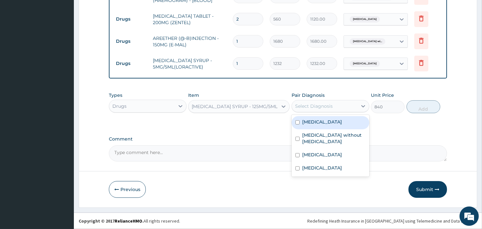
click at [319, 106] on div "Select Diagnosis" at bounding box center [314, 106] width 38 height 6
click at [328, 125] on label "[MEDICAL_DATA]" at bounding box center [322, 121] width 40 height 6
checkbox input "true"
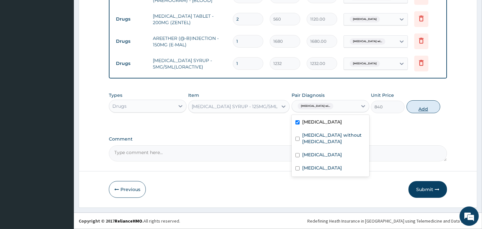
click at [433, 105] on button "Add" at bounding box center [423, 106] width 34 height 13
type input "0"
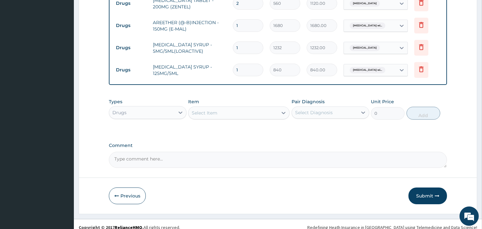
click at [228, 118] on div "Select Item" at bounding box center [232, 113] width 89 height 10
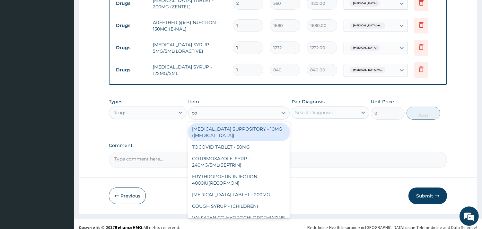
type input "coa"
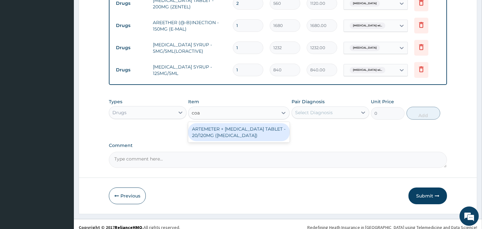
click at [232, 141] on div "ARTEMETER + [MEDICAL_DATA] TABLET - 20/120MG ([MEDICAL_DATA])" at bounding box center [238, 132] width 101 height 18
type input "210"
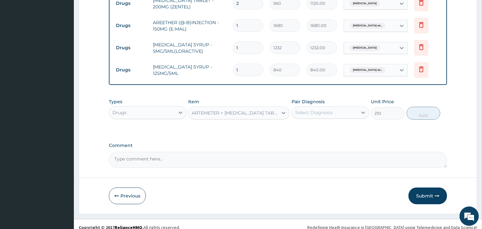
click at [331, 116] on div "Select Diagnosis" at bounding box center [314, 112] width 38 height 6
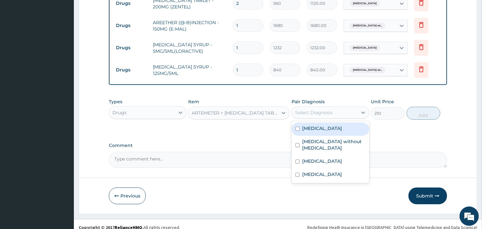
click at [334, 135] on div "[MEDICAL_DATA]" at bounding box center [330, 128] width 78 height 13
checkbox input "true"
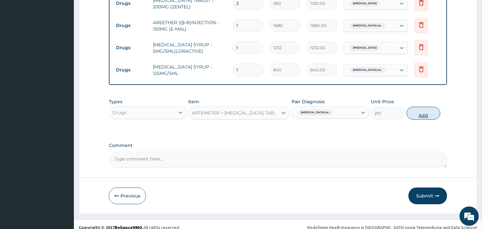
click at [429, 119] on button "Add" at bounding box center [423, 113] width 34 height 13
type input "0"
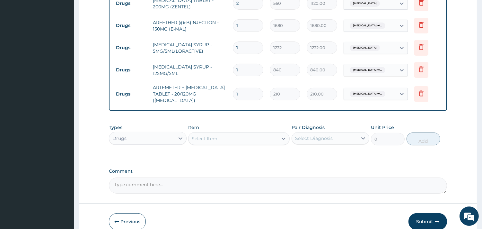
type input "0.00"
type input "6"
type input "1260.00"
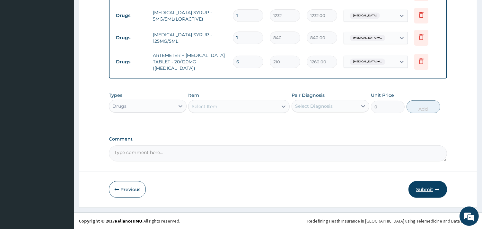
type input "6"
click at [423, 190] on button "Submit" at bounding box center [427, 189] width 39 height 17
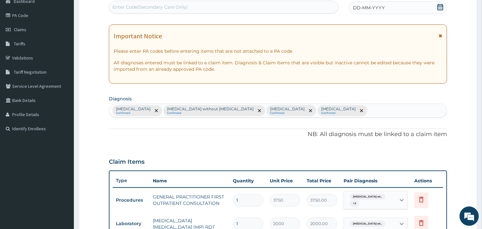
scroll to position [0, 0]
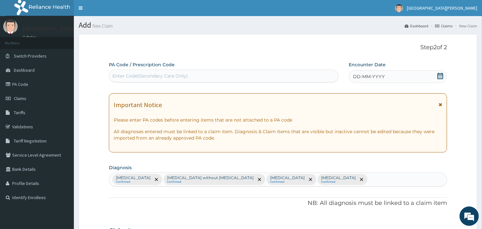
click at [442, 76] on icon at bounding box center [440, 76] width 6 height 6
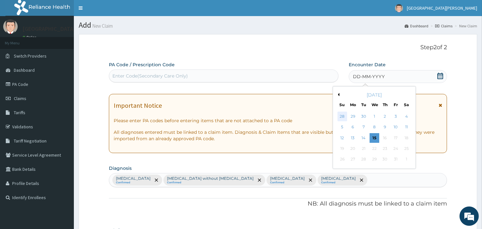
click at [345, 116] on div "28" at bounding box center [342, 116] width 10 height 10
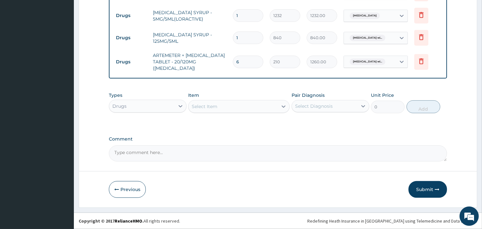
scroll to position [377, 0]
click at [426, 193] on button "Submit" at bounding box center [427, 189] width 39 height 17
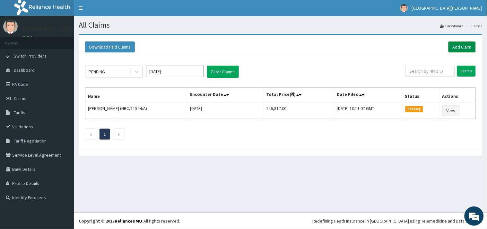
click at [463, 43] on link "Add Claim" at bounding box center [461, 46] width 27 height 11
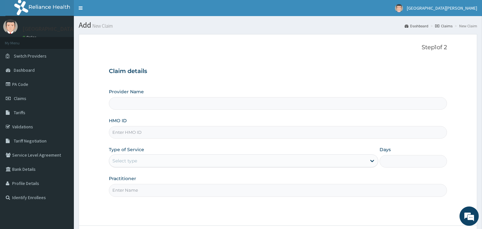
click at [180, 137] on input "HMO ID" at bounding box center [278, 132] width 338 height 13
paste input "FMC/10554/A"
type input "FMC/10554/A"
type input "ST. [PERSON_NAME][GEOGRAPHIC_DATA] -[GEOGRAPHIC_DATA]"
type input "FMC/10554/A"
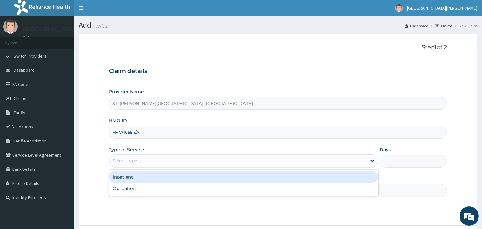
click at [188, 161] on div "Select type" at bounding box center [237, 160] width 257 height 10
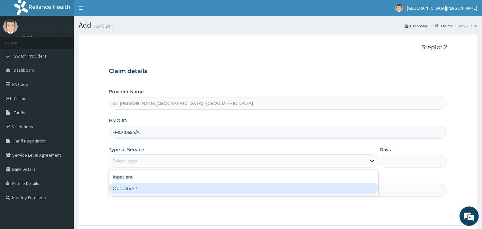
click at [162, 193] on div "Outpatient" at bounding box center [243, 188] width 269 height 12
type input "1"
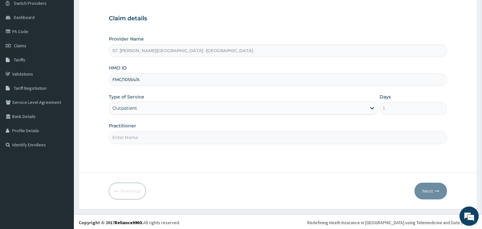
scroll to position [55, 0]
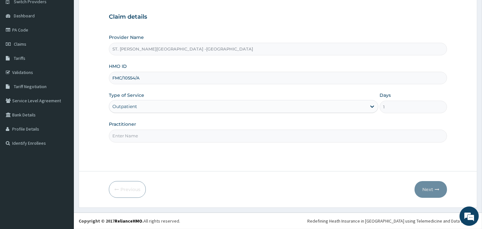
click at [175, 132] on input "Practitioner" at bounding box center [278, 135] width 338 height 13
type input "ONYESOH"
click at [433, 187] on button "Next" at bounding box center [430, 189] width 32 height 17
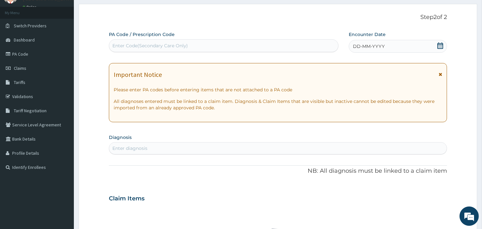
scroll to position [0, 0]
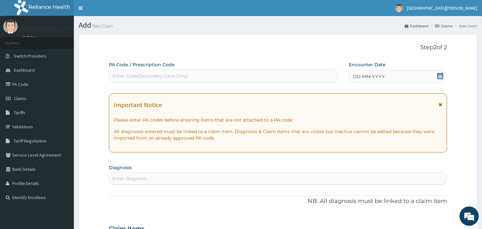
click at [437, 75] on icon at bounding box center [440, 76] width 6 height 6
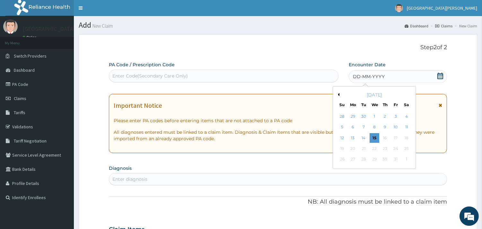
drag, startPoint x: 342, startPoint y: 117, endPoint x: 314, endPoint y: 116, distance: 28.0
click at [342, 117] on div "28" at bounding box center [342, 116] width 10 height 10
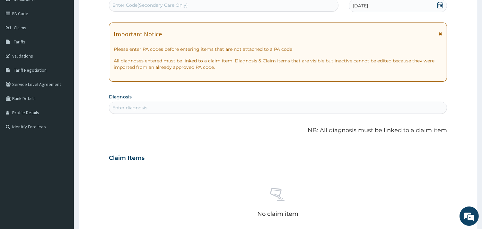
scroll to position [71, 0]
click at [233, 107] on div "Enter diagnosis" at bounding box center [277, 107] width 337 height 10
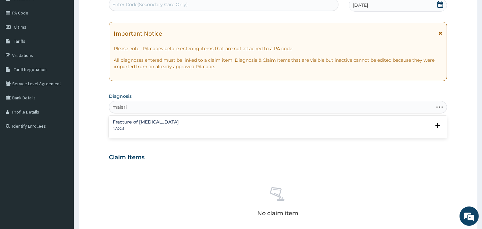
type input "[MEDICAL_DATA]"
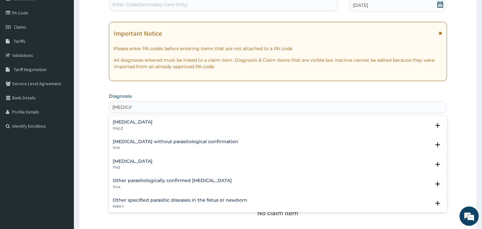
click at [152, 120] on h4 "[MEDICAL_DATA]" at bounding box center [133, 121] width 40 height 5
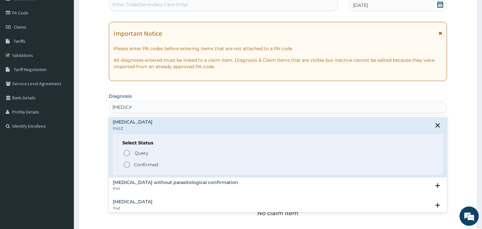
click at [126, 163] on icon "status option filled" at bounding box center [127, 164] width 8 height 8
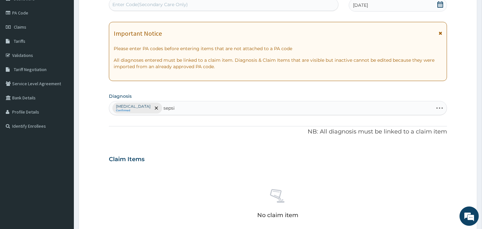
type input "[MEDICAL_DATA]"
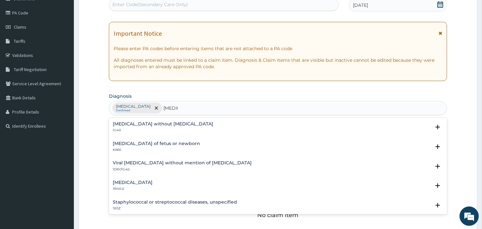
click at [140, 125] on h4 "[MEDICAL_DATA] without [MEDICAL_DATA]" at bounding box center [163, 123] width 100 height 5
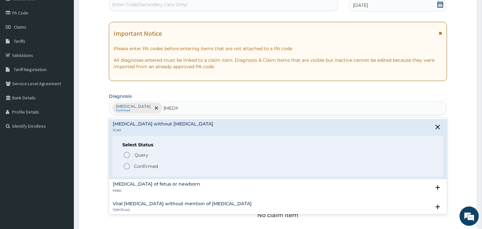
click at [125, 165] on icon "status option filled" at bounding box center [127, 166] width 8 height 8
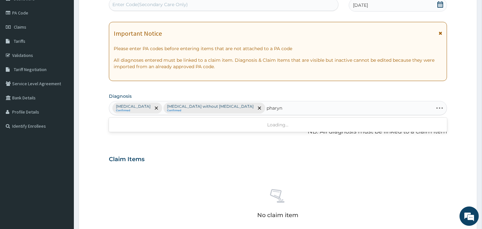
type input "pharyng"
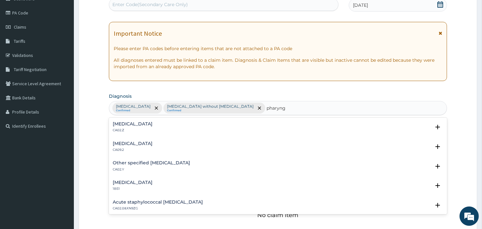
click at [152, 121] on h4 "[MEDICAL_DATA]" at bounding box center [133, 123] width 40 height 5
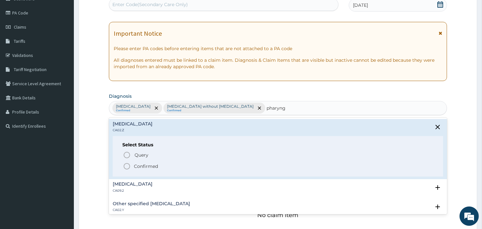
click at [124, 165] on circle "status option filled" at bounding box center [127, 166] width 6 height 6
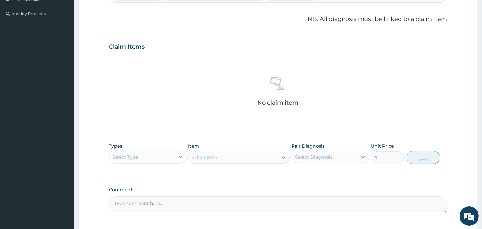
scroll to position [214, 0]
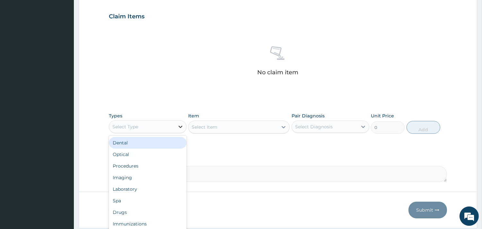
click at [183, 127] on icon at bounding box center [180, 126] width 6 height 6
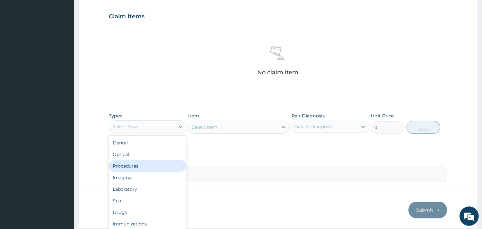
click at [146, 165] on div "Procedures" at bounding box center [148, 166] width 78 height 12
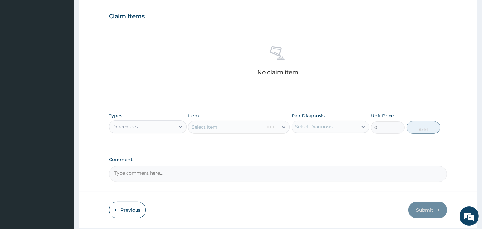
click at [266, 124] on div "Select Item" at bounding box center [238, 126] width 101 height 13
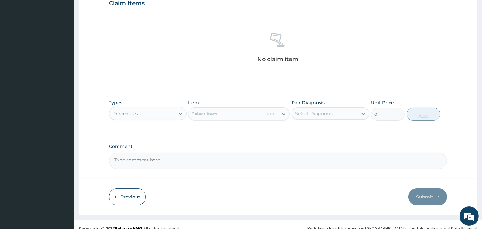
scroll to position [234, 0]
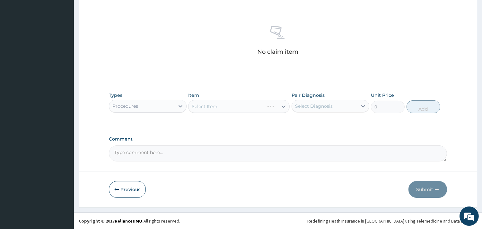
click at [273, 104] on div "Select Item" at bounding box center [238, 106] width 101 height 13
click at [281, 105] on div "Select Item" at bounding box center [238, 106] width 101 height 13
click at [282, 105] on div "Select Item" at bounding box center [238, 106] width 101 height 13
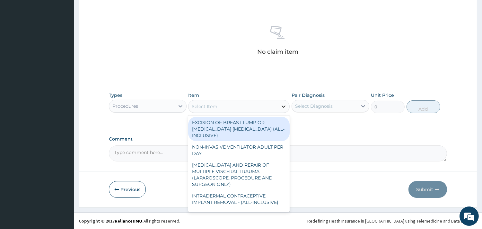
click at [283, 107] on icon at bounding box center [284, 106] width 4 height 2
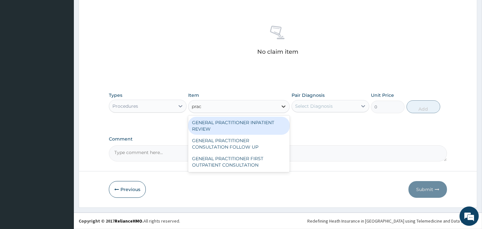
type input "pract"
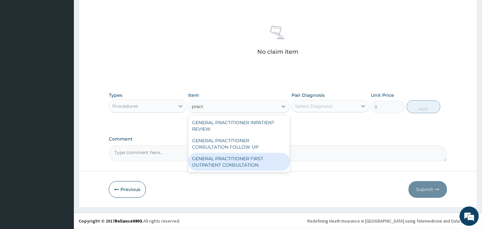
click at [271, 156] on div "GENERAL PRACTITIONER FIRST OUTPATIENT CONSULTATION" at bounding box center [238, 161] width 101 height 18
type input "3750"
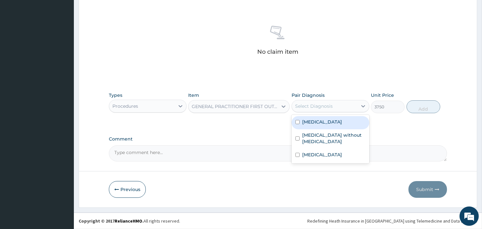
click at [338, 107] on div "Select Diagnosis" at bounding box center [324, 106] width 65 height 10
drag, startPoint x: 336, startPoint y: 126, endPoint x: 336, endPoint y: 137, distance: 10.6
click at [336, 125] on label "[MEDICAL_DATA]" at bounding box center [322, 121] width 40 height 6
checkbox input "true"
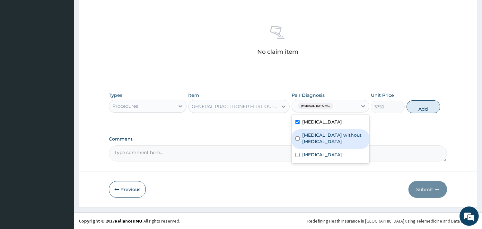
click at [335, 143] on div "[MEDICAL_DATA] without [MEDICAL_DATA]" at bounding box center [330, 139] width 78 height 20
checkbox input "true"
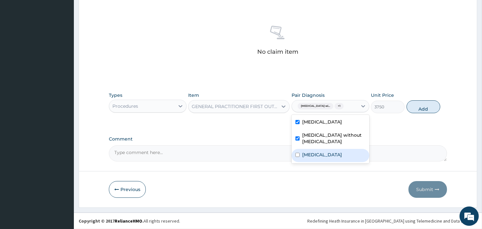
click at [332, 158] on label "[MEDICAL_DATA]" at bounding box center [322, 154] width 40 height 6
checkbox input "true"
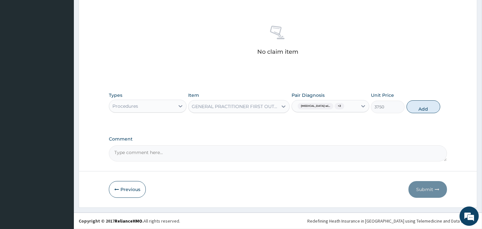
drag, startPoint x: 427, startPoint y: 110, endPoint x: 241, endPoint y: 116, distance: 186.3
click at [427, 110] on button "Add" at bounding box center [423, 106] width 34 height 13
type input "0"
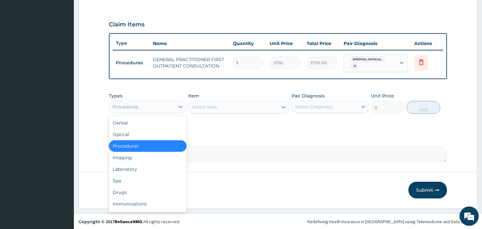
click at [162, 107] on div "Procedures" at bounding box center [141, 106] width 65 height 10
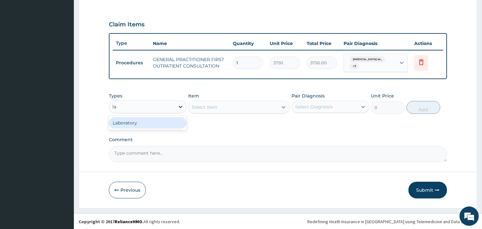
type input "lab"
click at [166, 121] on div "Laboratory" at bounding box center [148, 123] width 78 height 12
drag, startPoint x: 229, startPoint y: 101, endPoint x: 231, endPoint y: 104, distance: 3.5
click at [230, 101] on div "Select Item" at bounding box center [238, 106] width 101 height 13
click at [281, 106] on div "Select Item" at bounding box center [238, 106] width 101 height 13
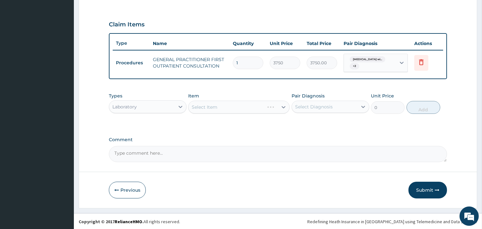
click at [284, 106] on div "Select Item" at bounding box center [238, 106] width 101 height 13
click at [278, 105] on div "Select Item" at bounding box center [238, 106] width 101 height 13
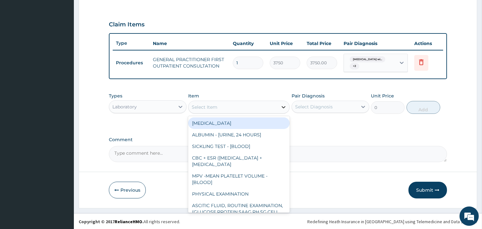
click at [282, 104] on icon at bounding box center [283, 107] width 6 height 6
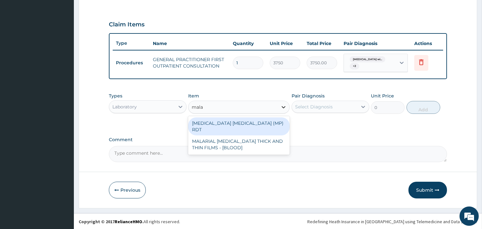
type input "malar"
click at [273, 123] on div "[MEDICAL_DATA] [MEDICAL_DATA] (MP) RDT" at bounding box center [238, 126] width 101 height 18
type input "2000"
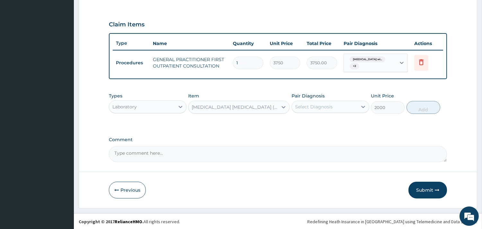
click at [335, 101] on div "Select Diagnosis" at bounding box center [324, 106] width 65 height 10
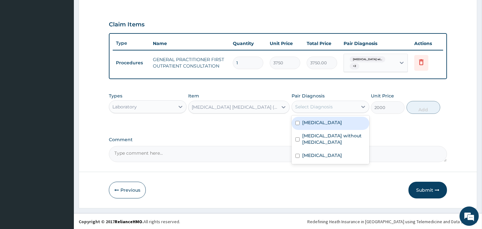
click at [325, 126] on label "[MEDICAL_DATA]" at bounding box center [322, 122] width 40 height 6
checkbox input "true"
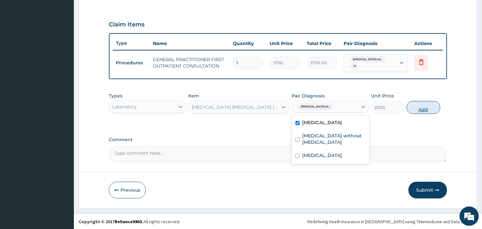
click at [418, 109] on button "Add" at bounding box center [423, 107] width 34 height 13
type input "0"
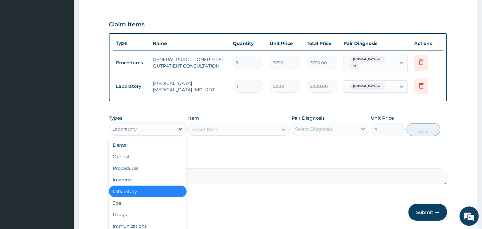
click at [177, 126] on icon at bounding box center [180, 129] width 6 height 6
click at [247, 149] on div "PA Code / Prescription Code Enter Code(Secondary Care Only) Encounter Date [DAT…" at bounding box center [278, 20] width 338 height 328
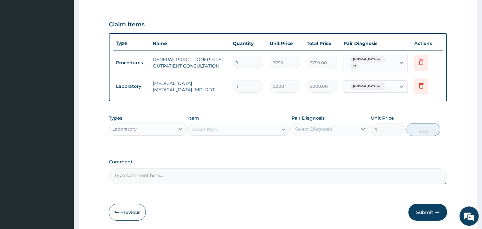
click at [231, 129] on div "Select Item" at bounding box center [232, 129] width 89 height 10
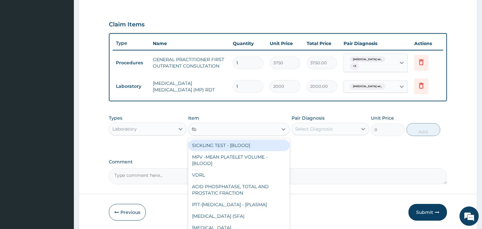
type input "fbc"
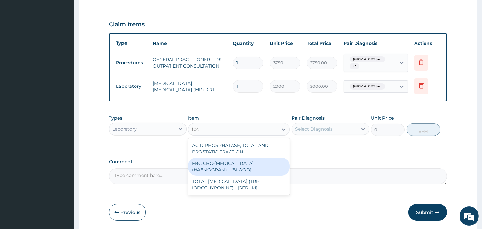
drag, startPoint x: 260, startPoint y: 165, endPoint x: 265, endPoint y: 161, distance: 6.6
click at [260, 164] on div "FBC CBC-COMPLETE BLOOD COUNT (HAEMOGRAM) - [BLOOD]" at bounding box center [238, 166] width 101 height 18
type input "5000"
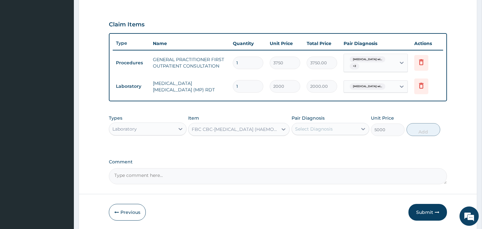
click at [335, 124] on div "Select Diagnosis" at bounding box center [324, 129] width 65 height 10
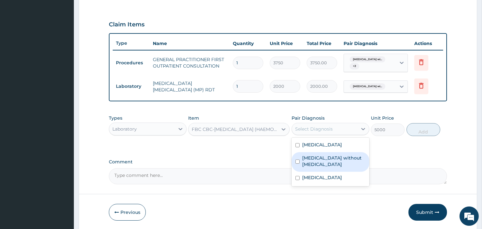
click at [317, 167] on label "[MEDICAL_DATA] without [MEDICAL_DATA]" at bounding box center [333, 160] width 63 height 13
checkbox input "true"
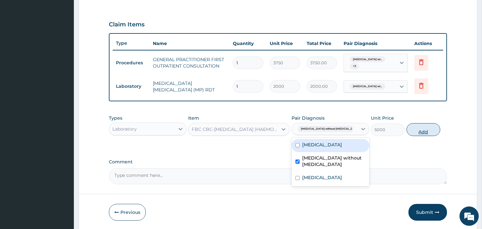
click at [427, 124] on button "Add" at bounding box center [423, 129] width 34 height 13
type input "0"
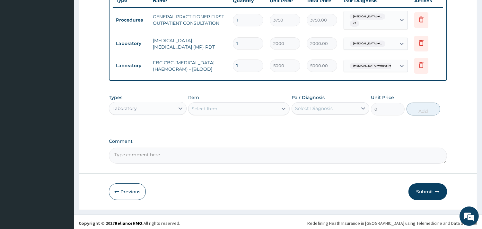
scroll to position [254, 0]
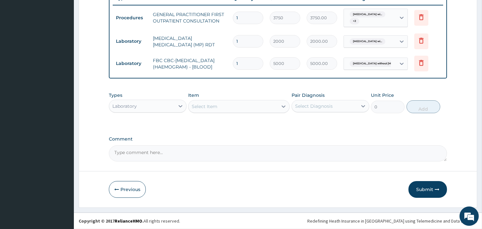
click at [150, 104] on div "Laboratory" at bounding box center [141, 106] width 65 height 10
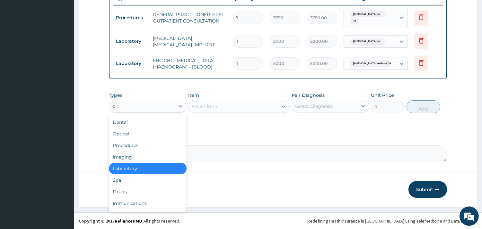
type input "dr"
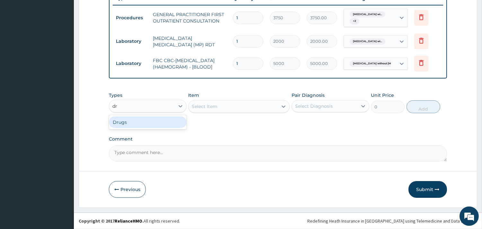
click at [158, 117] on div "Drugs" at bounding box center [148, 122] width 78 height 12
click at [206, 106] on div "Select Item" at bounding box center [238, 106] width 101 height 13
click at [203, 97] on div "Item Select Item" at bounding box center [238, 102] width 101 height 21
click at [203, 105] on div "Select Item" at bounding box center [205, 106] width 26 height 6
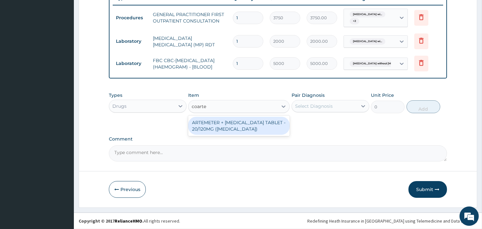
type input "coartem"
click at [218, 126] on div "ARTEMETER + [MEDICAL_DATA] TABLET - 20/120MG ([MEDICAL_DATA])" at bounding box center [238, 126] width 101 height 18
type input "210"
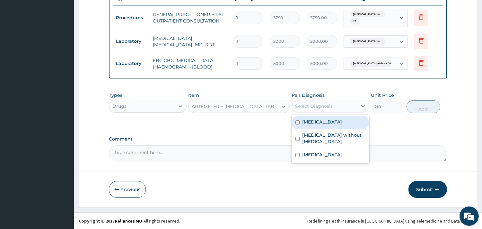
click at [334, 105] on div "Select Diagnosis" at bounding box center [324, 106] width 65 height 10
click at [342, 125] on label "[MEDICAL_DATA]" at bounding box center [322, 121] width 40 height 6
checkbox input "true"
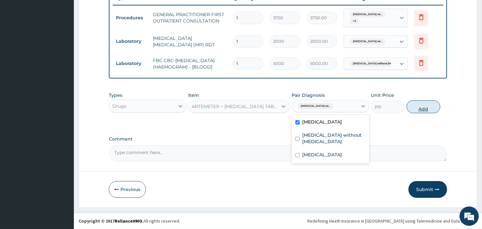
click at [420, 107] on button "Add" at bounding box center [423, 106] width 34 height 13
type input "0"
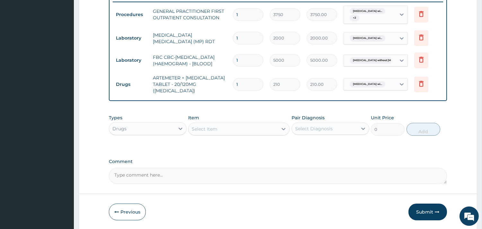
type input "12"
type input "2520.00"
type input "12"
click at [227, 128] on div "Select Item" at bounding box center [232, 129] width 89 height 10
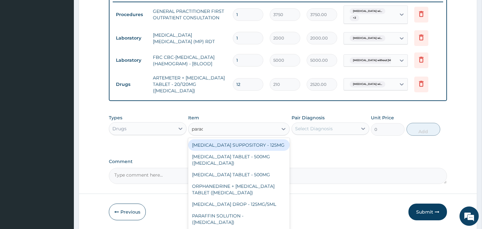
type input "parace"
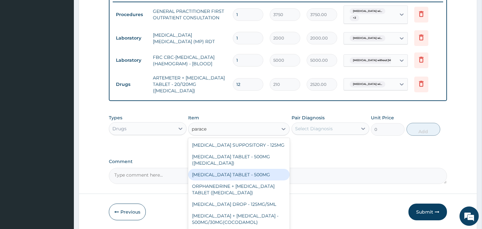
click at [263, 180] on div "[MEDICAL_DATA] TABLET - 500MG" at bounding box center [238, 175] width 101 height 12
type input "33.599999999999994"
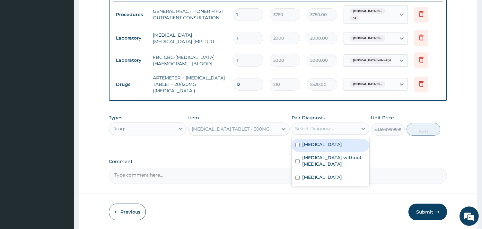
click at [316, 127] on div "Select Diagnosis" at bounding box center [314, 128] width 38 height 6
click at [323, 147] on label "[MEDICAL_DATA]" at bounding box center [322, 144] width 40 height 6
checkbox input "true"
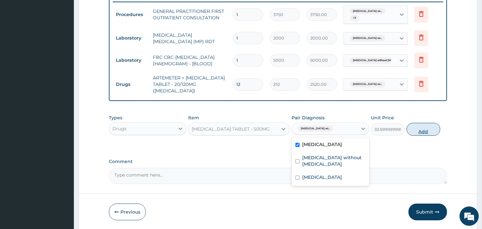
click at [423, 127] on button "Add" at bounding box center [423, 129] width 34 height 13
type input "0"
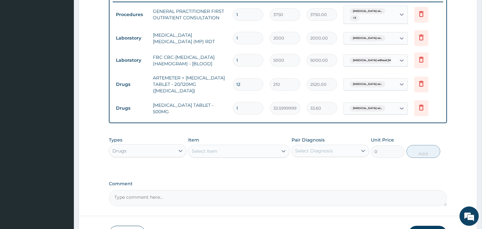
type input "18"
type input "604.80"
type input "18"
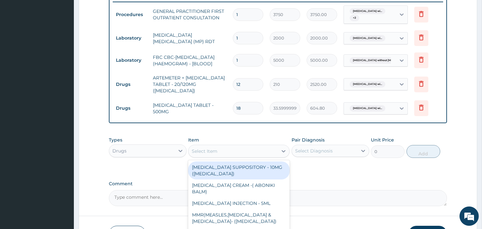
click at [217, 144] on div "Select Item" at bounding box center [238, 150] width 101 height 13
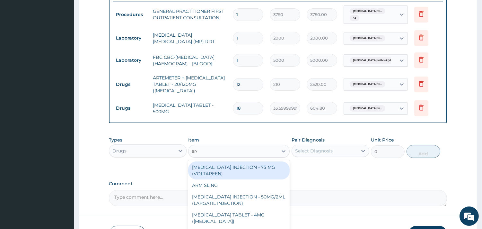
type input "aree"
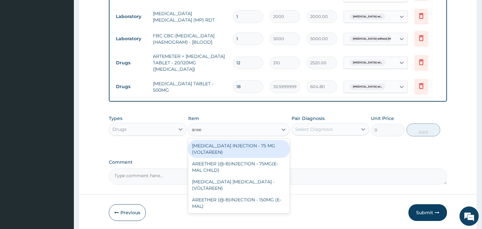
scroll to position [299, 0]
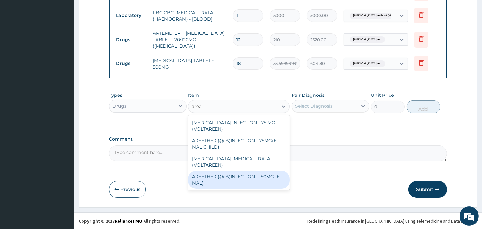
drag, startPoint x: 231, startPoint y: 172, endPoint x: 267, endPoint y: 152, distance: 40.7
click at [232, 172] on div "AREETHER (@-B)INJECTION - 150MG (E-MAL)" at bounding box center [238, 179] width 101 height 18
type input "1680"
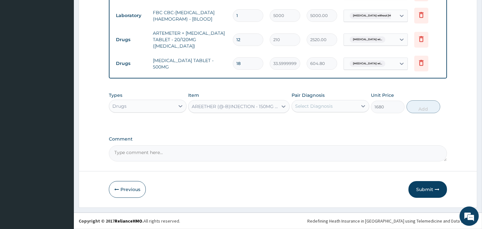
click at [318, 98] on div "Pair Diagnosis Select Diagnosis" at bounding box center [330, 102] width 78 height 21
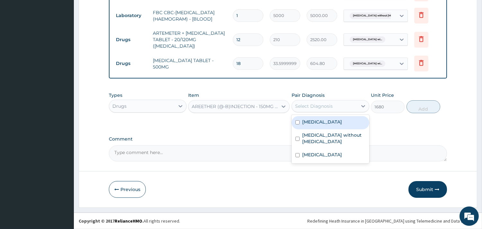
click at [321, 106] on div "Select Diagnosis" at bounding box center [314, 106] width 38 height 6
drag, startPoint x: 323, startPoint y: 131, endPoint x: 336, endPoint y: 129, distance: 12.6
click at [324, 125] on label "[MEDICAL_DATA]" at bounding box center [322, 121] width 40 height 6
checkbox input "true"
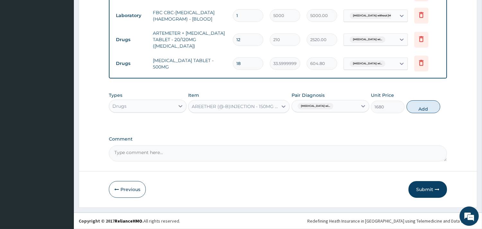
click at [419, 109] on button "Add" at bounding box center [423, 106] width 34 height 13
type input "0"
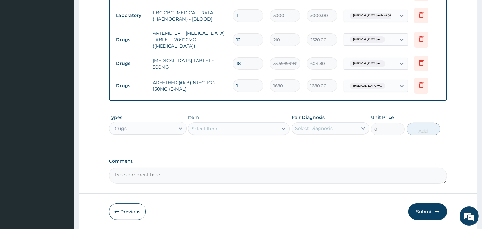
type input "0.00"
type input "3"
type input "5040.00"
type input "3"
click at [207, 126] on div "Select Item" at bounding box center [205, 128] width 26 height 6
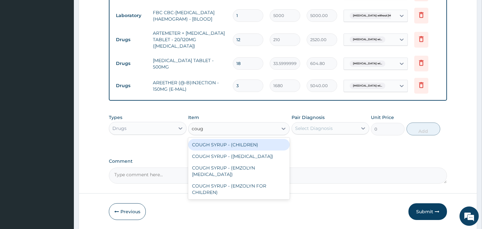
type input "cough"
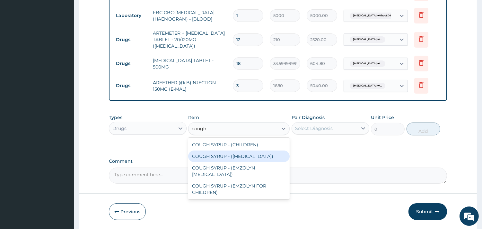
drag, startPoint x: 262, startPoint y: 157, endPoint x: 355, endPoint y: 117, distance: 101.3
click at [263, 156] on div "COUGH SYRUP - ([MEDICAL_DATA])" at bounding box center [238, 156] width 101 height 12
type input "1120"
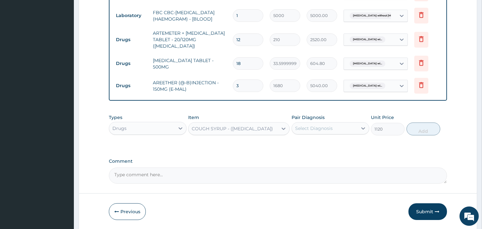
click at [344, 130] on div "Select Diagnosis" at bounding box center [324, 128] width 65 height 10
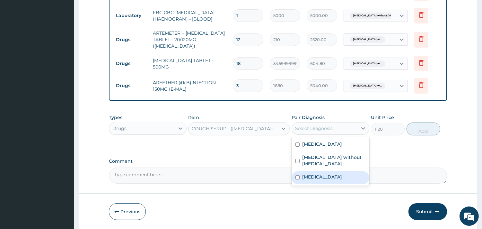
click at [336, 180] on label "[MEDICAL_DATA]" at bounding box center [322, 176] width 40 height 6
checkbox input "true"
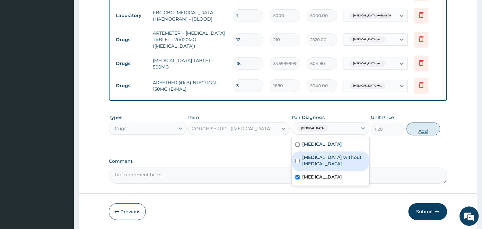
click at [420, 131] on button "Add" at bounding box center [423, 128] width 34 height 13
type input "0"
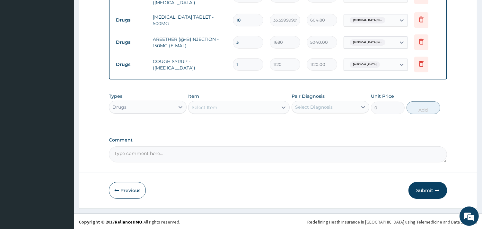
scroll to position [343, 0]
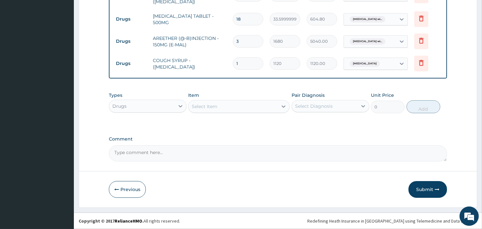
click at [222, 103] on div "Select Item" at bounding box center [232, 106] width 89 height 10
click at [215, 103] on div "Select Item" at bounding box center [205, 106] width 26 height 6
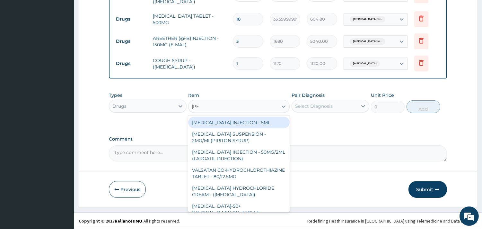
type input "lorat"
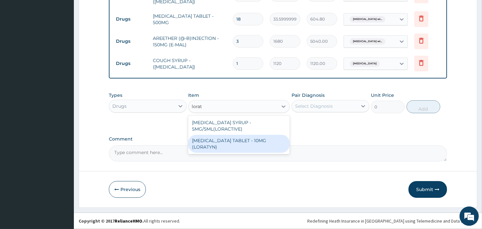
click at [255, 139] on div "[MEDICAL_DATA] TABLET - 10MG (LORATYN)" at bounding box center [238, 143] width 101 height 18
type input "98"
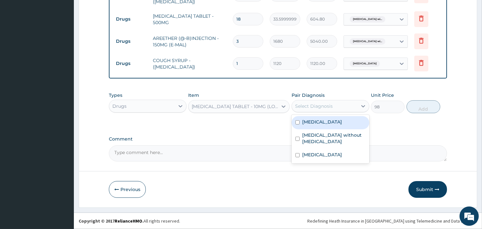
click at [306, 106] on div "Select Diagnosis" at bounding box center [314, 106] width 38 height 6
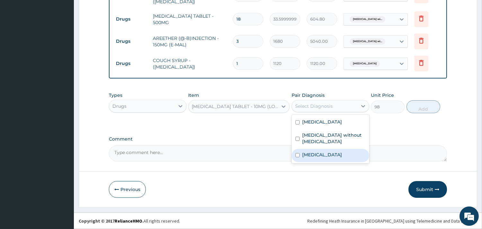
click at [319, 158] on label "[MEDICAL_DATA]" at bounding box center [322, 154] width 40 height 6
checkbox input "true"
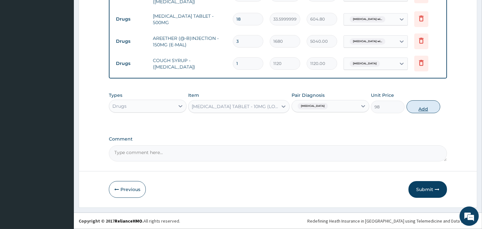
click at [434, 108] on button "Add" at bounding box center [423, 106] width 34 height 13
type input "0"
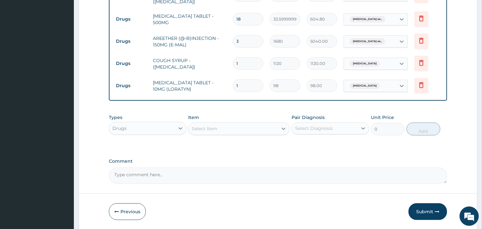
type input "0.00"
type input "5"
type input "490.00"
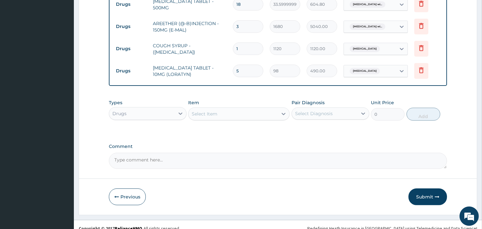
scroll to position [365, 0]
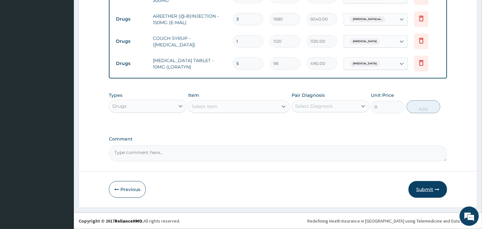
type input "5"
drag, startPoint x: 437, startPoint y: 190, endPoint x: 398, endPoint y: 186, distance: 39.4
click at [437, 190] on icon "button" at bounding box center [437, 189] width 4 height 4
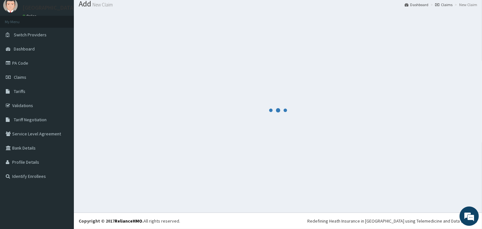
scroll to position [21, 0]
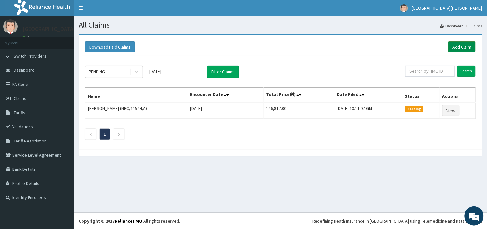
click at [464, 44] on link "Add Claim" at bounding box center [461, 46] width 27 height 11
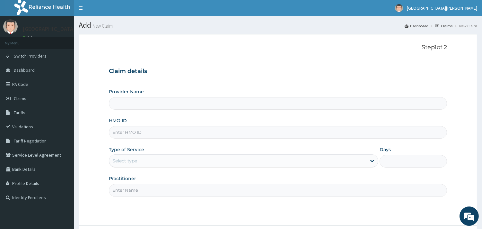
click at [145, 133] on input "HMO ID" at bounding box center [278, 132] width 338 height 13
paste input "BTR/10667/A"
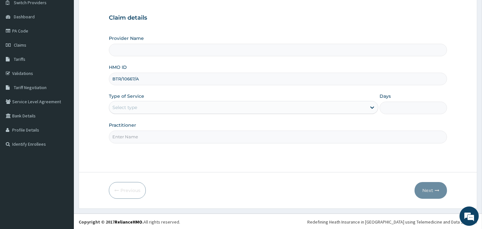
scroll to position [55, 0]
type input "BTR/10667/A"
click at [143, 106] on div "Select type" at bounding box center [237, 106] width 257 height 10
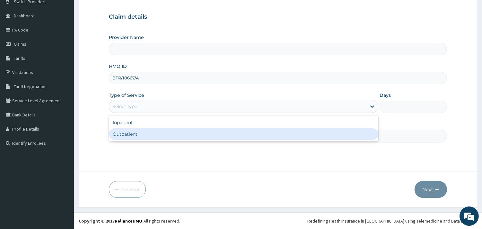
click at [141, 134] on div "Outpatient" at bounding box center [243, 134] width 269 height 12
type input "1"
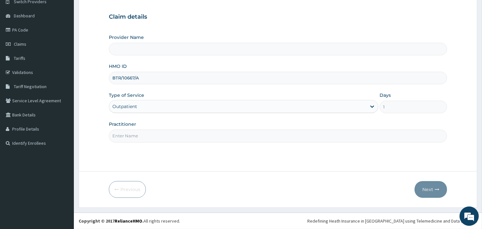
click at [143, 136] on input "Practitioner" at bounding box center [278, 135] width 338 height 13
type input "[PERSON_NAME]"
click at [433, 191] on button "Next" at bounding box center [430, 189] width 32 height 17
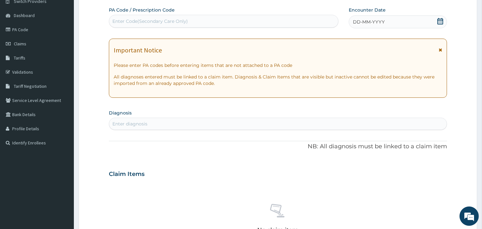
scroll to position [0, 0]
click at [200, 19] on div "Enter Code(Secondary Care Only)" at bounding box center [223, 21] width 229 height 10
paste input "PA/BB5128"
type input "PA/BB5128"
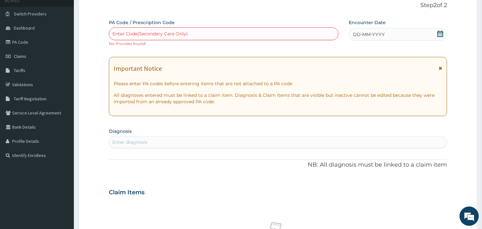
scroll to position [55, 0]
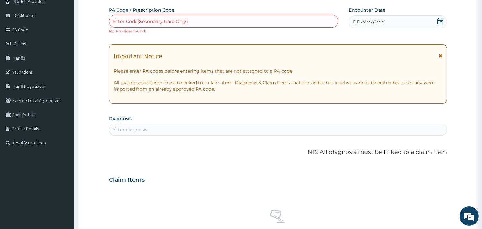
click at [182, 19] on div "Enter Code(Secondary Care Only)" at bounding box center [149, 21] width 75 height 6
paste input "PA/BB5128"
type input "PA/BB5128"
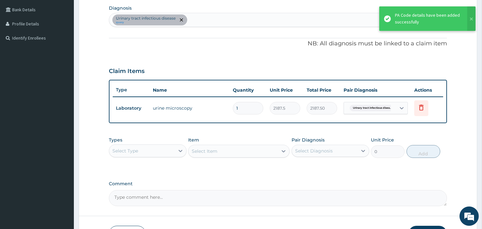
scroll to position [161, 0]
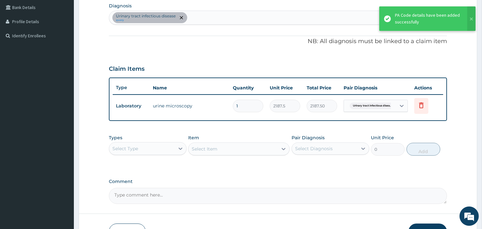
click at [197, 15] on div "Urinary tract [MEDICAL_DATA] query" at bounding box center [277, 17] width 337 height 13
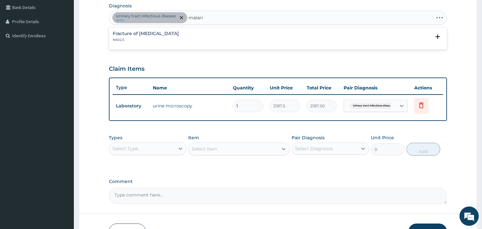
type input "[MEDICAL_DATA]"
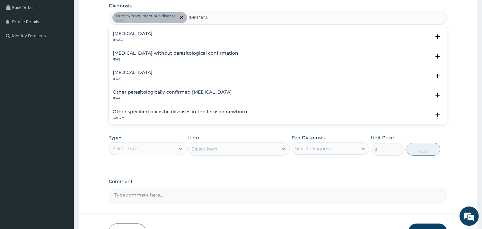
click at [152, 33] on h4 "[MEDICAL_DATA]" at bounding box center [133, 33] width 40 height 5
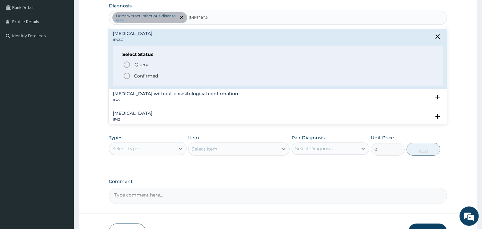
click at [128, 74] on icon "status option filled" at bounding box center [127, 76] width 8 height 8
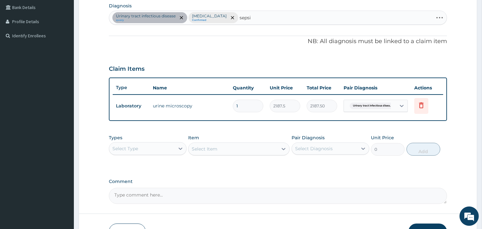
type input "[MEDICAL_DATA]"
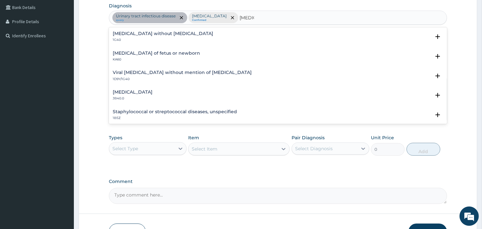
click at [145, 31] on h4 "[MEDICAL_DATA] without [MEDICAL_DATA]" at bounding box center [163, 33] width 100 height 5
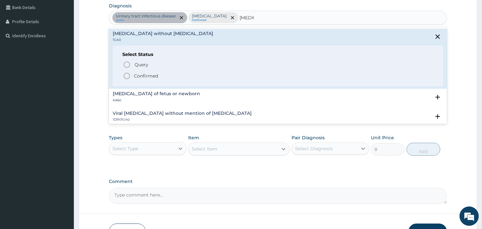
click at [127, 74] on icon "status option filled" at bounding box center [127, 76] width 8 height 8
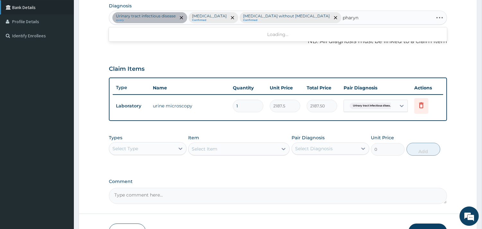
type input "pharyng"
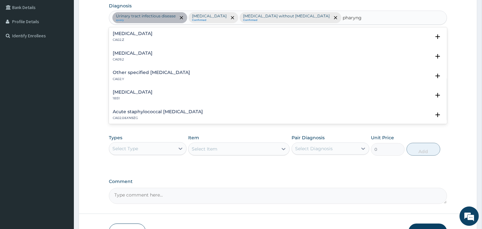
click at [150, 31] on h4 "Acute pharyngitis, unspecified" at bounding box center [133, 33] width 40 height 5
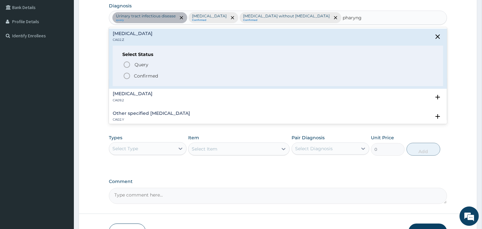
click at [128, 75] on icon "status option filled" at bounding box center [127, 76] width 8 height 8
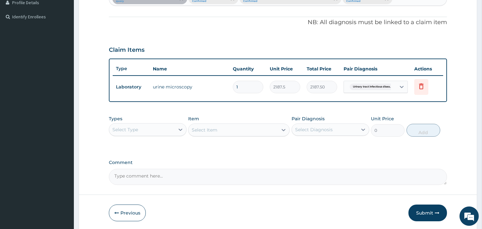
scroll to position [197, 0]
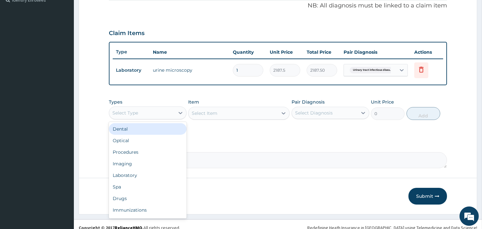
click at [171, 118] on div "Select Type" at bounding box center [141, 113] width 65 height 10
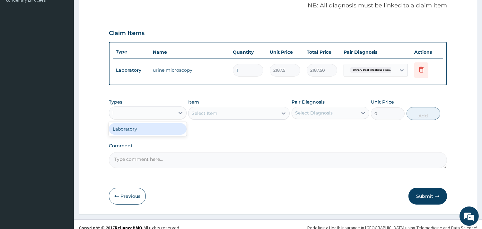
type input "la"
click at [140, 134] on div "Laboratory" at bounding box center [148, 129] width 78 height 12
click at [256, 119] on div "Select Item" at bounding box center [238, 113] width 101 height 13
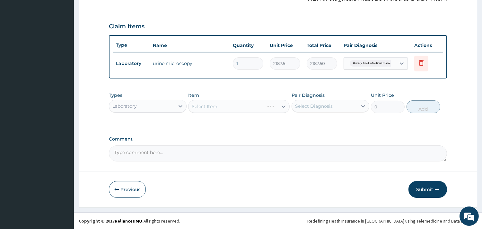
scroll to position [215, 0]
click at [280, 103] on div "Select Item" at bounding box center [238, 106] width 101 height 13
click at [280, 107] on div "Select Item" at bounding box center [238, 106] width 101 height 13
click at [283, 107] on icon at bounding box center [284, 106] width 4 height 2
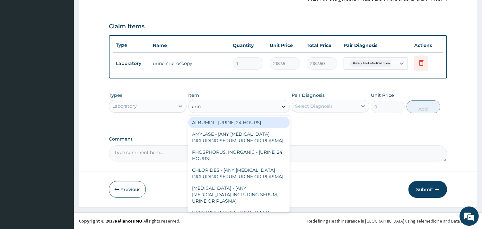
type input "urina"
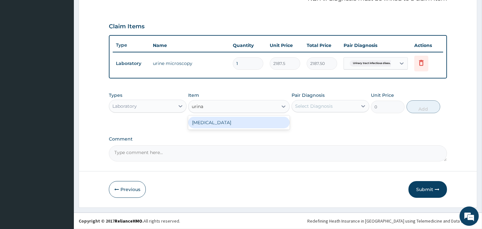
drag, startPoint x: 252, startPoint y: 119, endPoint x: 280, endPoint y: 117, distance: 28.3
click at [254, 119] on div "[MEDICAL_DATA]" at bounding box center [238, 123] width 101 height 12
type input "2187.5"
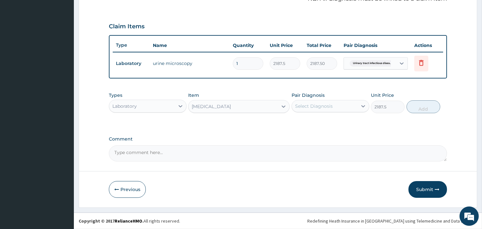
click at [332, 103] on div "Select Diagnosis" at bounding box center [314, 106] width 38 height 6
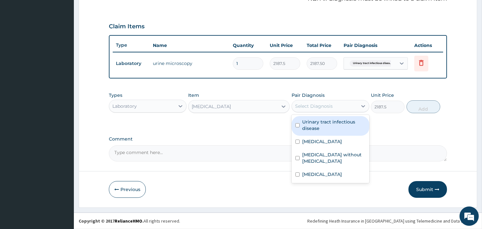
drag, startPoint x: 331, startPoint y: 124, endPoint x: 355, endPoint y: 117, distance: 24.9
click at [332, 124] on label "Urinary tract infectious disease" at bounding box center [333, 124] width 63 height 13
checkbox input "true"
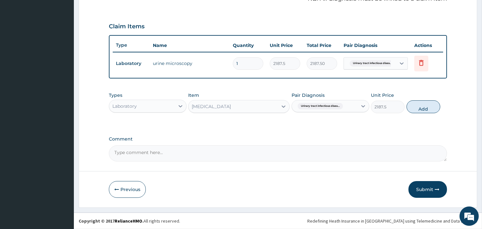
drag, startPoint x: 414, startPoint y: 104, endPoint x: 408, endPoint y: 104, distance: 6.4
click at [415, 104] on button "Add" at bounding box center [423, 106] width 34 height 13
type input "0"
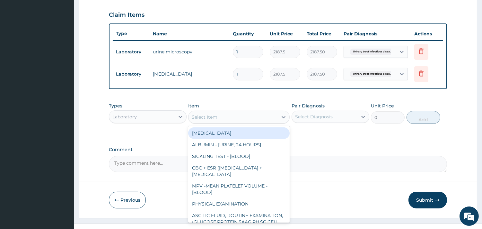
click at [232, 122] on div "Select Item" at bounding box center [232, 117] width 89 height 10
type input "n"
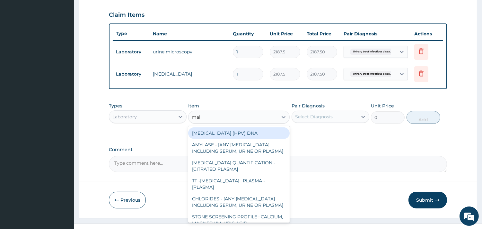
type input "mala"
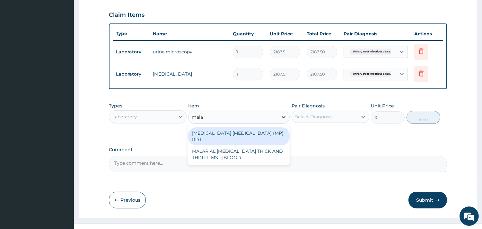
drag, startPoint x: 237, startPoint y: 145, endPoint x: 278, endPoint y: 133, distance: 43.3
click at [243, 143] on div "MALARIA PARASITE (MP) RDT" at bounding box center [238, 136] width 101 height 18
type input "2000"
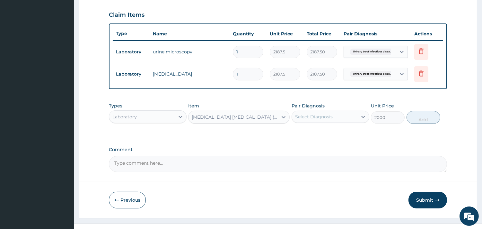
click at [318, 121] on div "Pair Diagnosis Select Diagnosis" at bounding box center [330, 112] width 78 height 21
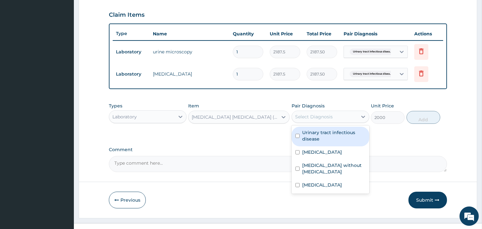
click at [323, 120] on div "Select Diagnosis" at bounding box center [314, 116] width 38 height 6
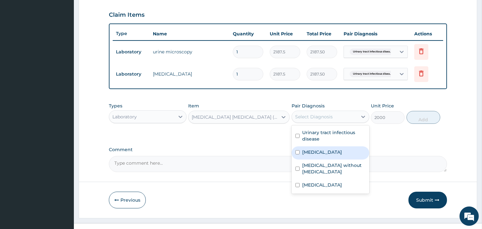
click at [334, 155] on label "[MEDICAL_DATA]" at bounding box center [322, 152] width 40 height 6
checkbox input "true"
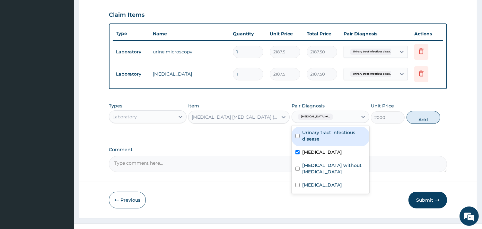
drag, startPoint x: 414, startPoint y: 128, endPoint x: 409, endPoint y: 129, distance: 5.8
click at [414, 124] on button "Add" at bounding box center [423, 117] width 34 height 13
type input "0"
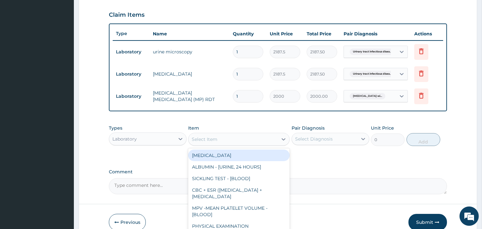
click at [265, 144] on div "Select Item" at bounding box center [232, 139] width 89 height 10
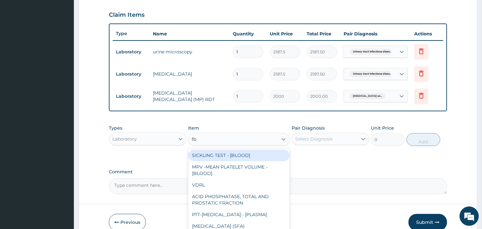
type input "fbc"
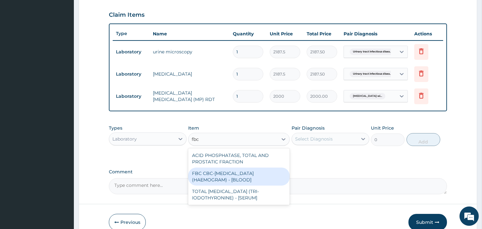
drag, startPoint x: 257, startPoint y: 188, endPoint x: 307, endPoint y: 161, distance: 56.4
click at [259, 185] on div "FBC CBC-[MEDICAL_DATA] (HAEMOGRAM) - [BLOOD]" at bounding box center [238, 176] width 101 height 18
type input "5000"
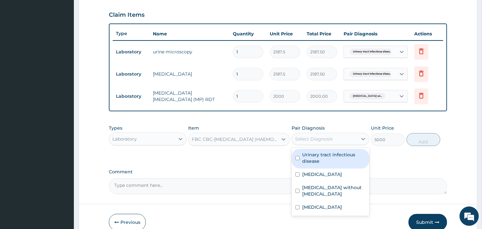
click at [311, 142] on div "Select Diagnosis" at bounding box center [314, 138] width 38 height 6
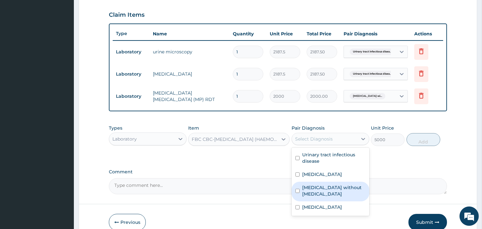
drag, startPoint x: 345, startPoint y: 213, endPoint x: 347, endPoint y: 209, distance: 4.9
click at [345, 197] on label "[MEDICAL_DATA] without [MEDICAL_DATA]" at bounding box center [333, 190] width 63 height 13
checkbox input "true"
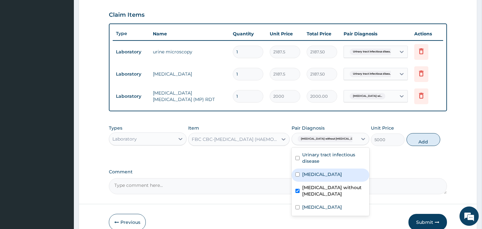
click at [423, 146] on button "Add" at bounding box center [423, 139] width 34 height 13
type input "0"
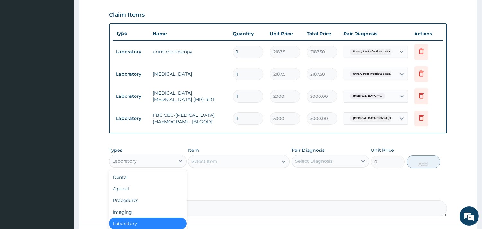
click at [154, 166] on div "Laboratory" at bounding box center [141, 161] width 65 height 10
type input "dr"
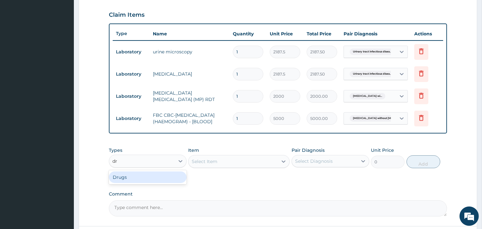
click at [151, 183] on div "Drugs" at bounding box center [148, 177] width 78 height 12
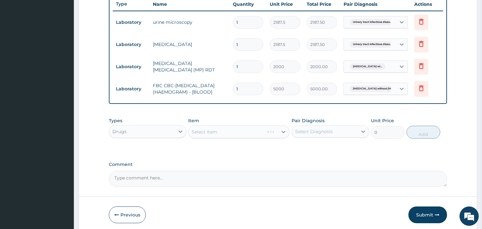
scroll to position [286, 0]
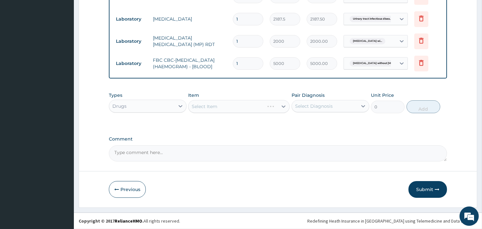
click at [278, 107] on div "Select Item" at bounding box center [238, 106] width 101 height 13
click at [282, 105] on div "Select Item" at bounding box center [238, 106] width 101 height 13
click at [282, 107] on div "Select Item" at bounding box center [238, 106] width 101 height 13
click at [282, 105] on div "Select Item" at bounding box center [238, 106] width 101 height 13
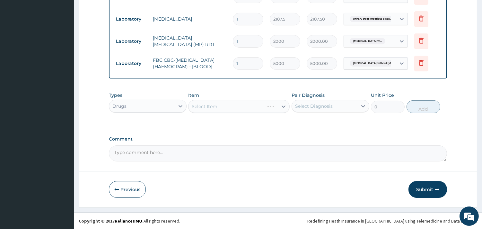
click at [262, 105] on div "Select Item" at bounding box center [238, 106] width 101 height 13
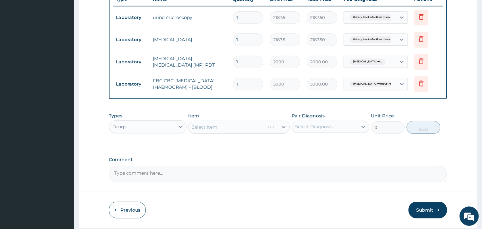
click at [284, 133] on div "Select Item" at bounding box center [238, 126] width 101 height 13
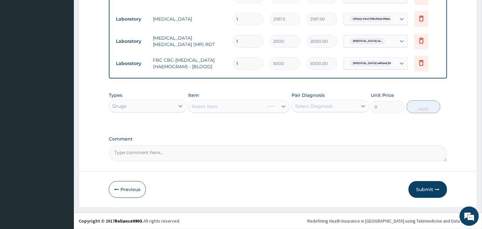
scroll to position [286, 0]
click at [275, 108] on div "Select Item" at bounding box center [238, 106] width 101 height 13
click at [280, 107] on div "Select Item" at bounding box center [238, 106] width 101 height 13
click at [280, 107] on div at bounding box center [284, 106] width 12 height 12
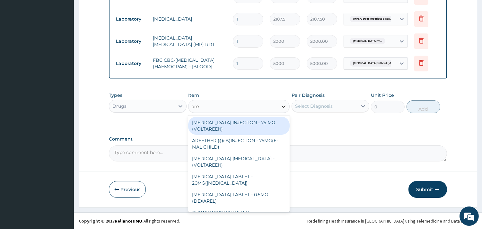
type input "aree"
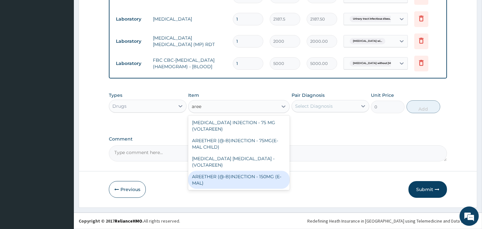
drag, startPoint x: 267, startPoint y: 173, endPoint x: 308, endPoint y: 125, distance: 63.7
click at [267, 172] on div "AREETHER (@-B)INJECTION - 150MG (E-MAL)" at bounding box center [238, 179] width 101 height 18
type input "1680"
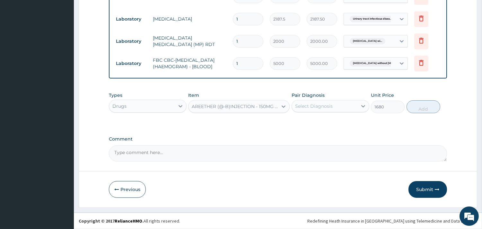
click at [328, 103] on div "Select Diagnosis" at bounding box center [314, 106] width 38 height 6
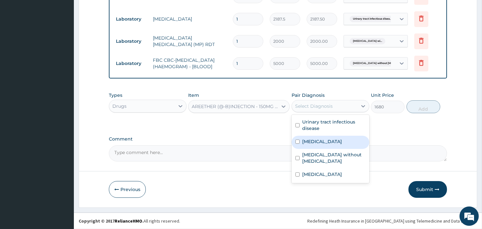
drag, startPoint x: 337, startPoint y: 149, endPoint x: 343, endPoint y: 145, distance: 7.3
click at [337, 144] on label "[MEDICAL_DATA]" at bounding box center [322, 141] width 40 height 6
checkbox input "true"
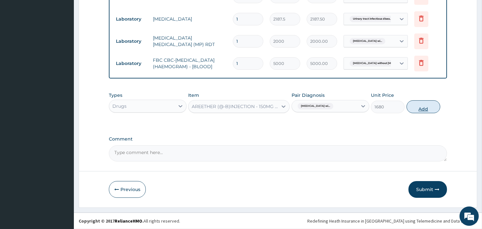
click at [424, 106] on button "Add" at bounding box center [423, 106] width 34 height 13
type input "0"
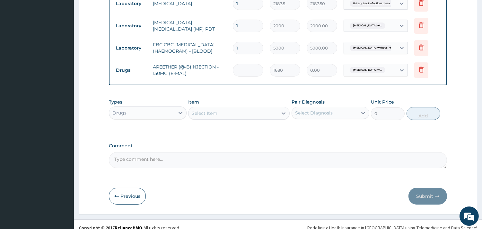
type input "0.00"
type input "3"
type input "5040.00"
type input "3"
click at [244, 118] on div "Select Item" at bounding box center [232, 113] width 89 height 10
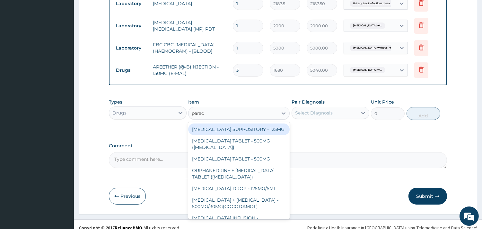
type input "parace"
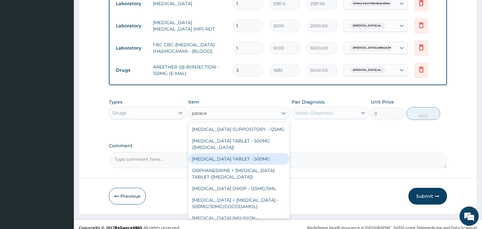
drag, startPoint x: 261, startPoint y: 178, endPoint x: 273, endPoint y: 162, distance: 20.1
click at [264, 164] on div "[MEDICAL_DATA] TABLET - 500MG" at bounding box center [238, 159] width 101 height 12
type input "33.599999999999994"
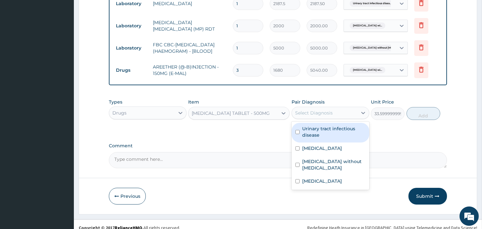
click at [316, 119] on div "Select Diagnosis" at bounding box center [330, 113] width 78 height 12
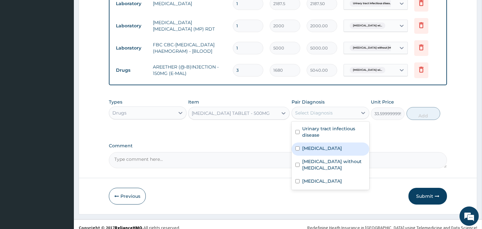
drag, startPoint x: 331, startPoint y: 164, endPoint x: 236, endPoint y: 179, distance: 96.2
click at [331, 151] on label "[MEDICAL_DATA]" at bounding box center [322, 148] width 40 height 6
checkbox input "true"
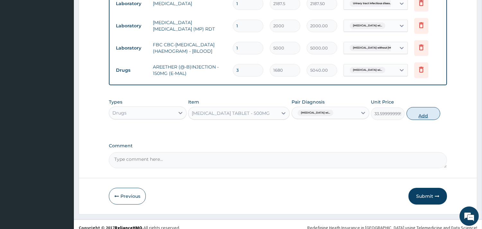
click at [428, 120] on button "Add" at bounding box center [423, 113] width 34 height 13
type input "0"
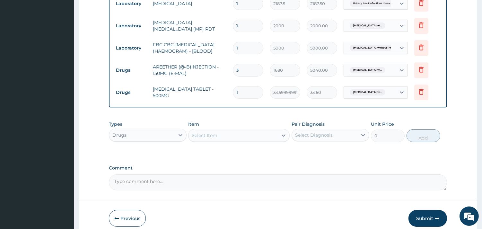
type input "18"
type input "604.80"
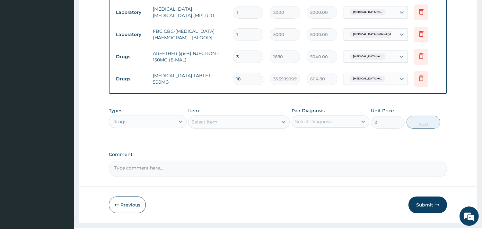
scroll to position [321, 0]
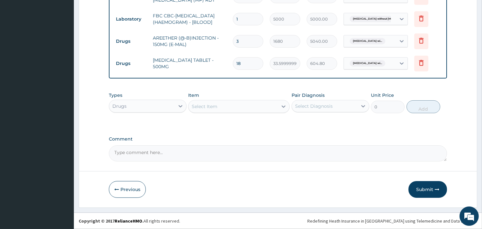
type input "18"
click at [428, 188] on button "Submit" at bounding box center [427, 189] width 39 height 17
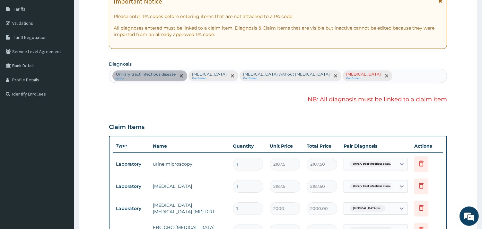
scroll to position [81, 0]
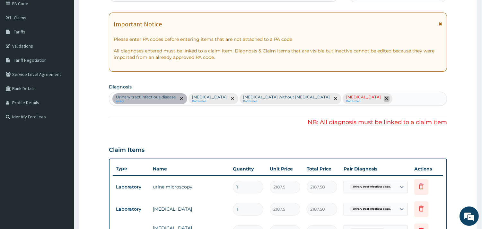
click at [385, 100] on icon "remove selection option" at bounding box center [386, 98] width 3 height 3
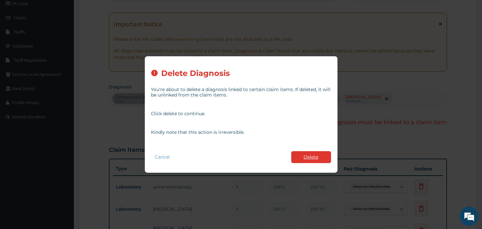
click at [303, 153] on button "Delete" at bounding box center [311, 157] width 40 height 12
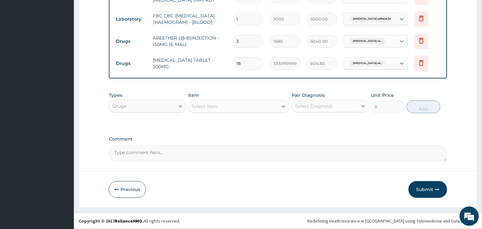
drag, startPoint x: 433, startPoint y: 191, endPoint x: 431, endPoint y: 188, distance: 3.9
click at [433, 191] on button "Submit" at bounding box center [427, 189] width 39 height 17
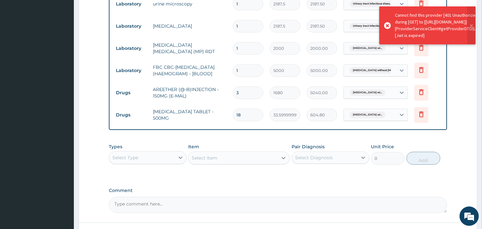
scroll to position [318, 0]
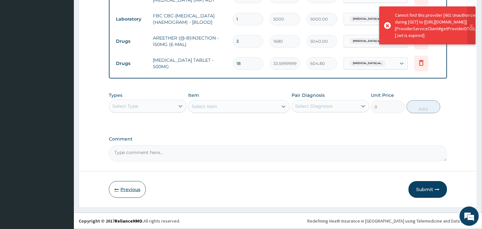
click at [133, 189] on button "Previous" at bounding box center [127, 189] width 37 height 17
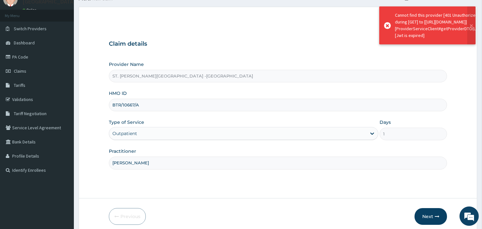
scroll to position [0, 0]
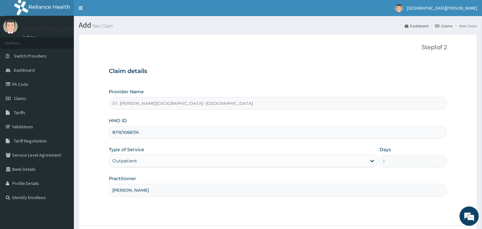
drag, startPoint x: 143, startPoint y: 134, endPoint x: 111, endPoint y: 134, distance: 31.8
click at [111, 134] on input "BTR/10667/A" at bounding box center [278, 132] width 338 height 13
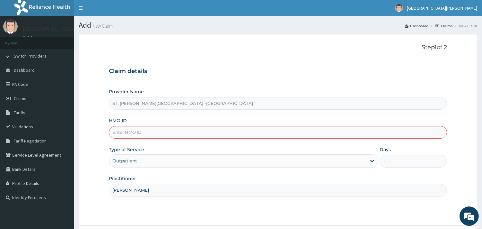
click at [133, 133] on input "HMO ID" at bounding box center [278, 132] width 338 height 13
paste input "BTR/10667/A"
type input "BTR/10667/A"
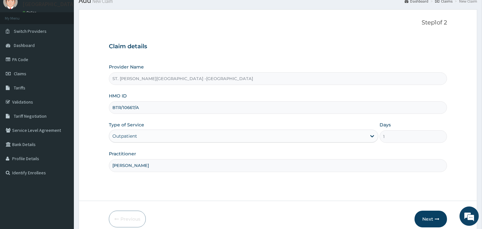
scroll to position [55, 0]
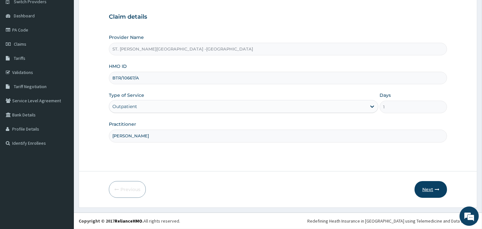
click at [431, 186] on button "Next" at bounding box center [430, 189] width 32 height 17
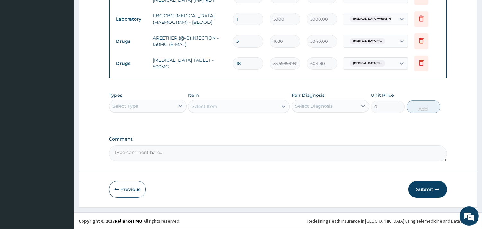
click at [424, 188] on button "Submit" at bounding box center [427, 189] width 39 height 17
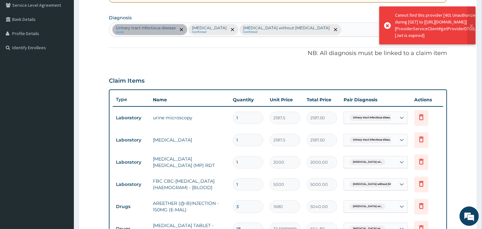
scroll to position [140, 0]
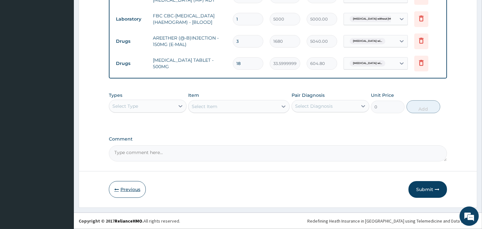
click at [129, 192] on button "Previous" at bounding box center [127, 189] width 37 height 17
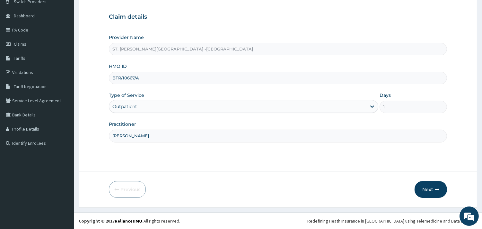
drag, startPoint x: 144, startPoint y: 77, endPoint x: 111, endPoint y: 79, distance: 32.5
click at [111, 79] on input "BTR/10667/A" at bounding box center [278, 78] width 338 height 13
click at [153, 84] on div "Provider Name ST. Catherine's Specialist Hospital -Rivers HMO ID BTR/10667/A Ty…" at bounding box center [278, 88] width 338 height 108
click at [429, 187] on button "Next" at bounding box center [430, 189] width 32 height 17
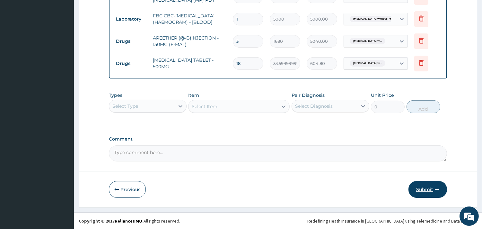
click at [425, 190] on button "Submit" at bounding box center [427, 189] width 39 height 17
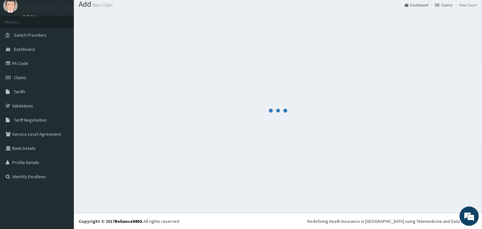
scroll to position [318, 0]
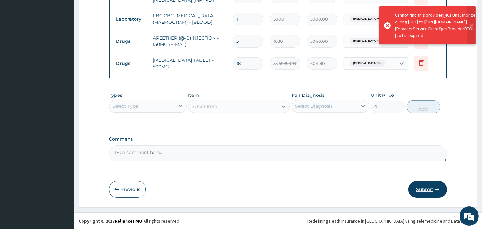
click at [422, 190] on button "Submit" at bounding box center [427, 189] width 39 height 17
click at [126, 190] on button "Previous" at bounding box center [127, 189] width 37 height 17
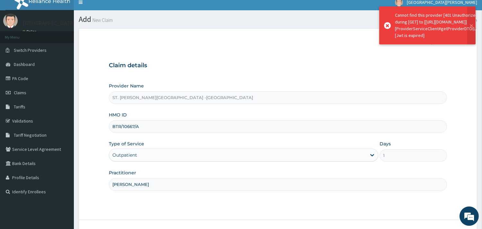
scroll to position [0, 0]
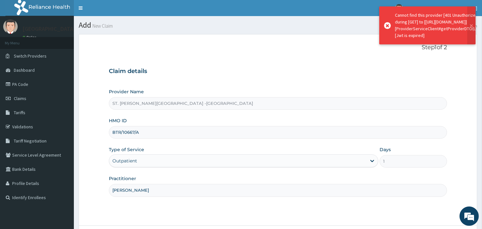
click at [183, 101] on input "ST. [PERSON_NAME][GEOGRAPHIC_DATA] -[GEOGRAPHIC_DATA]" at bounding box center [278, 103] width 338 height 13
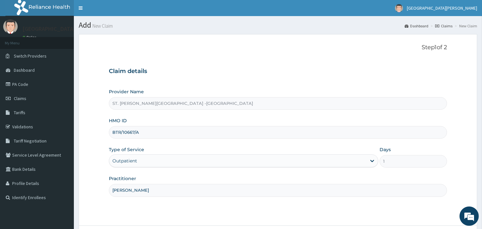
click at [147, 135] on input "BTR/10667/A" at bounding box center [278, 132] width 338 height 13
drag, startPoint x: 143, startPoint y: 134, endPoint x: 106, endPoint y: 132, distance: 37.3
click at [106, 132] on form "Step 1 of 2 Claim details Provider Name ST. Catherine's Specialist Hospital -Ri…" at bounding box center [278, 148] width 398 height 228
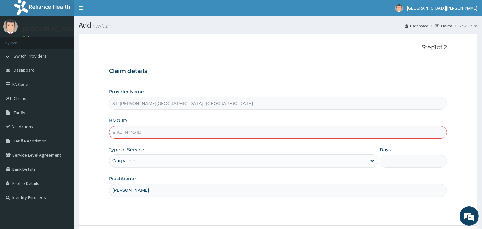
paste input "FMC/10554/A"
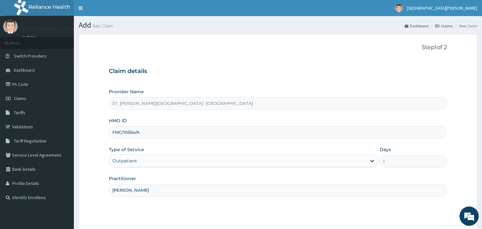
click at [116, 142] on div "Provider Name ST. Catherine's Specialist Hospital -Rivers HMO ID FMC/10554/A Ty…" at bounding box center [278, 142] width 338 height 108
drag, startPoint x: 145, startPoint y: 134, endPoint x: 121, endPoint y: 132, distance: 23.5
click at [121, 132] on input "FMC/10554/A" at bounding box center [278, 132] width 338 height 13
paste input "BTR/10667"
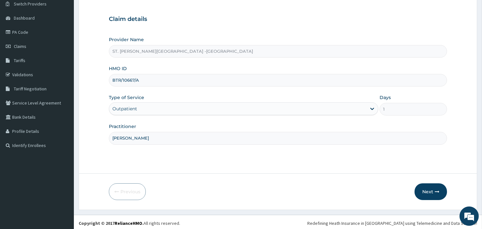
scroll to position [55, 0]
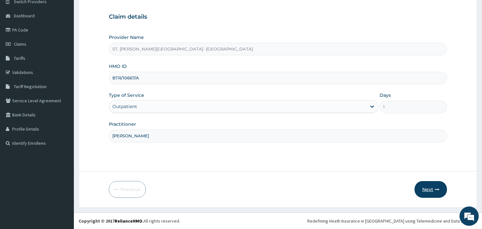
type input "BTR/10667/A"
click at [429, 189] on button "Next" at bounding box center [430, 189] width 32 height 17
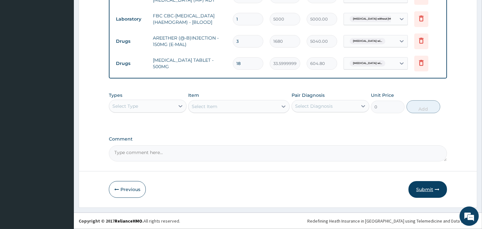
click at [419, 191] on button "Submit" at bounding box center [427, 189] width 39 height 17
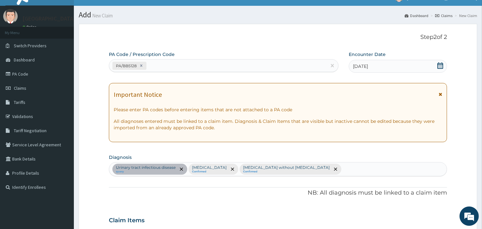
scroll to position [0, 0]
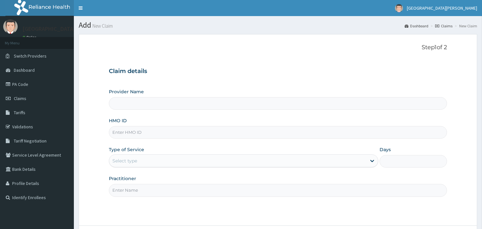
click at [149, 128] on input "HMO ID" at bounding box center [278, 132] width 338 height 13
paste input "BTR/10667/A"
type input "BTR/10667/ABTR/10667/A"
type input "ST. [PERSON_NAME][GEOGRAPHIC_DATA] -[GEOGRAPHIC_DATA]"
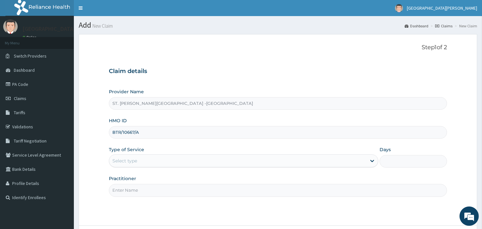
type input "BTR/10667/A"
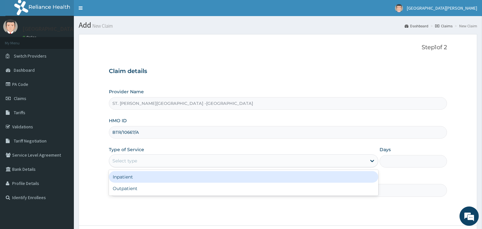
click at [143, 159] on div "Select type" at bounding box center [237, 160] width 257 height 10
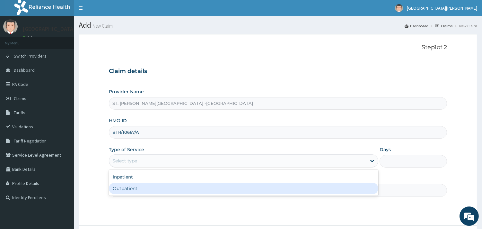
click at [135, 189] on div "Outpatient" at bounding box center [243, 188] width 269 height 12
type input "1"
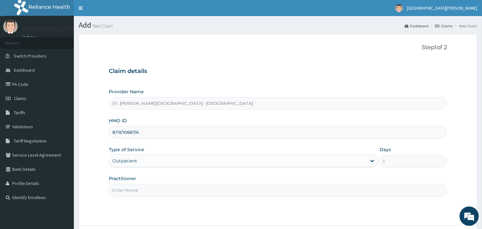
click at [141, 191] on input "Practitioner" at bounding box center [278, 190] width 338 height 13
type input "[PERSON_NAME]"
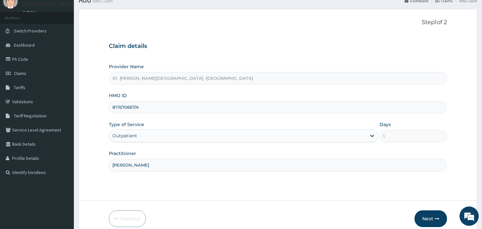
scroll to position [55, 0]
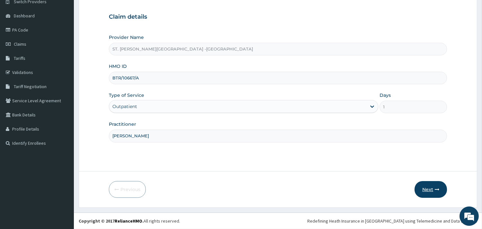
click at [435, 187] on icon "button" at bounding box center [437, 189] width 4 height 4
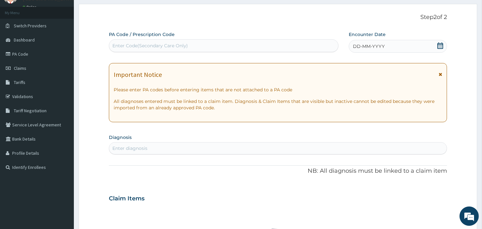
scroll to position [0, 0]
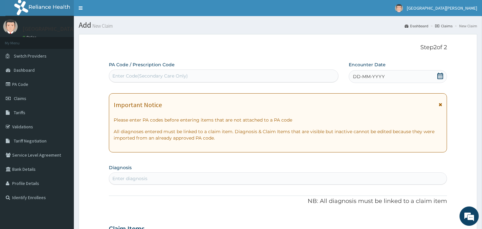
click at [441, 72] on div "DD-MM-YYYY" at bounding box center [398, 76] width 98 height 13
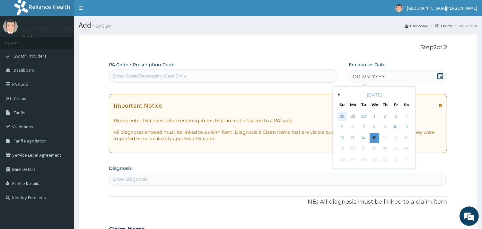
click at [345, 114] on div "28" at bounding box center [342, 116] width 10 height 10
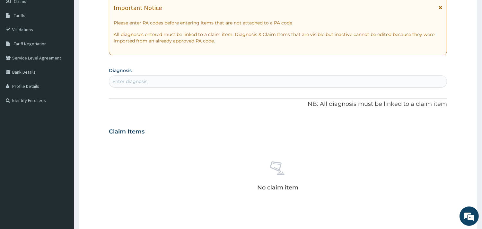
scroll to position [107, 0]
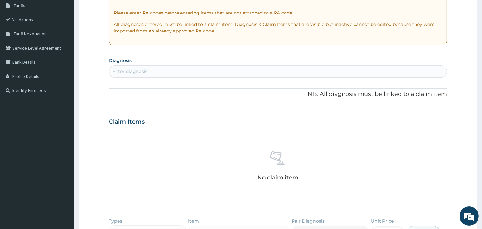
click at [140, 69] on div "Enter diagnosis" at bounding box center [129, 71] width 35 height 6
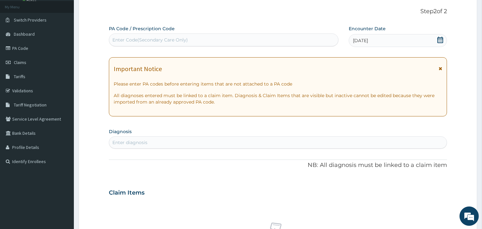
scroll to position [36, 0]
click at [161, 39] on div "Enter Code(Secondary Care Only)" at bounding box center [149, 40] width 75 height 6
paste input "PA/BB5128"
type input "PA/BB5128"
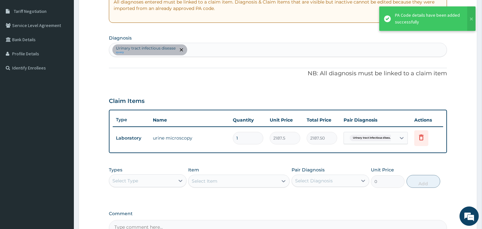
scroll to position [152, 0]
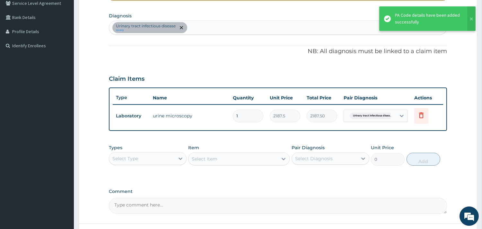
click at [202, 24] on div "Urinary tract [MEDICAL_DATA] query" at bounding box center [277, 27] width 337 height 13
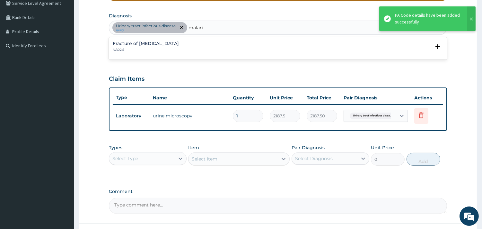
type input "[MEDICAL_DATA]"
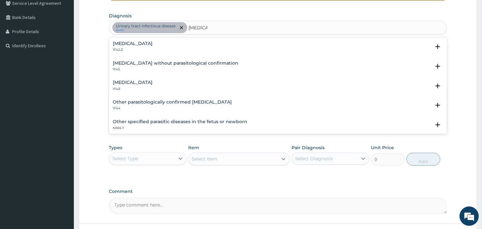
click at [152, 44] on h4 "[MEDICAL_DATA]" at bounding box center [133, 43] width 40 height 5
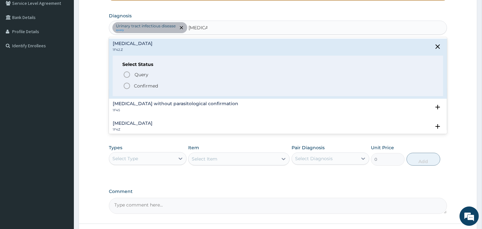
drag, startPoint x: 127, startPoint y: 85, endPoint x: 133, endPoint y: 81, distance: 7.5
click at [127, 85] on icon "status option filled" at bounding box center [127, 86] width 8 height 8
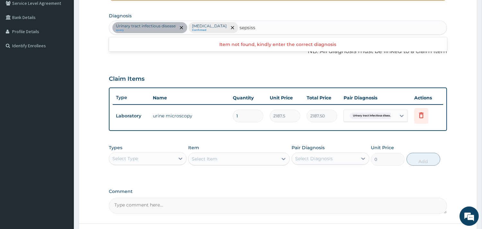
type input "[MEDICAL_DATA]"
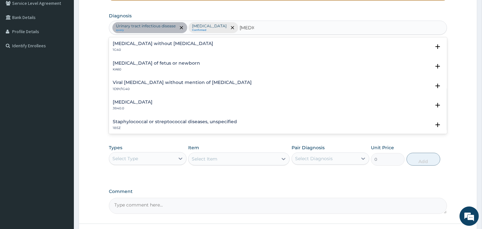
click at [156, 42] on h4 "[MEDICAL_DATA] without [MEDICAL_DATA]" at bounding box center [163, 43] width 100 height 5
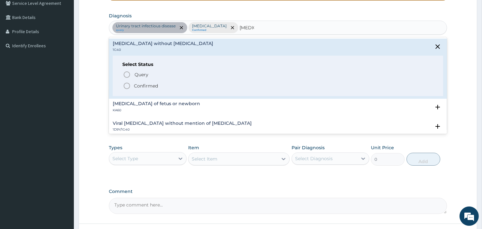
click at [127, 85] on icon "status option filled" at bounding box center [127, 86] width 8 height 8
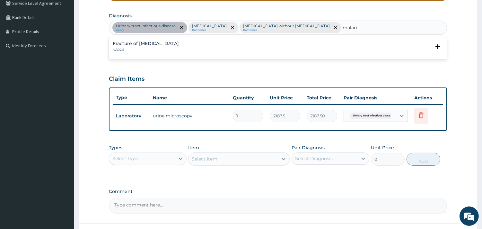
type input "[MEDICAL_DATA]"
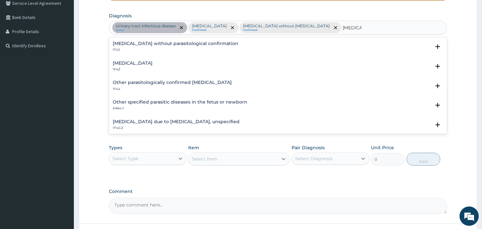
click at [137, 65] on h4 "[MEDICAL_DATA]" at bounding box center [133, 63] width 40 height 5
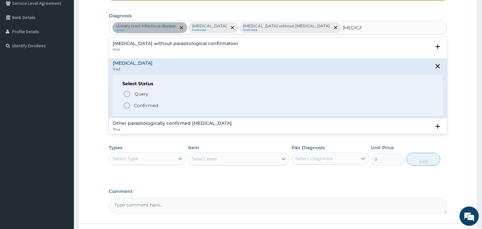
click at [128, 104] on icon "status option filled" at bounding box center [127, 105] width 8 height 8
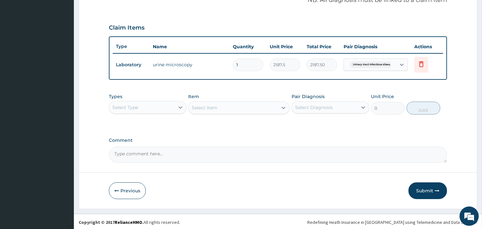
scroll to position [203, 0]
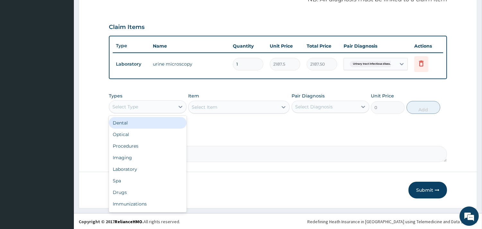
click at [159, 107] on div "Select Type" at bounding box center [141, 106] width 65 height 10
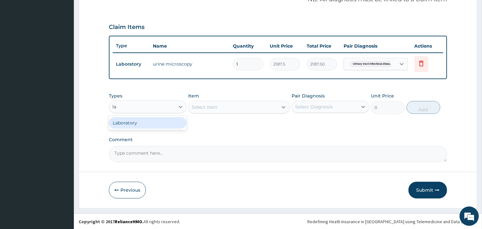
type input "lab"
click at [149, 121] on div "Laboratory" at bounding box center [148, 123] width 78 height 12
click at [244, 105] on div "Select Item" at bounding box center [238, 106] width 101 height 13
click at [285, 106] on div "Select Item" at bounding box center [238, 106] width 101 height 13
click at [283, 107] on div "Select Item" at bounding box center [238, 106] width 101 height 13
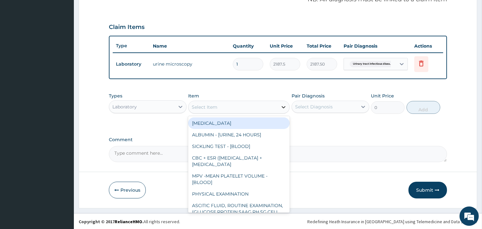
click at [282, 105] on icon at bounding box center [283, 107] width 6 height 6
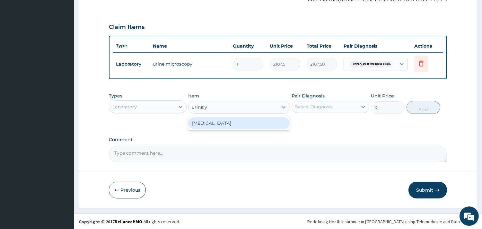
type input "urinalys"
click at [270, 124] on div "[MEDICAL_DATA]" at bounding box center [238, 123] width 101 height 12
type input "2187.5"
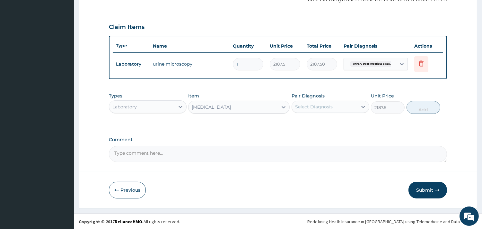
click at [325, 103] on div "Select Diagnosis" at bounding box center [314, 106] width 38 height 6
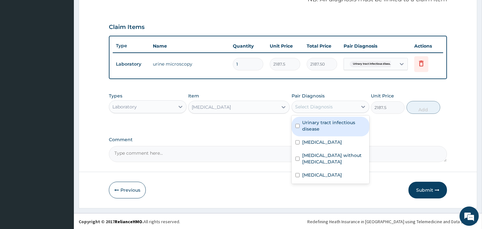
drag, startPoint x: 337, startPoint y: 127, endPoint x: 389, endPoint y: 108, distance: 55.2
click at [338, 126] on label "Urinary tract infectious disease" at bounding box center [333, 125] width 63 height 13
checkbox input "true"
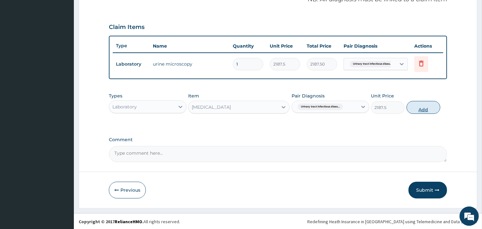
click at [428, 105] on button "Add" at bounding box center [423, 107] width 34 height 13
type input "0"
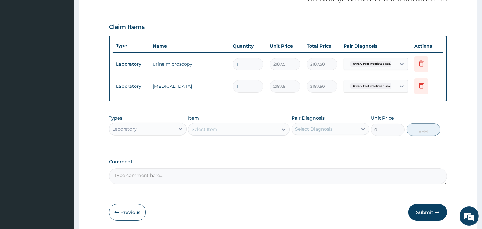
click at [212, 127] on div "Select Item" at bounding box center [205, 129] width 26 height 6
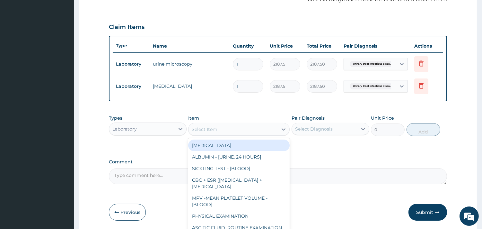
scroll to position [168, 0]
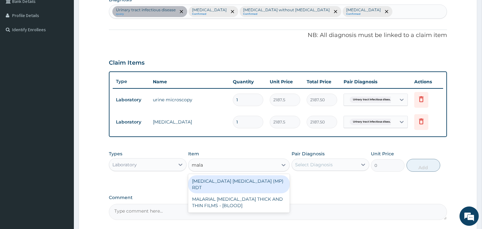
type input "malar"
click at [247, 180] on div "[MEDICAL_DATA] [MEDICAL_DATA] (MP) RDT" at bounding box center [238, 184] width 101 height 18
type input "2000"
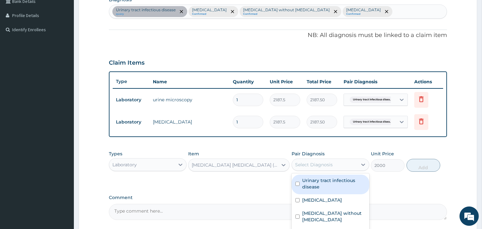
click at [319, 160] on div "Select Diagnosis" at bounding box center [324, 164] width 65 height 10
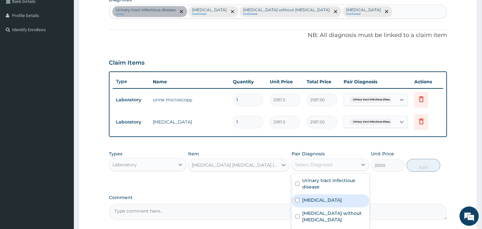
click at [323, 199] on label "[MEDICAL_DATA]" at bounding box center [322, 199] width 40 height 6
checkbox input "true"
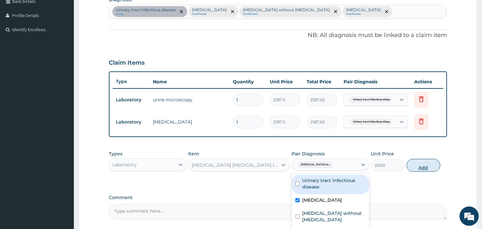
click at [423, 166] on button "Add" at bounding box center [423, 165] width 34 height 13
type input "0"
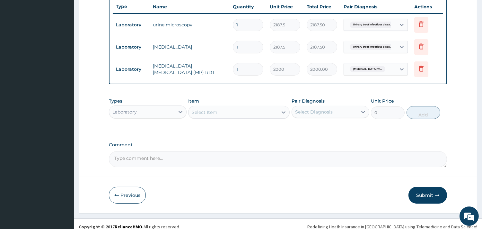
scroll to position [248, 0]
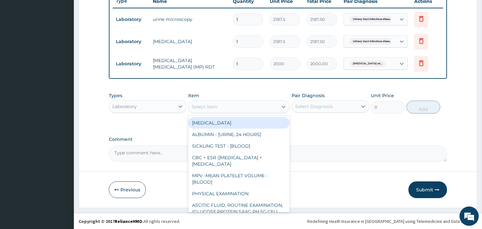
click at [226, 107] on div "Select Item" at bounding box center [232, 106] width 89 height 10
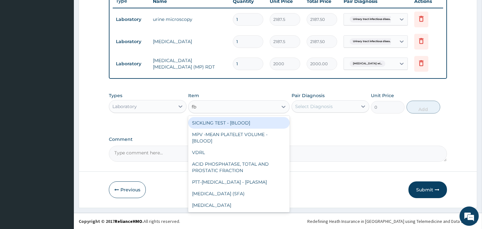
type input "fbc"
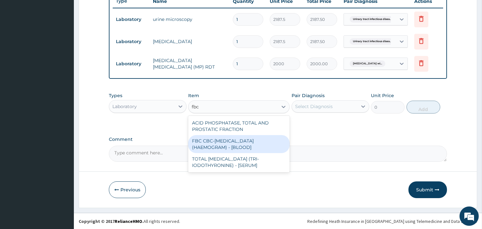
drag, startPoint x: 233, startPoint y: 143, endPoint x: 254, endPoint y: 133, distance: 23.1
click at [235, 143] on div "FBC CBC-[MEDICAL_DATA] (HAEMOGRAM) - [BLOOD]" at bounding box center [238, 144] width 101 height 18
type input "5000"
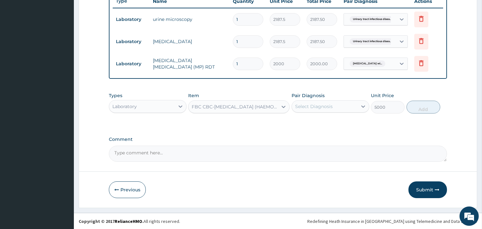
click at [328, 104] on div "Select Diagnosis" at bounding box center [314, 106] width 38 height 6
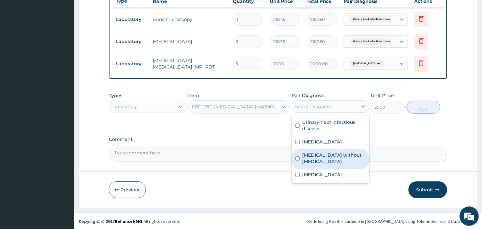
click at [329, 164] on label "[MEDICAL_DATA] without [MEDICAL_DATA]" at bounding box center [333, 158] width 63 height 13
checkbox input "true"
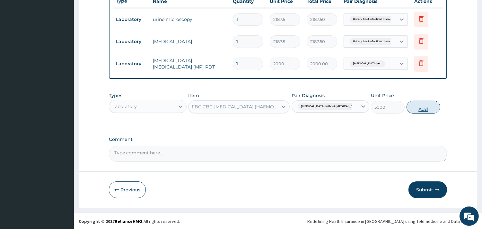
click at [423, 107] on button "Add" at bounding box center [423, 106] width 34 height 13
type input "0"
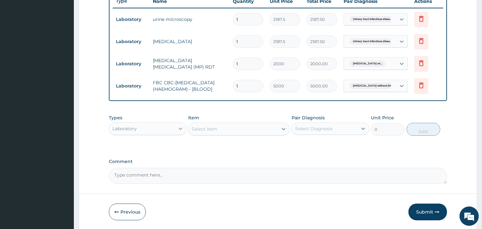
click at [178, 130] on icon at bounding box center [180, 128] width 6 height 6
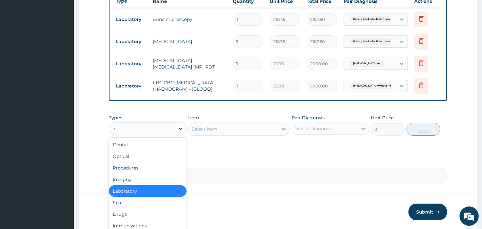
type input "dr"
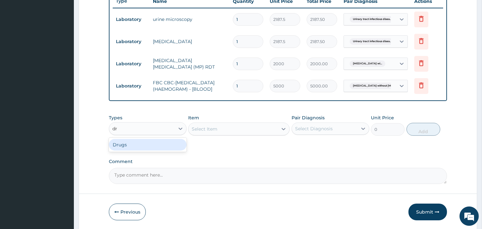
click at [154, 146] on div "Drugs" at bounding box center [148, 145] width 78 height 12
click at [218, 130] on div "Select Item" at bounding box center [238, 128] width 101 height 13
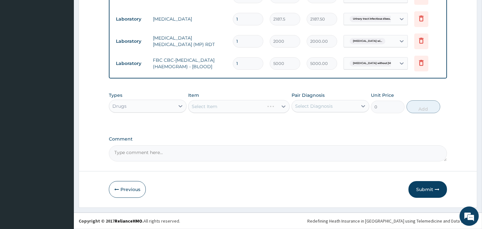
click at [274, 107] on div "Select Item" at bounding box center [238, 106] width 101 height 13
click at [243, 101] on div "Select Item" at bounding box center [238, 106] width 101 height 13
click at [243, 106] on div "Select Item" at bounding box center [238, 106] width 101 height 13
click at [283, 107] on div "Select Item" at bounding box center [238, 106] width 101 height 13
click at [283, 105] on icon at bounding box center [283, 106] width 6 height 6
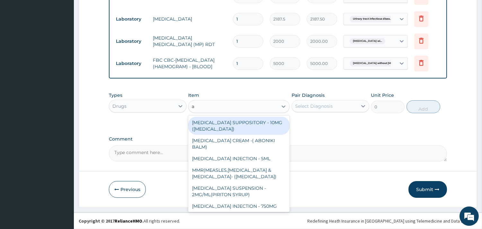
type input "a"
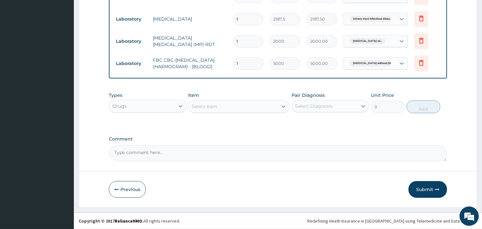
click at [210, 106] on div "Select Item" at bounding box center [205, 106] width 26 height 6
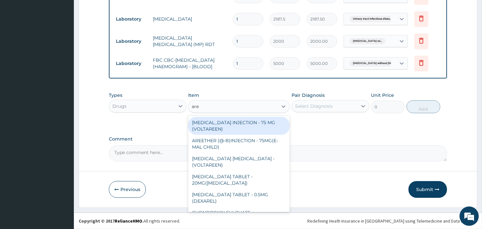
type input "aree"
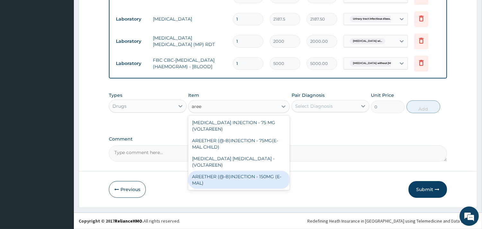
drag, startPoint x: 244, startPoint y: 172, endPoint x: 299, endPoint y: 108, distance: 84.2
click at [250, 170] on div "AREETHER (@-B)INJECTION - 150MG (E-MAL)" at bounding box center [238, 179] width 101 height 18
type input "1680"
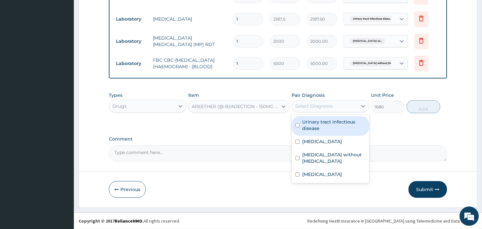
drag, startPoint x: 302, startPoint y: 103, endPoint x: 206, endPoint y: 194, distance: 131.5
click at [302, 110] on div "Select Diagnosis" at bounding box center [324, 106] width 65 height 10
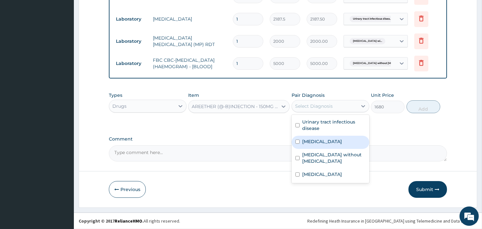
drag, startPoint x: 309, startPoint y: 152, endPoint x: 313, endPoint y: 149, distance: 5.1
click at [312, 144] on label "[MEDICAL_DATA]" at bounding box center [322, 141] width 40 height 6
checkbox input "true"
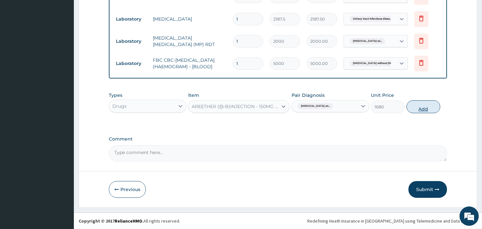
click at [416, 106] on button "Add" at bounding box center [423, 106] width 34 height 13
type input "0"
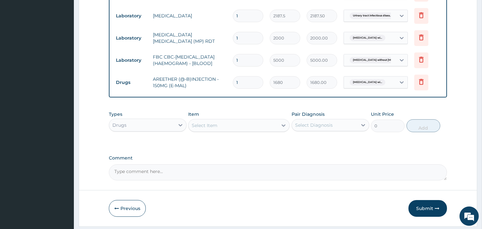
type input "0.00"
type input "3"
type input "5040.00"
type input "3"
click at [220, 124] on div "Select Item" at bounding box center [232, 125] width 89 height 10
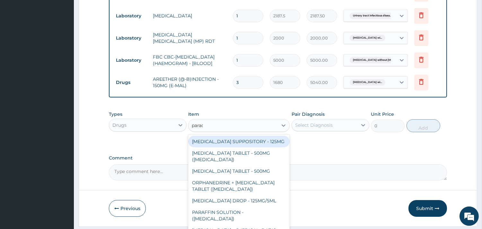
type input "parace"
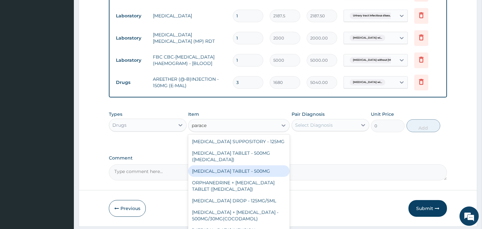
click at [258, 177] on div "[MEDICAL_DATA] TABLET - 500MG" at bounding box center [238, 171] width 101 height 12
type input "33.599999999999994"
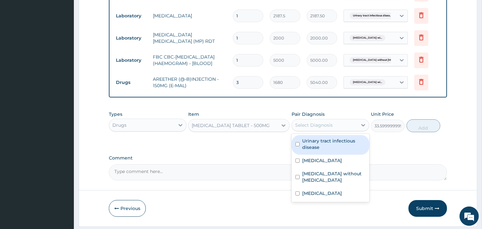
click at [316, 128] on div "Select Diagnosis" at bounding box center [314, 125] width 38 height 6
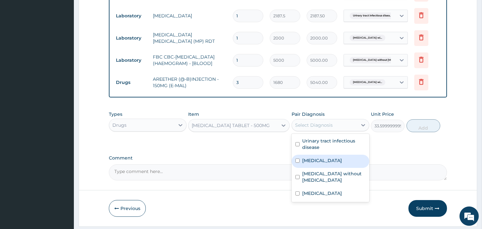
drag, startPoint x: 332, startPoint y: 165, endPoint x: 378, endPoint y: 155, distance: 46.6
click at [333, 163] on label "[MEDICAL_DATA]" at bounding box center [322, 160] width 40 height 6
checkbox input "true"
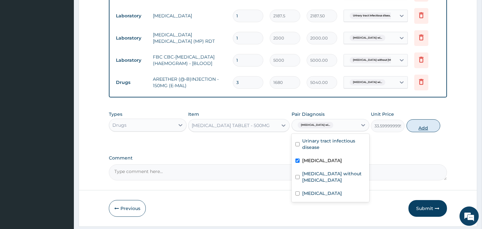
click at [425, 130] on button "Add" at bounding box center [423, 125] width 34 height 13
type input "0"
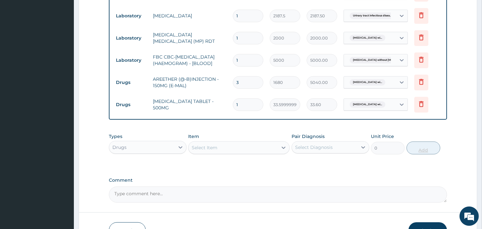
type input "18"
type input "604.80"
type input "18"
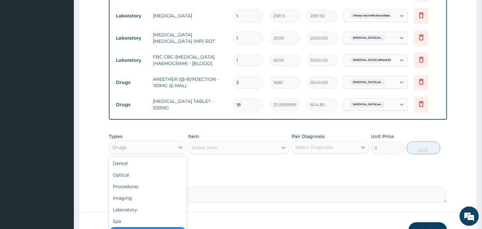
click at [167, 149] on div "Drugs" at bounding box center [141, 147] width 65 height 10
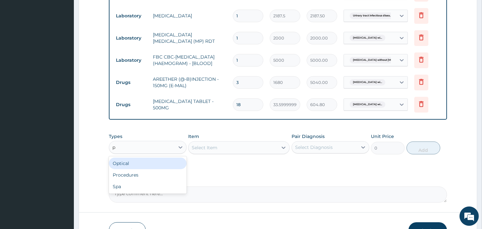
type input "pr"
click at [122, 168] on div "Procedures" at bounding box center [148, 163] width 78 height 12
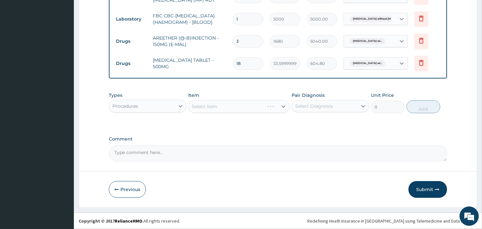
scroll to position [318, 0]
click at [266, 108] on div "Select Item" at bounding box center [238, 106] width 101 height 13
click at [282, 107] on div "Select Item" at bounding box center [238, 106] width 101 height 13
click at [282, 105] on div "Select Item" at bounding box center [238, 106] width 101 height 13
click at [284, 106] on div "Select Item" at bounding box center [238, 106] width 101 height 13
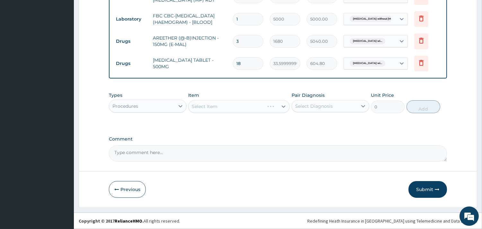
click at [283, 106] on div "Select Item" at bounding box center [238, 106] width 101 height 13
click at [283, 106] on icon at bounding box center [283, 106] width 6 height 6
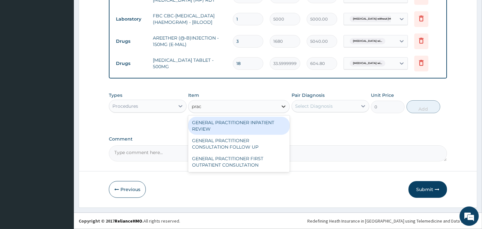
type input "pract"
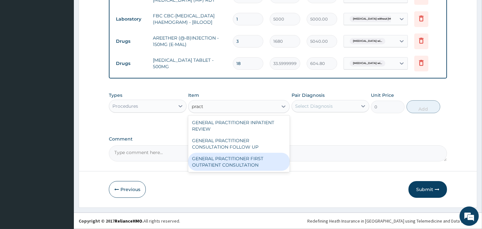
click at [245, 162] on div "GENERAL PRACTITIONER FIRST OUTPATIENT CONSULTATION" at bounding box center [238, 161] width 101 height 18
type input "3750"
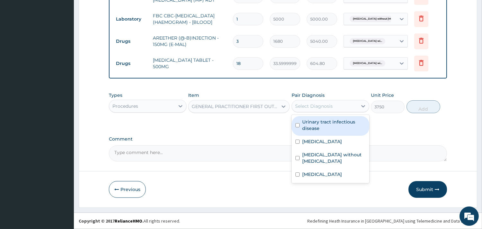
click at [343, 105] on div "Select Diagnosis" at bounding box center [324, 106] width 65 height 10
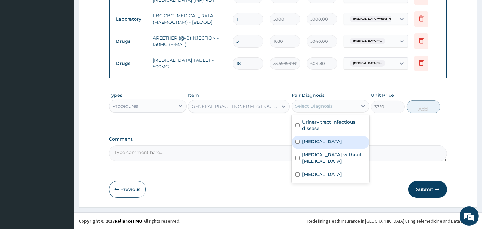
click at [331, 144] on label "[MEDICAL_DATA]" at bounding box center [322, 141] width 40 height 6
checkbox input "true"
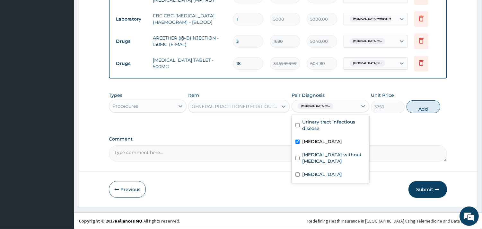
click at [424, 106] on button "Add" at bounding box center [423, 106] width 34 height 13
type input "0"
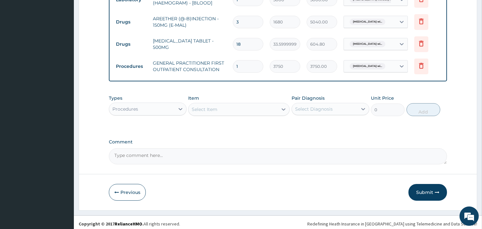
scroll to position [341, 0]
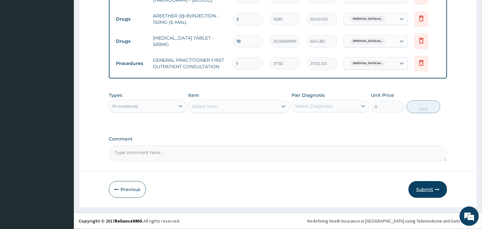
click at [428, 186] on button "Submit" at bounding box center [427, 189] width 39 height 17
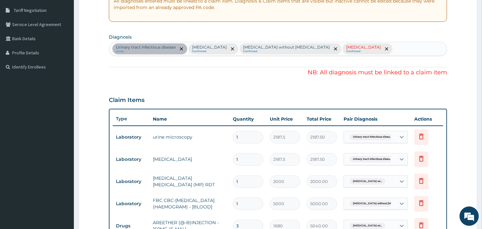
scroll to position [126, 0]
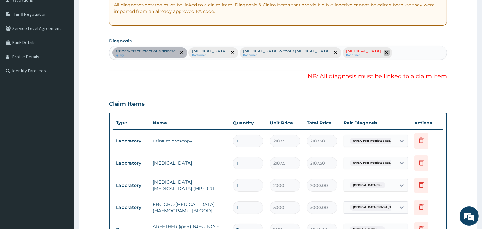
click at [388, 51] on icon "remove selection option" at bounding box center [386, 52] width 3 height 3
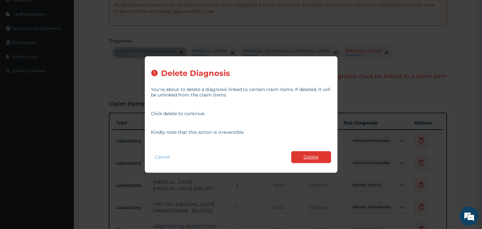
click at [326, 154] on button "Delete" at bounding box center [311, 157] width 40 height 12
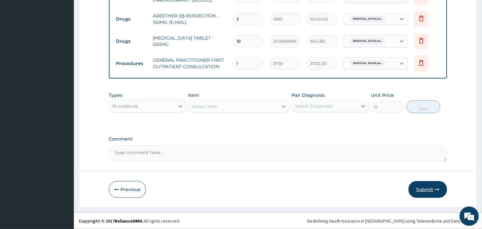
click at [435, 188] on icon "button" at bounding box center [437, 189] width 4 height 4
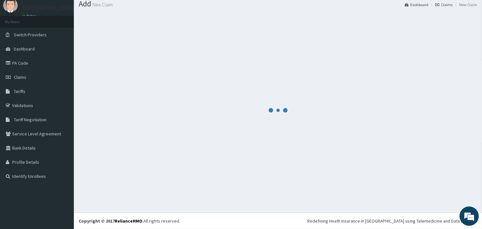
scroll to position [21, 0]
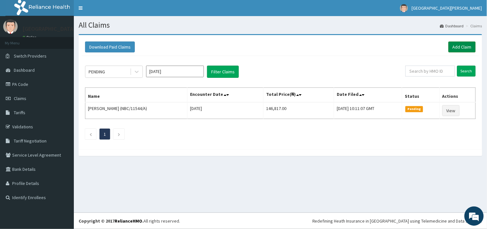
click at [458, 45] on link "Add Claim" at bounding box center [461, 46] width 27 height 11
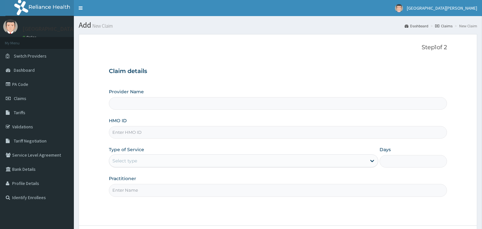
click at [147, 131] on input "HMO ID" at bounding box center [278, 132] width 338 height 13
paste input "AOM/10034/C"
type input "AOM/10034/C"
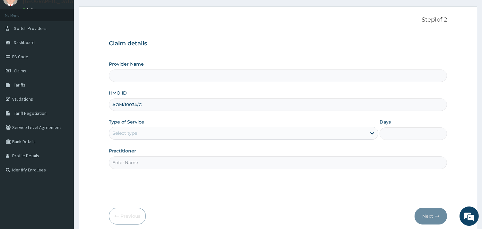
scroll to position [55, 0]
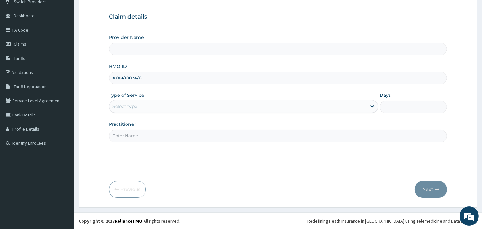
type input "ST. [PERSON_NAME][GEOGRAPHIC_DATA] -[GEOGRAPHIC_DATA]"
type input "AOM/10034/C"
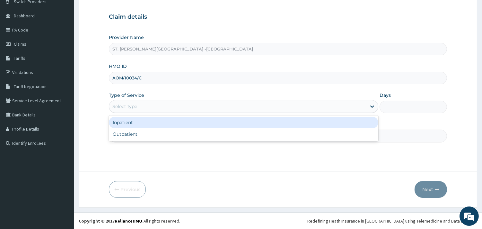
click at [146, 107] on div "Select type" at bounding box center [237, 106] width 257 height 10
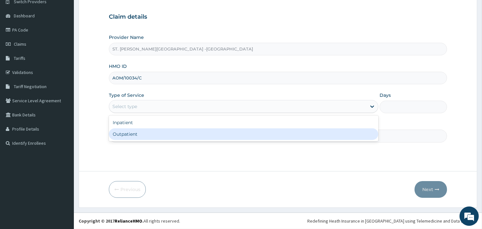
click at [142, 135] on div "Outpatient" at bounding box center [243, 134] width 269 height 12
type input "1"
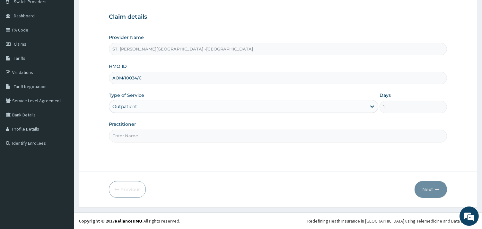
click at [145, 140] on input "Practitioner" at bounding box center [278, 135] width 338 height 13
type input "[PERSON_NAME]"
click at [428, 188] on button "Next" at bounding box center [430, 189] width 32 height 17
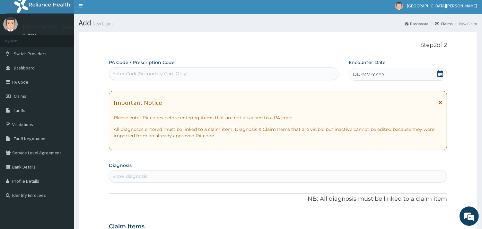
scroll to position [0, 0]
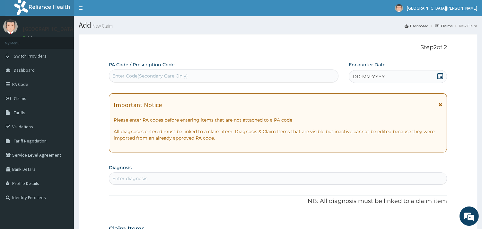
click at [440, 76] on icon at bounding box center [440, 76] width 6 height 6
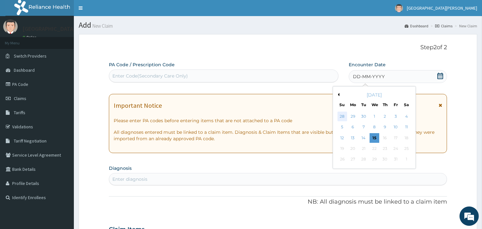
click at [343, 116] on div "28" at bounding box center [342, 116] width 10 height 10
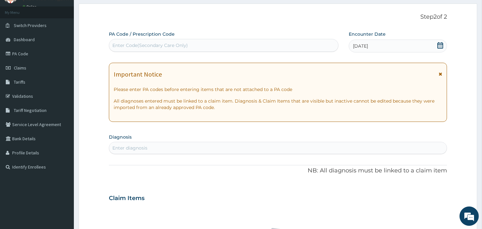
scroll to position [71, 0]
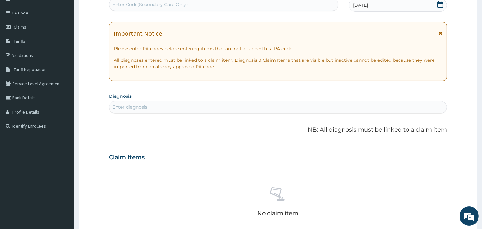
click at [222, 106] on div "Enter diagnosis" at bounding box center [277, 107] width 337 height 10
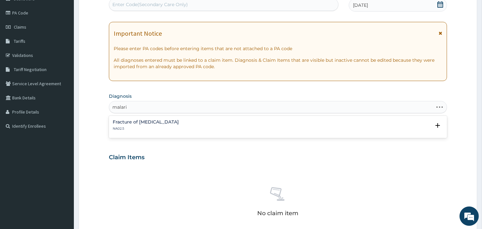
scroll to position [0, 0]
type input "[MEDICAL_DATA]"
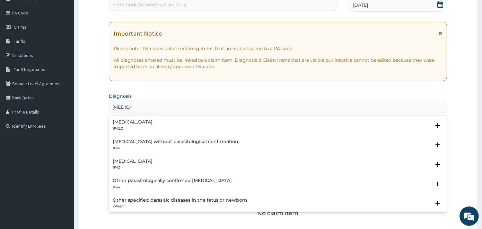
click at [142, 123] on h4 "[MEDICAL_DATA]" at bounding box center [133, 121] width 40 height 5
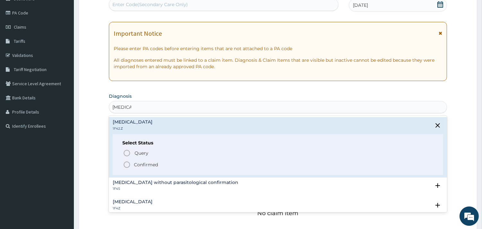
click at [127, 164] on icon "status option filled" at bounding box center [127, 164] width 8 height 8
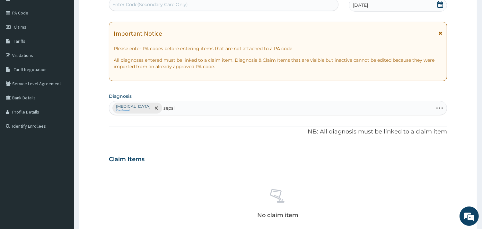
type input "[MEDICAL_DATA]"
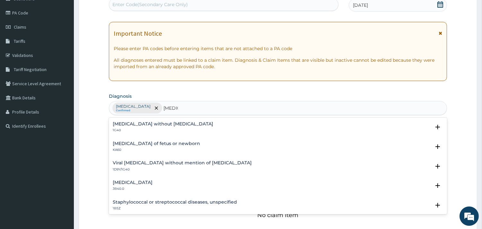
click at [137, 122] on h4 "[MEDICAL_DATA] without [MEDICAL_DATA]" at bounding box center [163, 123] width 100 height 5
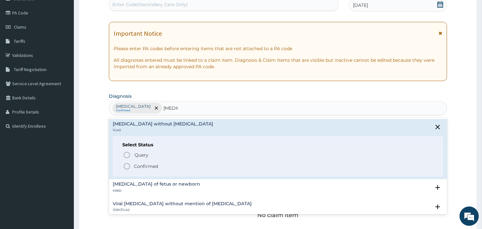
click at [126, 164] on icon "status option filled" at bounding box center [127, 166] width 8 height 8
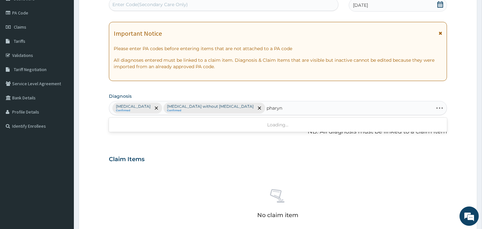
type input "pharyng"
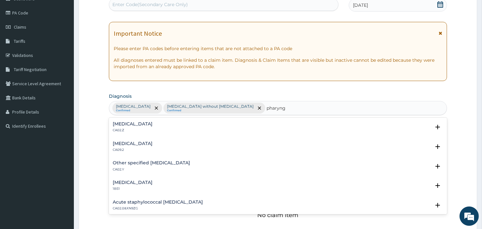
click at [135, 123] on h4 "[MEDICAL_DATA]" at bounding box center [133, 123] width 40 height 5
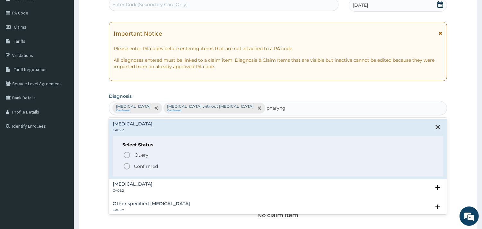
click at [127, 164] on icon "status option filled" at bounding box center [127, 166] width 8 height 8
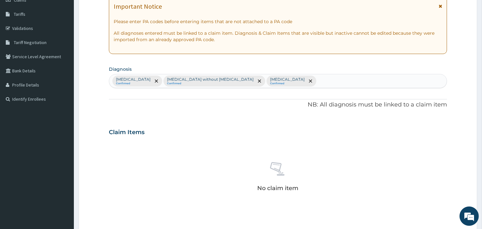
scroll to position [214, 0]
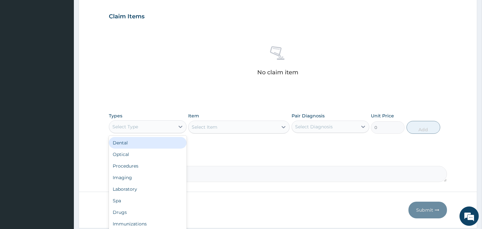
click at [174, 126] on div "Select Type" at bounding box center [141, 126] width 65 height 10
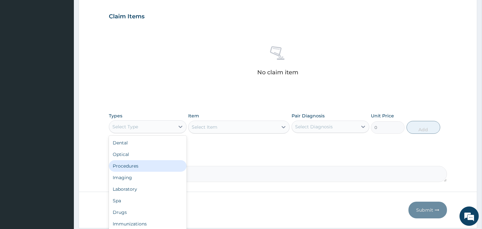
click at [156, 162] on div "Procedures" at bounding box center [148, 166] width 78 height 12
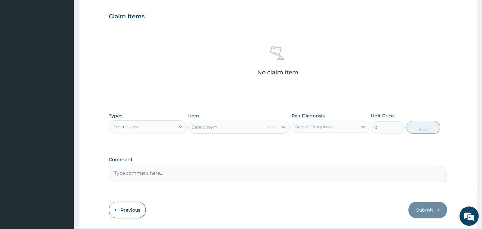
click at [234, 125] on div "Select Item" at bounding box center [238, 126] width 101 height 13
click at [282, 124] on div "Select Item" at bounding box center [238, 126] width 101 height 13
click at [283, 126] on div "Select Item" at bounding box center [238, 126] width 101 height 13
click at [282, 125] on div "Select Item" at bounding box center [238, 126] width 101 height 13
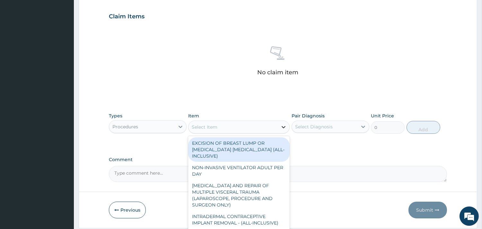
click at [280, 126] on div at bounding box center [284, 127] width 12 height 12
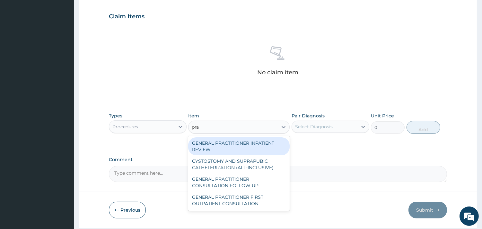
type input "prac"
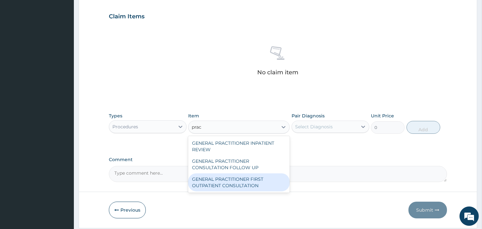
click at [253, 184] on div "GENERAL PRACTITIONER FIRST OUTPATIENT CONSULTATION" at bounding box center [238, 182] width 101 height 18
type input "3750"
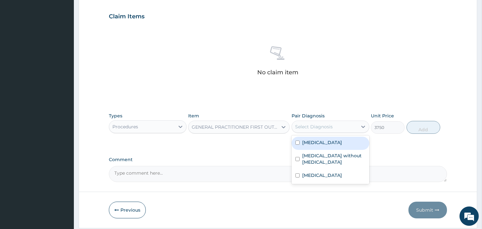
click at [320, 124] on div "Select Diagnosis" at bounding box center [314, 126] width 38 height 6
drag, startPoint x: 329, startPoint y: 146, endPoint x: 332, endPoint y: 153, distance: 7.4
click at [329, 145] on label "[MEDICAL_DATA]" at bounding box center [322, 142] width 40 height 6
checkbox input "true"
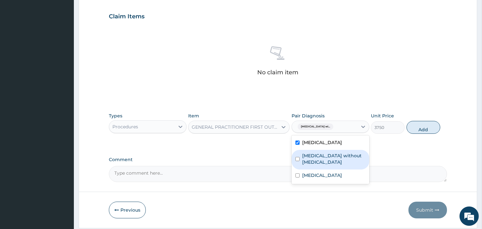
click at [331, 165] on label "[MEDICAL_DATA] without [MEDICAL_DATA]" at bounding box center [333, 158] width 63 height 13
checkbox input "true"
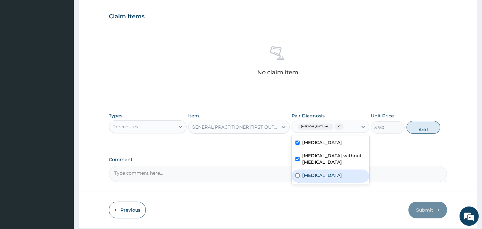
click at [325, 178] on label "[MEDICAL_DATA]" at bounding box center [322, 175] width 40 height 6
checkbox input "true"
click at [430, 131] on button "Add" at bounding box center [423, 127] width 34 height 13
type input "0"
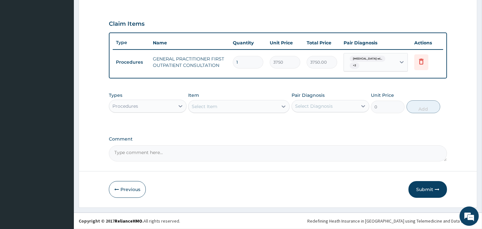
scroll to position [206, 0]
click at [166, 107] on div "Procedures" at bounding box center [141, 106] width 65 height 10
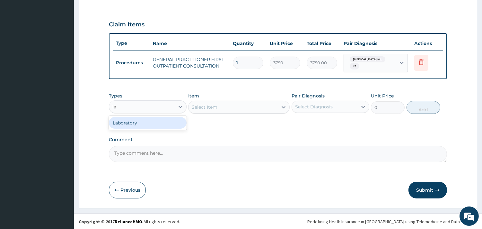
type input "lab"
click at [145, 118] on div "Laboratory" at bounding box center [148, 123] width 78 height 12
click at [239, 105] on div "Select Item" at bounding box center [238, 106] width 101 height 13
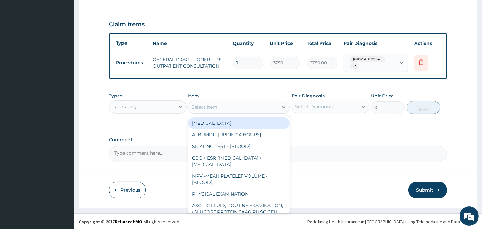
click at [220, 108] on div "Select Item" at bounding box center [232, 107] width 89 height 10
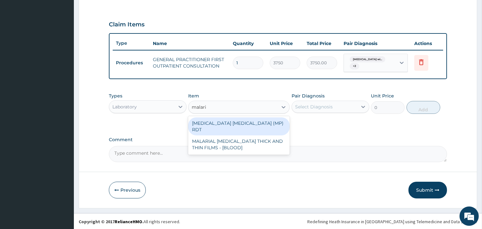
type input "[MEDICAL_DATA]"
click at [260, 125] on div "[MEDICAL_DATA] [MEDICAL_DATA] (MP) RDT" at bounding box center [238, 126] width 101 height 18
type input "2000"
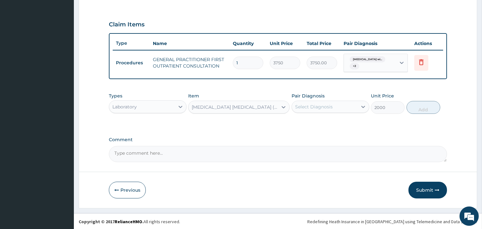
click at [330, 104] on div "Select Diagnosis" at bounding box center [314, 106] width 38 height 6
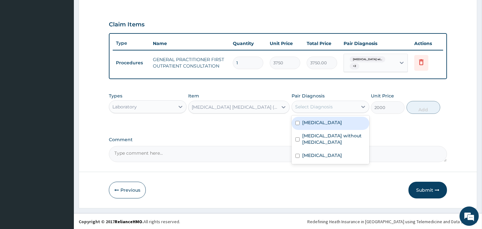
drag, startPoint x: 337, startPoint y: 134, endPoint x: 348, endPoint y: 127, distance: 12.9
click at [337, 126] on label "[MEDICAL_DATA]" at bounding box center [322, 122] width 40 height 6
checkbox input "true"
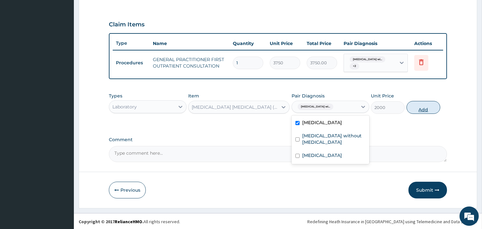
click at [419, 108] on button "Add" at bounding box center [423, 107] width 34 height 13
type input "0"
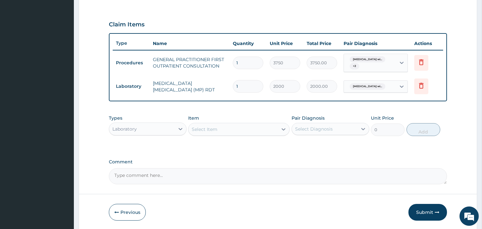
click at [129, 129] on div "Laboratory" at bounding box center [124, 129] width 24 height 6
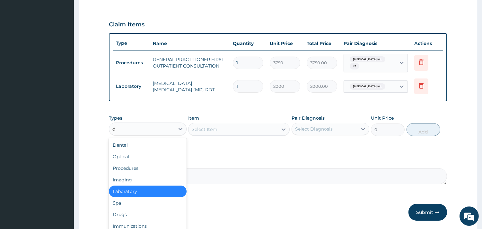
type input "dr"
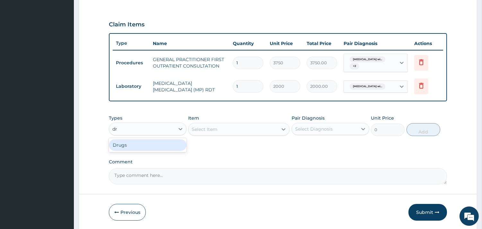
click at [132, 144] on div "Drugs" at bounding box center [148, 145] width 78 height 12
click at [196, 127] on div "Select Item" at bounding box center [238, 129] width 101 height 13
click at [222, 124] on div "Select Item" at bounding box center [238, 129] width 101 height 13
click at [244, 126] on div "Select Item" at bounding box center [238, 129] width 101 height 13
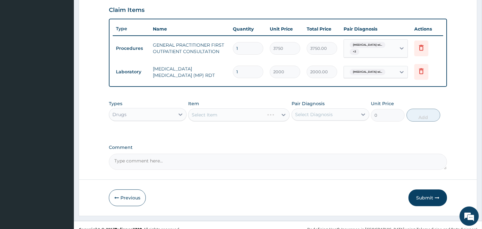
scroll to position [228, 0]
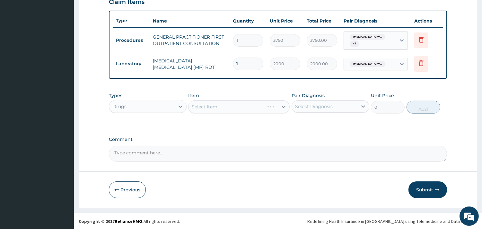
click at [279, 105] on div "Select Item" at bounding box center [238, 106] width 101 height 13
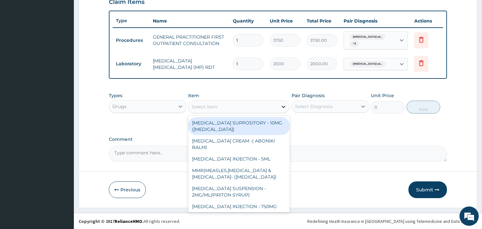
click at [280, 107] on icon at bounding box center [283, 106] width 6 height 6
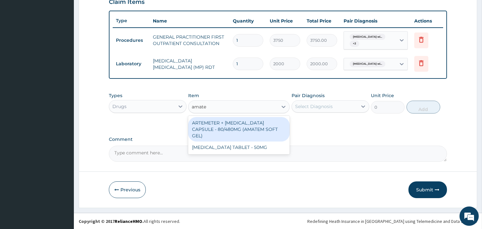
type input "amatem"
click at [250, 130] on div "ARTEMETER + [MEDICAL_DATA] CAPSULE - 80/480MG (AMATEM SOFT GEL)" at bounding box center [238, 129] width 101 height 24
type input "420"
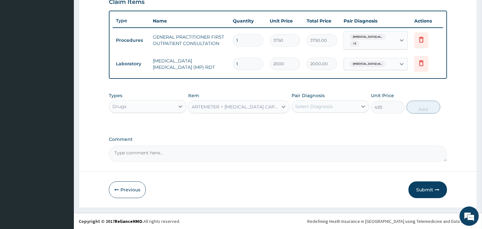
click at [314, 103] on div "Select Diagnosis" at bounding box center [314, 106] width 38 height 6
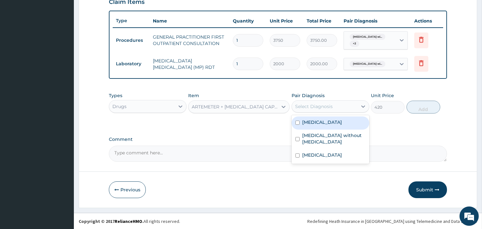
click at [331, 125] on label "[MEDICAL_DATA]" at bounding box center [322, 122] width 40 height 6
checkbox input "true"
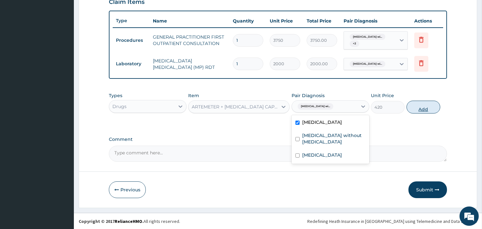
click at [414, 103] on button "Add" at bounding box center [423, 106] width 34 height 13
type input "0"
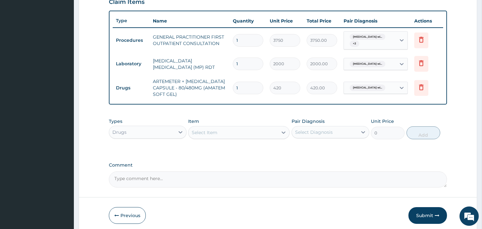
type input "0.00"
type input "6"
type input "2520.00"
type input "6"
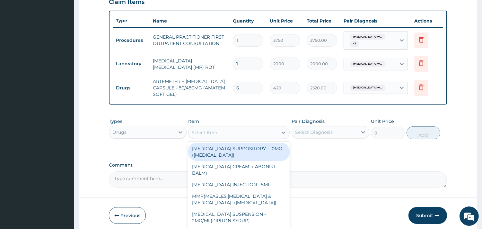
click at [227, 127] on div "Select Item" at bounding box center [232, 132] width 89 height 10
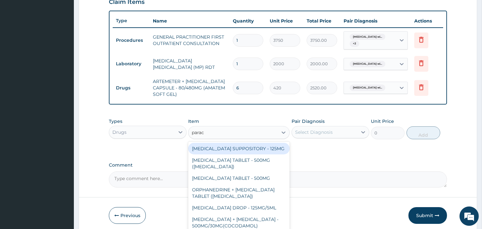
type input "parace"
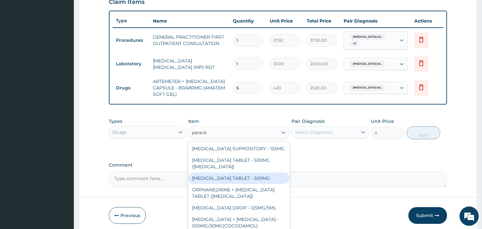
click at [222, 184] on div "[MEDICAL_DATA] TABLET - 500MG" at bounding box center [238, 178] width 101 height 12
type input "33.599999999999994"
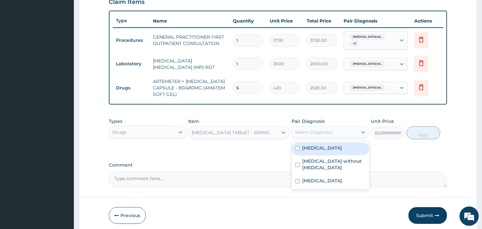
drag, startPoint x: 322, startPoint y: 126, endPoint x: 320, endPoint y: 128, distance: 3.4
click at [323, 126] on div "Select Diagnosis" at bounding box center [330, 132] width 78 height 12
click at [328, 150] on label "[MEDICAL_DATA]" at bounding box center [322, 147] width 40 height 6
checkbox input "true"
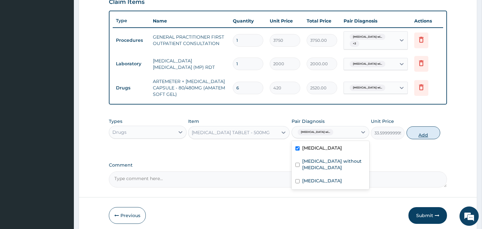
click at [432, 128] on button "Add" at bounding box center [423, 132] width 34 height 13
type input "0"
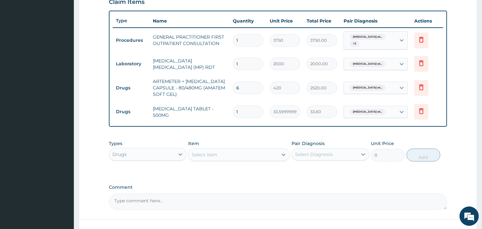
type input "18"
type input "604.80"
type input "18"
click at [251, 146] on div "Item Select Item" at bounding box center [238, 150] width 101 height 21
click at [246, 153] on div "Select Item" at bounding box center [232, 154] width 89 height 10
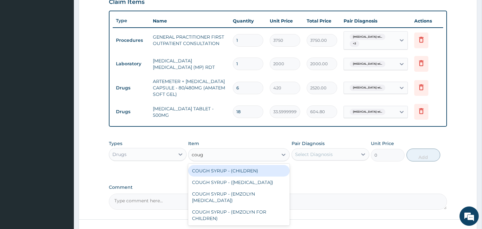
type input "cough"
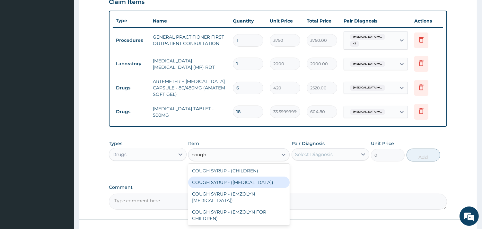
drag, startPoint x: 235, startPoint y: 180, endPoint x: 311, endPoint y: 159, distance: 79.2
click at [236, 179] on div "COUGH SYRUP - ([MEDICAL_DATA])" at bounding box center [238, 182] width 101 height 12
type input "1120"
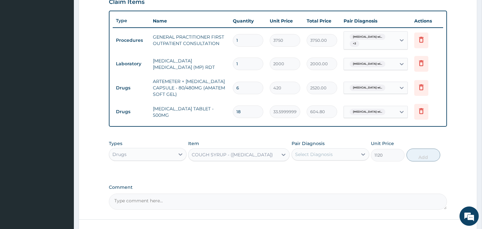
click at [338, 148] on div "Select Diagnosis" at bounding box center [330, 154] width 78 height 12
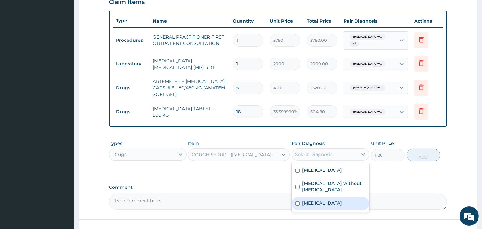
click at [325, 206] on label "[MEDICAL_DATA]" at bounding box center [322, 202] width 40 height 6
checkbox input "true"
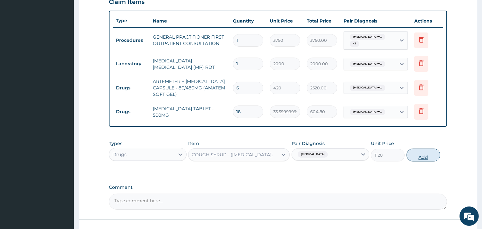
click at [432, 148] on button "Add" at bounding box center [423, 154] width 34 height 13
type input "0"
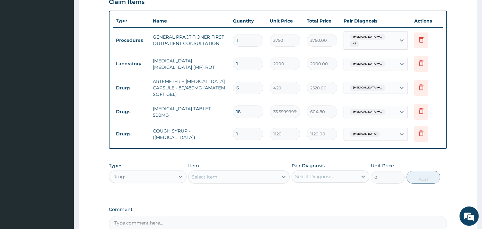
drag, startPoint x: 248, startPoint y: 178, endPoint x: 254, endPoint y: 177, distance: 5.8
click at [249, 178] on div "Select Item" at bounding box center [232, 176] width 89 height 10
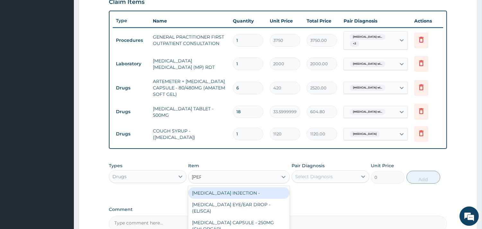
type input "lorat"
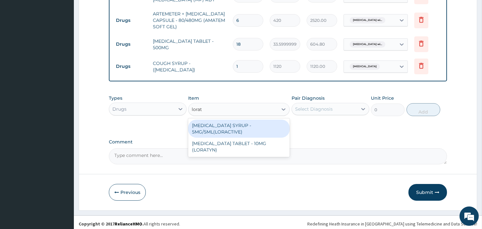
scroll to position [299, 0]
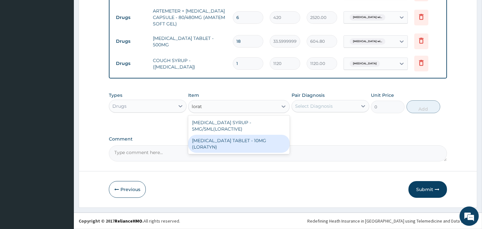
drag, startPoint x: 251, startPoint y: 140, endPoint x: 263, endPoint y: 132, distance: 14.9
click at [251, 139] on div "[MEDICAL_DATA] TABLET - 10MG (LORATYN)" at bounding box center [238, 143] width 101 height 18
type input "98"
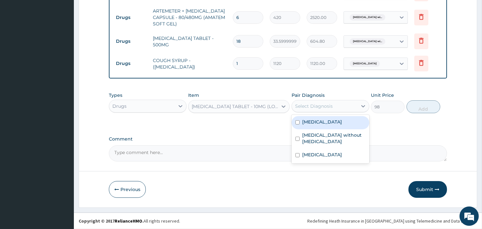
click at [304, 108] on div "Select Diagnosis" at bounding box center [314, 106] width 38 height 6
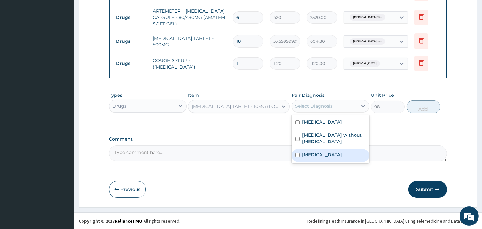
click at [316, 158] on label "[MEDICAL_DATA]" at bounding box center [322, 154] width 40 height 6
checkbox input "true"
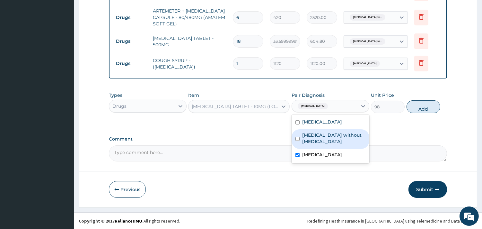
click at [429, 104] on button "Add" at bounding box center [423, 106] width 34 height 13
type input "0"
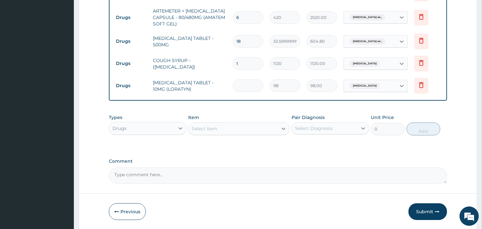
type input "0.00"
type input "5"
type input "490.00"
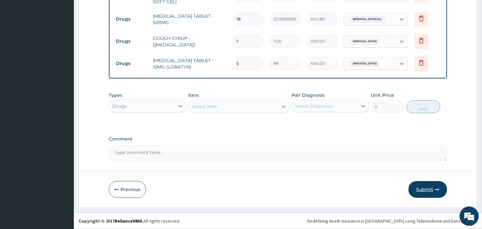
type input "5"
drag, startPoint x: 419, startPoint y: 185, endPoint x: 347, endPoint y: 156, distance: 77.6
click at [418, 185] on button "Submit" at bounding box center [427, 189] width 39 height 17
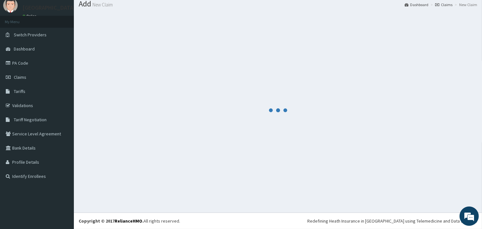
scroll to position [21, 0]
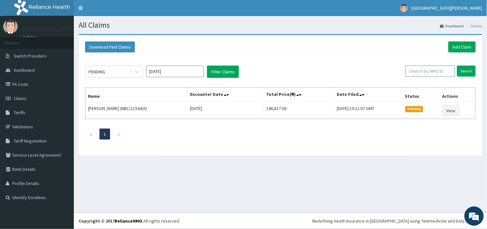
click at [440, 72] on input "text" at bounding box center [429, 70] width 49 height 11
paste input "AOM/10034/A"
click at [405, 71] on input "AOM/10034/A" at bounding box center [419, 70] width 45 height 11
type input "AOM/10034/A"
click at [474, 68] on input "Search" at bounding box center [466, 70] width 19 height 11
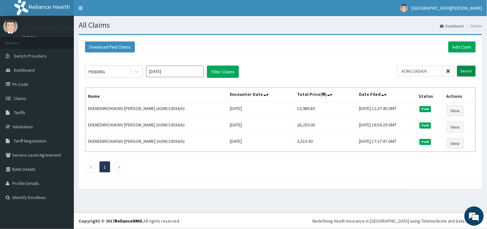
click at [467, 71] on input "Search" at bounding box center [466, 70] width 19 height 11
click at [451, 45] on link "Add Claim" at bounding box center [461, 46] width 27 height 11
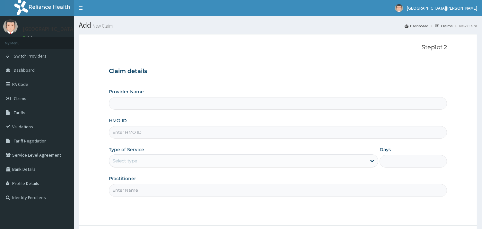
click at [159, 129] on input "HMO ID" at bounding box center [278, 132] width 338 height 13
paste input "AOM/10034/A"
type input "AOM/10034/A"
type input "ST. [PERSON_NAME][GEOGRAPHIC_DATA] -[GEOGRAPHIC_DATA]"
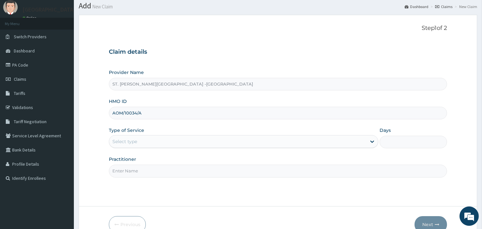
scroll to position [55, 0]
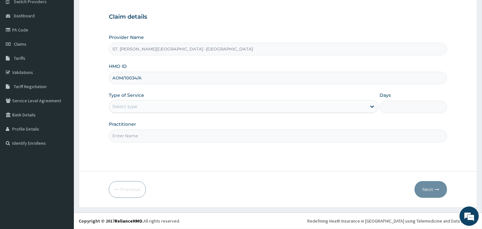
type input "AOM/10034/A"
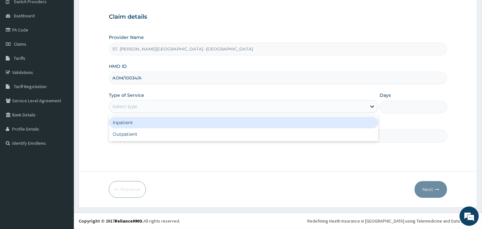
click at [143, 105] on div "Select type" at bounding box center [237, 106] width 257 height 10
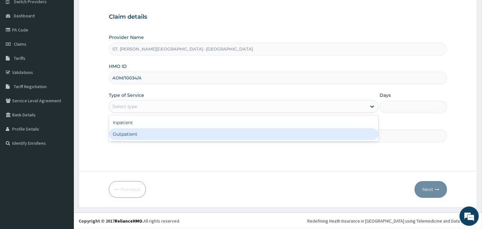
click at [143, 130] on div "Outpatient" at bounding box center [243, 134] width 269 height 12
type input "1"
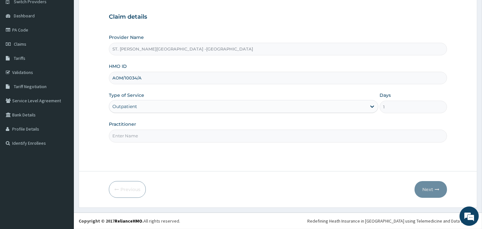
click at [143, 131] on input "Practitioner" at bounding box center [278, 135] width 338 height 13
type input "[PERSON_NAME]"
click at [433, 184] on button "Next" at bounding box center [430, 189] width 32 height 17
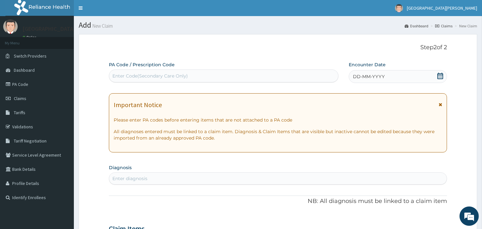
scroll to position [0, 0]
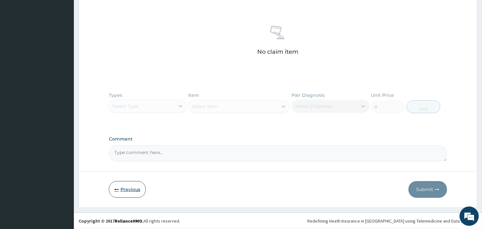
click at [133, 191] on button "Previous" at bounding box center [127, 189] width 37 height 17
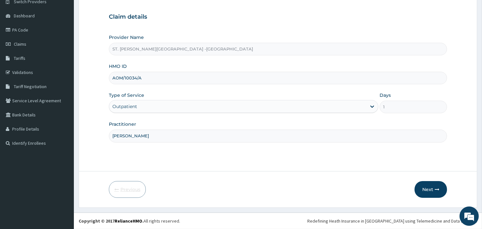
scroll to position [55, 0]
click at [424, 188] on button "Next" at bounding box center [430, 189] width 32 height 17
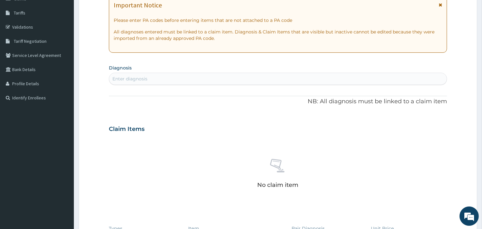
scroll to position [107, 0]
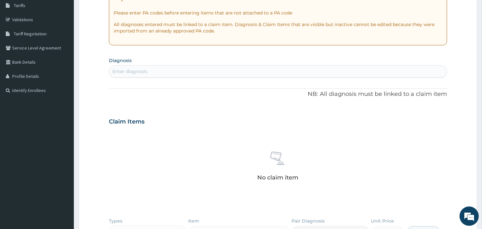
click at [194, 72] on div "Enter diagnosis" at bounding box center [277, 71] width 337 height 10
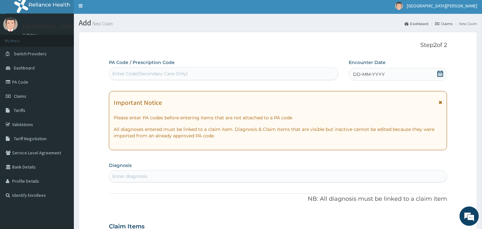
scroll to position [0, 0]
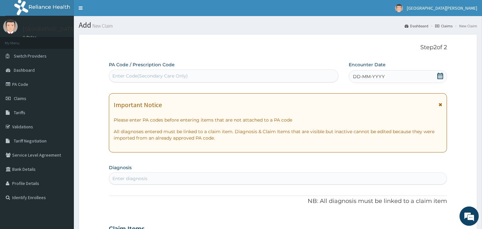
drag, startPoint x: 439, startPoint y: 74, endPoint x: 428, endPoint y: 77, distance: 11.8
click at [438, 74] on icon at bounding box center [440, 76] width 6 height 6
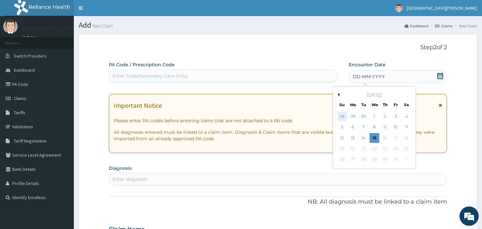
click at [342, 116] on div "28" at bounding box center [342, 116] width 10 height 10
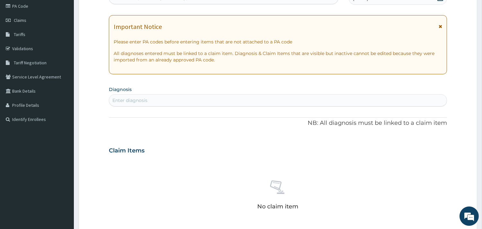
scroll to position [107, 0]
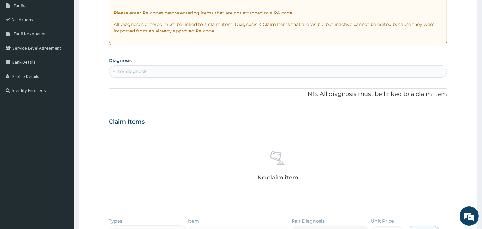
click at [197, 73] on div "Enter diagnosis" at bounding box center [277, 71] width 337 height 10
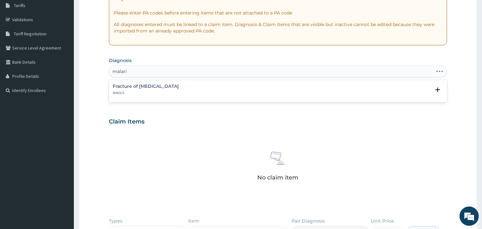
type input "[MEDICAL_DATA]"
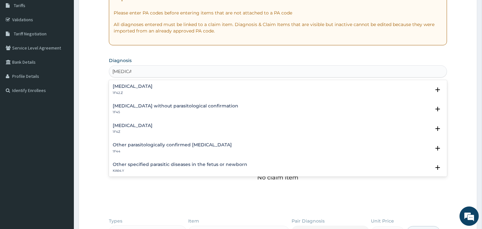
click at [145, 126] on h4 "[MEDICAL_DATA]" at bounding box center [133, 125] width 40 height 5
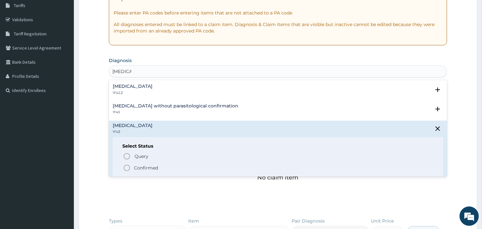
click at [128, 168] on icon "status option filled" at bounding box center [127, 168] width 8 height 8
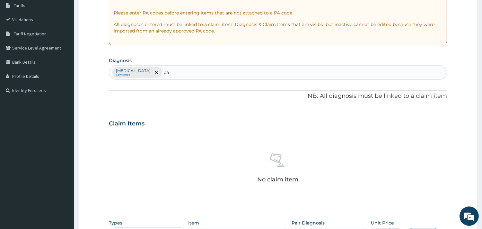
type input "p"
type input "[MEDICAL_DATA]"
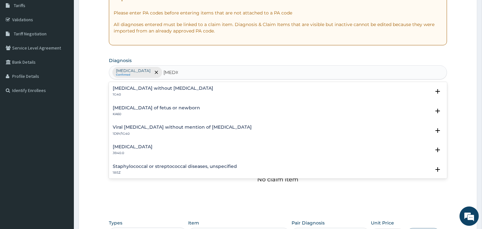
click at [153, 87] on h4 "[MEDICAL_DATA] without [MEDICAL_DATA]" at bounding box center [163, 88] width 100 height 5
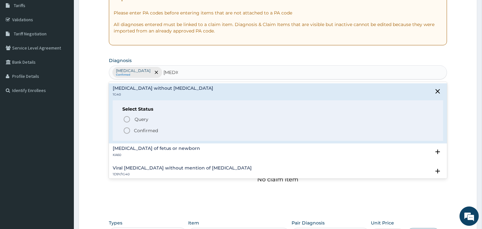
click at [126, 129] on icon "status option filled" at bounding box center [127, 130] width 8 height 8
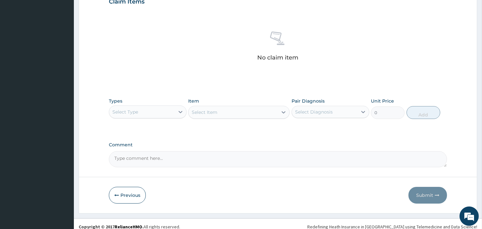
scroll to position [234, 0]
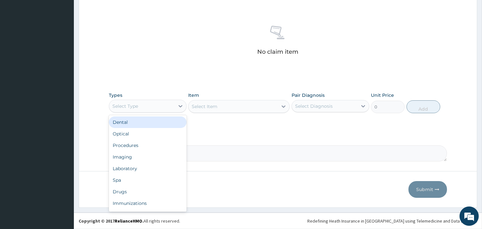
click at [171, 104] on div "Select Type" at bounding box center [141, 106] width 65 height 10
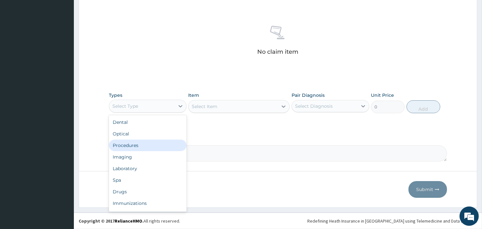
click at [150, 148] on div "Procedures" at bounding box center [148, 145] width 78 height 12
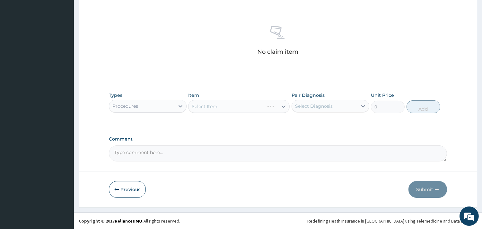
click at [219, 100] on div "Select Item" at bounding box center [238, 106] width 101 height 13
click at [283, 103] on div "Select Item" at bounding box center [238, 106] width 101 height 13
click at [283, 106] on div "Select Item" at bounding box center [238, 106] width 101 height 13
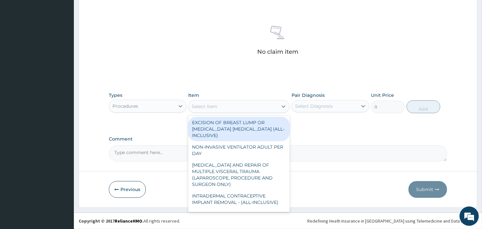
click at [280, 104] on icon at bounding box center [283, 106] width 6 height 6
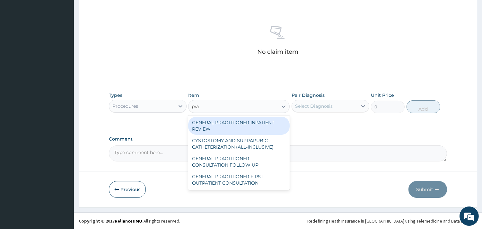
type input "prac"
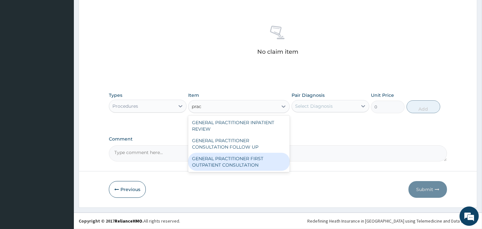
click at [246, 164] on div "GENERAL PRACTITIONER FIRST OUTPATIENT CONSULTATION" at bounding box center [238, 161] width 101 height 18
type input "3750"
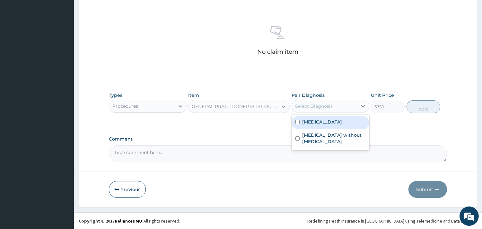
click at [318, 105] on div "Select Diagnosis" at bounding box center [314, 106] width 38 height 6
click at [319, 126] on div "[MEDICAL_DATA]" at bounding box center [330, 122] width 78 height 13
checkbox input "true"
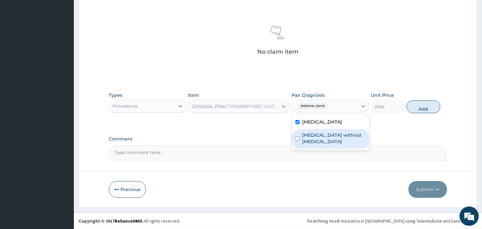
drag, startPoint x: 332, startPoint y: 139, endPoint x: 342, endPoint y: 133, distance: 11.8
click at [333, 139] on label "[MEDICAL_DATA] without [MEDICAL_DATA]" at bounding box center [333, 138] width 63 height 13
checkbox input "true"
click at [428, 105] on button "Add" at bounding box center [423, 106] width 34 height 13
type input "0"
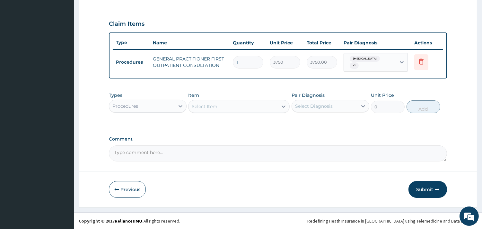
scroll to position [206, 0]
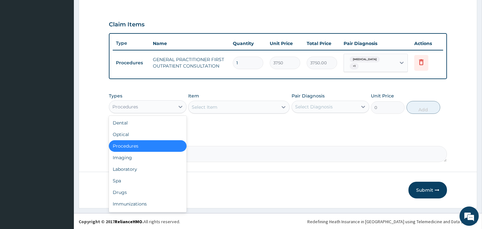
click at [156, 105] on div "Procedures" at bounding box center [141, 106] width 65 height 10
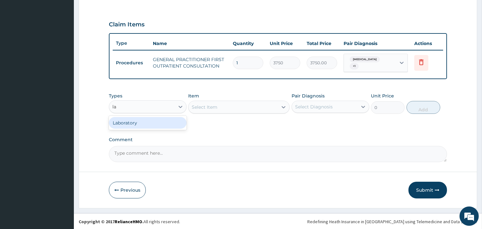
type input "lab"
click at [156, 122] on div "Laboratory" at bounding box center [148, 123] width 78 height 12
drag, startPoint x: 250, startPoint y: 105, endPoint x: 287, endPoint y: 105, distance: 36.3
click at [251, 105] on div "Select Item" at bounding box center [238, 106] width 101 height 13
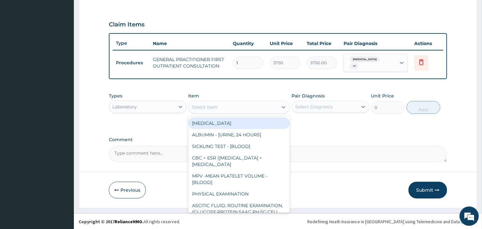
click at [243, 104] on div "Select Item" at bounding box center [232, 107] width 89 height 10
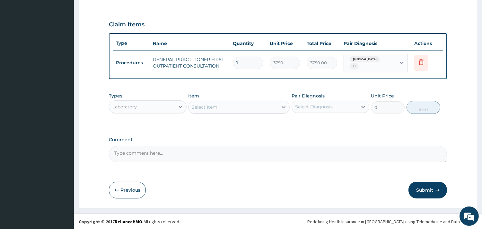
click at [226, 109] on div "Select Item" at bounding box center [232, 107] width 89 height 10
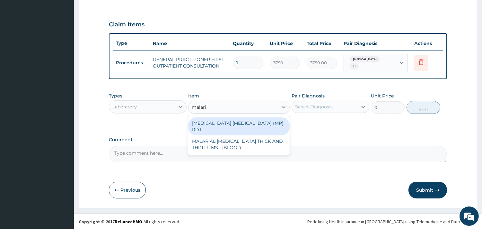
type input "[MEDICAL_DATA]"
click at [240, 123] on div "[MEDICAL_DATA] [MEDICAL_DATA] (MP) RDT" at bounding box center [238, 126] width 101 height 18
type input "2000"
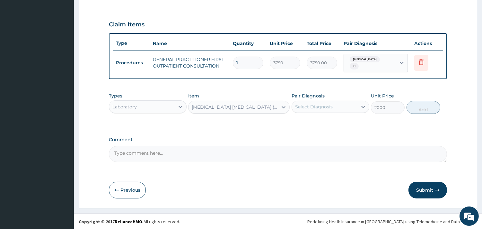
click at [315, 105] on div "Select Diagnosis" at bounding box center [314, 106] width 38 height 6
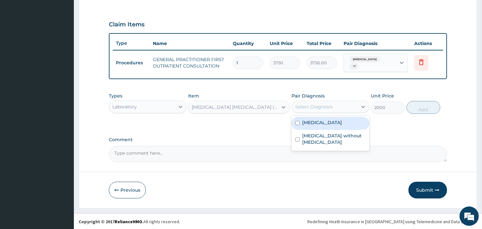
click at [321, 124] on label "[MEDICAL_DATA]" at bounding box center [322, 122] width 40 height 6
checkbox input "true"
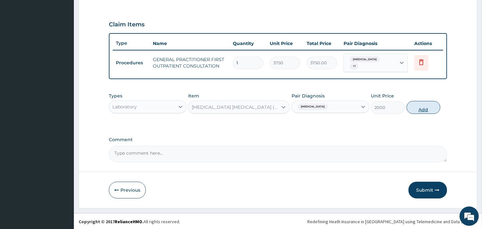
click at [431, 104] on button "Add" at bounding box center [423, 107] width 34 height 13
type input "0"
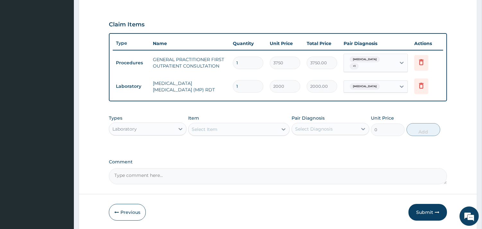
click at [241, 129] on div "Select Item" at bounding box center [232, 129] width 89 height 10
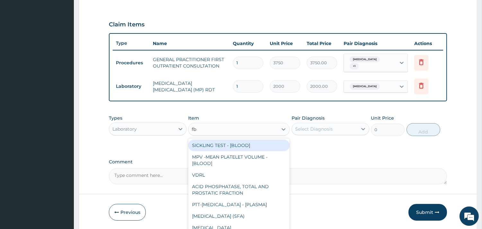
type input "fbc"
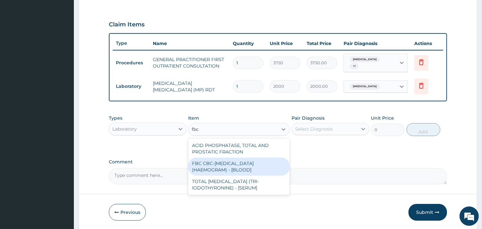
click at [252, 166] on div "FBC CBC-[MEDICAL_DATA] (HAEMOGRAM) - [BLOOD]" at bounding box center [238, 166] width 101 height 18
type input "5000"
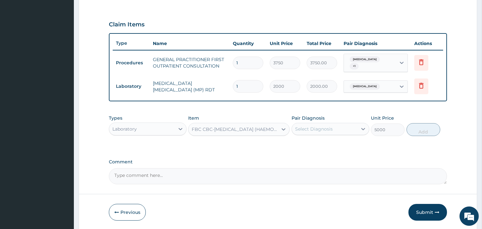
click at [313, 124] on div "Select Diagnosis" at bounding box center [324, 129] width 65 height 10
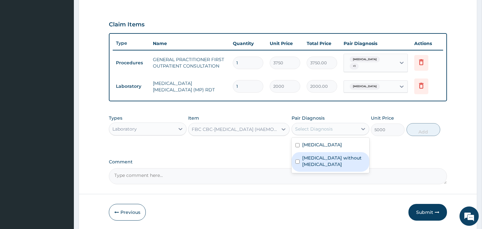
click at [315, 158] on label "[MEDICAL_DATA] without [MEDICAL_DATA]" at bounding box center [333, 160] width 63 height 13
checkbox input "true"
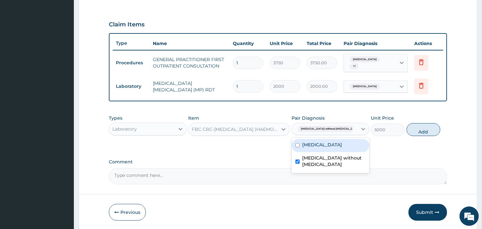
click at [425, 127] on button "Add" at bounding box center [423, 129] width 34 height 13
type input "0"
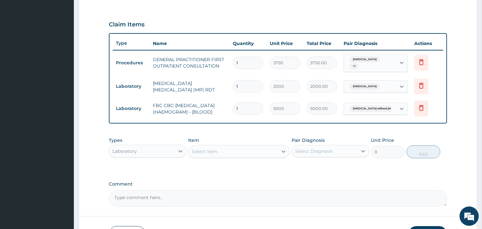
click at [212, 154] on div "Select Item" at bounding box center [205, 151] width 26 height 6
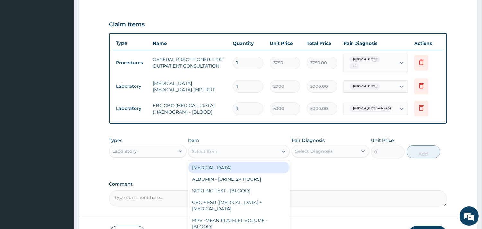
click at [165, 152] on div "Laboratory" at bounding box center [141, 151] width 65 height 10
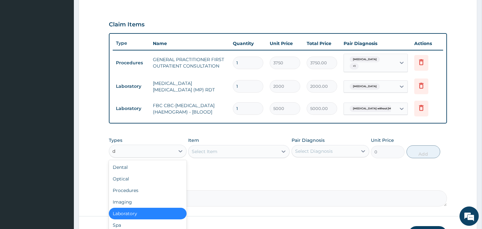
type input "dr"
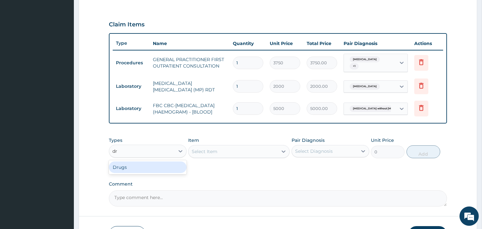
click at [127, 173] on div "Drugs" at bounding box center [148, 167] width 78 height 12
click at [247, 155] on div "Select Item" at bounding box center [238, 151] width 101 height 13
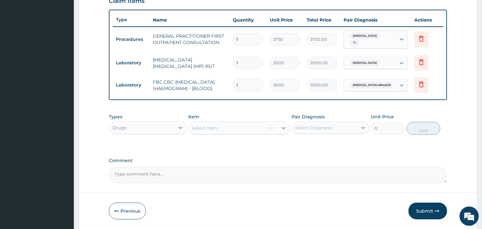
scroll to position [254, 0]
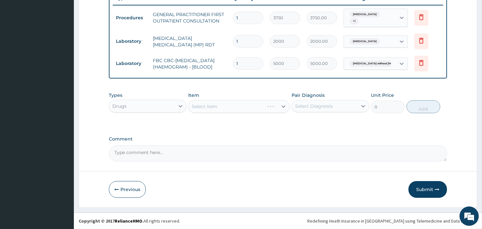
click at [242, 106] on div "Select Item" at bounding box center [238, 106] width 101 height 13
click at [278, 105] on div "Select Item" at bounding box center [238, 106] width 101 height 13
click at [281, 105] on div "Select Item" at bounding box center [238, 106] width 101 height 13
click at [283, 105] on div "Select Item" at bounding box center [238, 106] width 101 height 13
click at [278, 104] on div "Select Item" at bounding box center [238, 106] width 101 height 13
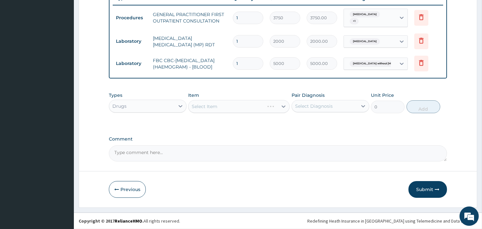
click at [279, 105] on div "Select Item" at bounding box center [238, 106] width 101 height 13
click at [256, 105] on div "Select Item" at bounding box center [238, 106] width 101 height 13
click at [277, 105] on div "Select Item" at bounding box center [238, 106] width 101 height 13
click at [284, 104] on div "Select Item" at bounding box center [238, 106] width 101 height 13
click at [282, 105] on div "Select Item" at bounding box center [238, 106] width 101 height 13
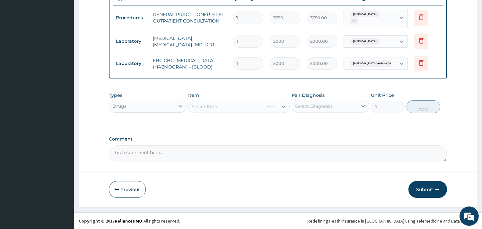
click at [266, 107] on div "Select Item" at bounding box center [238, 106] width 101 height 13
click at [276, 105] on div "Select Item" at bounding box center [238, 106] width 101 height 13
click at [251, 107] on div "Select Item" at bounding box center [238, 106] width 101 height 13
click at [266, 107] on div "Select Item" at bounding box center [238, 106] width 101 height 13
click at [267, 108] on div "Select Item" at bounding box center [238, 106] width 101 height 13
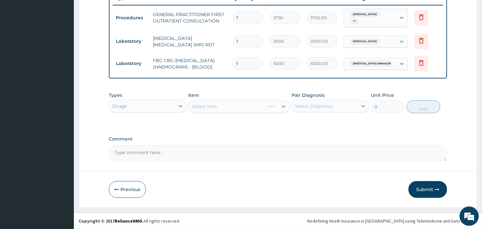
click at [268, 107] on div "Select Item" at bounding box center [238, 106] width 101 height 13
click at [268, 106] on div "Select Item" at bounding box center [238, 106] width 101 height 13
click at [269, 107] on div "Select Item" at bounding box center [238, 106] width 101 height 13
click at [283, 104] on div "Select Item" at bounding box center [238, 106] width 101 height 13
click at [267, 104] on div "Select Item" at bounding box center [238, 106] width 101 height 13
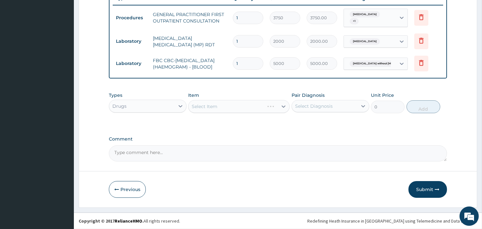
drag, startPoint x: 270, startPoint y: 104, endPoint x: 272, endPoint y: 107, distance: 3.6
click at [273, 107] on div "Select Item" at bounding box center [238, 106] width 101 height 13
click at [272, 108] on div "Select Item" at bounding box center [238, 106] width 101 height 13
click at [270, 108] on div "Select Item" at bounding box center [238, 106] width 101 height 13
click at [138, 109] on div "Drugs" at bounding box center [141, 106] width 65 height 10
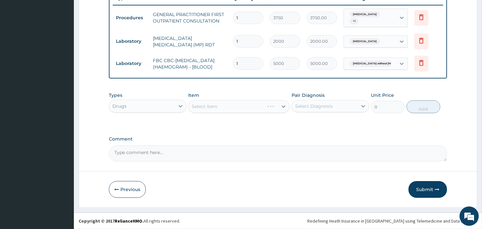
click at [220, 106] on div "Select Item" at bounding box center [238, 106] width 101 height 13
click at [272, 103] on div "Select Item" at bounding box center [238, 106] width 101 height 13
click at [274, 107] on div "Select Item" at bounding box center [238, 106] width 101 height 13
click at [275, 107] on div "Select Item" at bounding box center [238, 106] width 101 height 13
click at [426, 190] on button "Submit" at bounding box center [427, 189] width 39 height 17
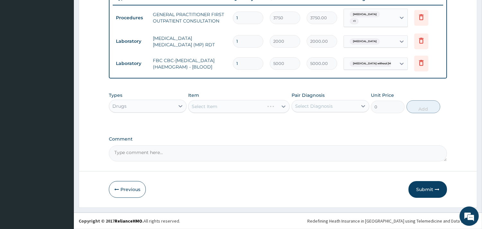
scroll to position [21, 0]
